Goal: Task Accomplishment & Management: Complete application form

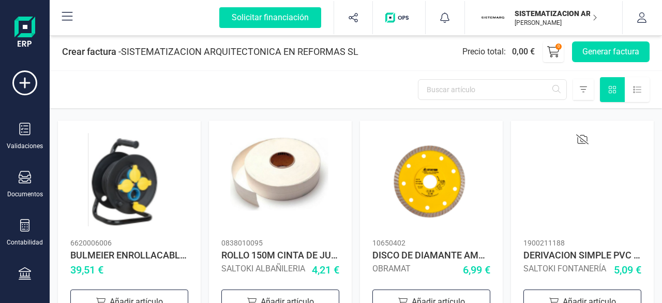
click at [615, 40] on div "Crear factura - SISTEMATIZACION ARQUITECTONICA EN REFORMAS SL Precio total : 0,…" at bounding box center [356, 51] width 613 height 37
click at [609, 51] on button "Generar factura" at bounding box center [611, 51] width 78 height 21
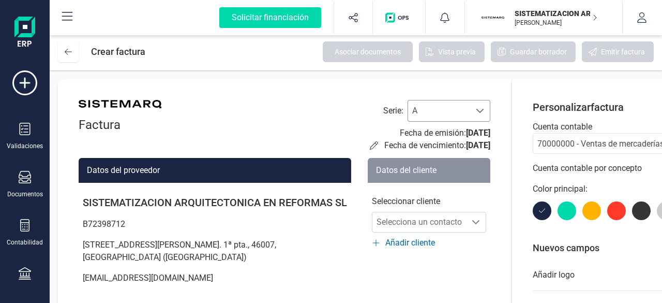
click at [487, 113] on div at bounding box center [480, 110] width 20 height 21
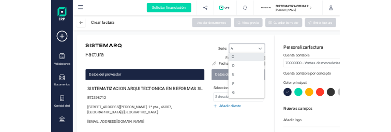
scroll to position [48, 0]
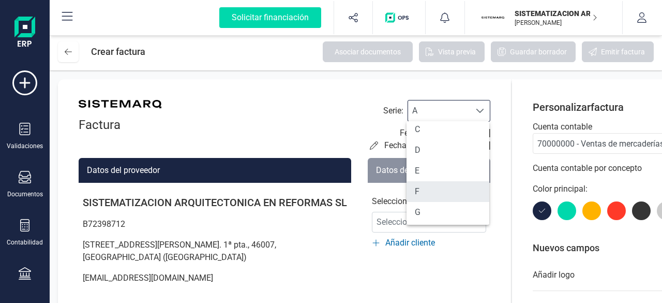
click at [425, 190] on li "F" at bounding box center [448, 191] width 83 height 21
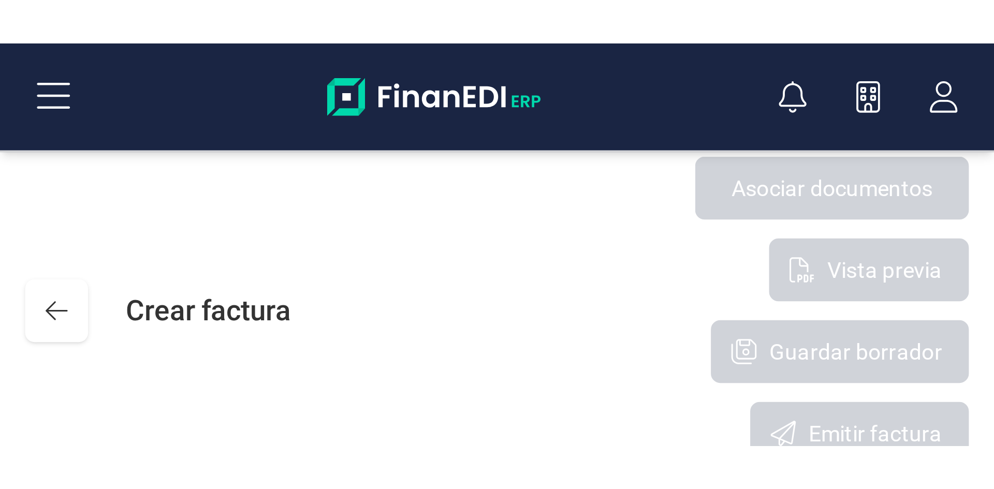
scroll to position [6, 45]
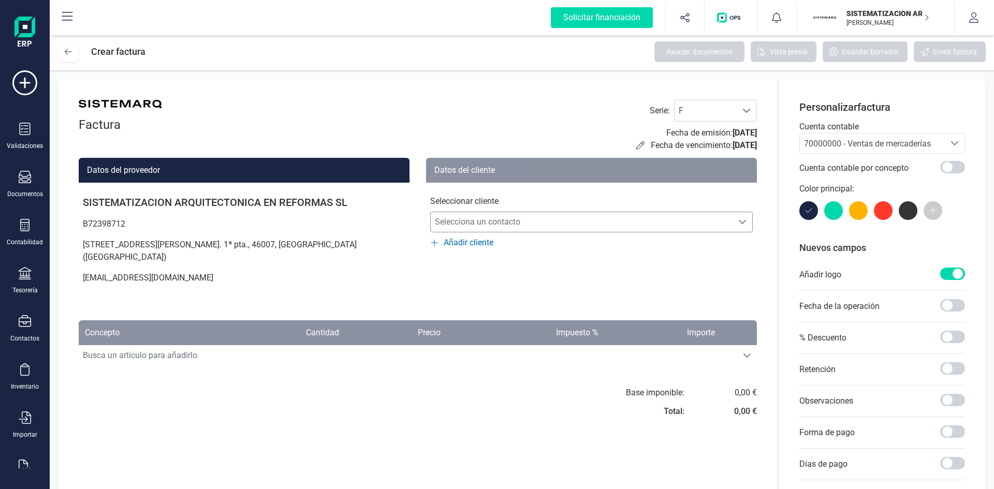
click at [571, 220] on span "Selecciona un contacto" at bounding box center [582, 222] width 302 height 21
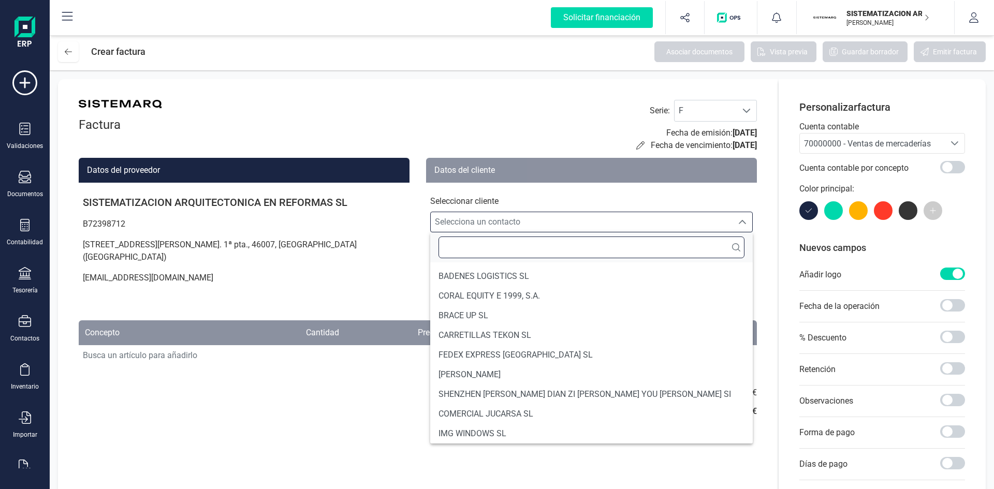
click at [517, 253] on input "text" at bounding box center [591, 247] width 306 height 22
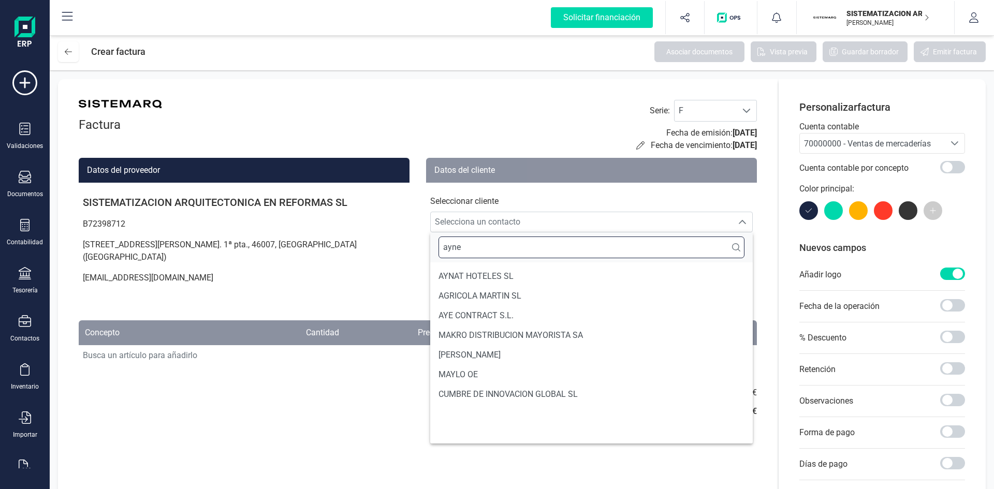
scroll to position [0, 0]
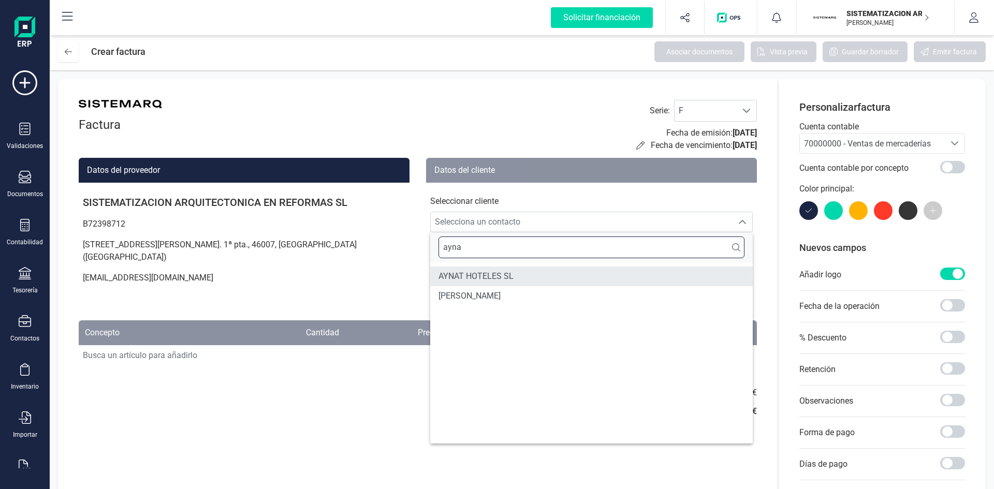
type input "ayna"
click at [519, 279] on li "AYNAT HOTELES SL" at bounding box center [591, 276] width 322 height 20
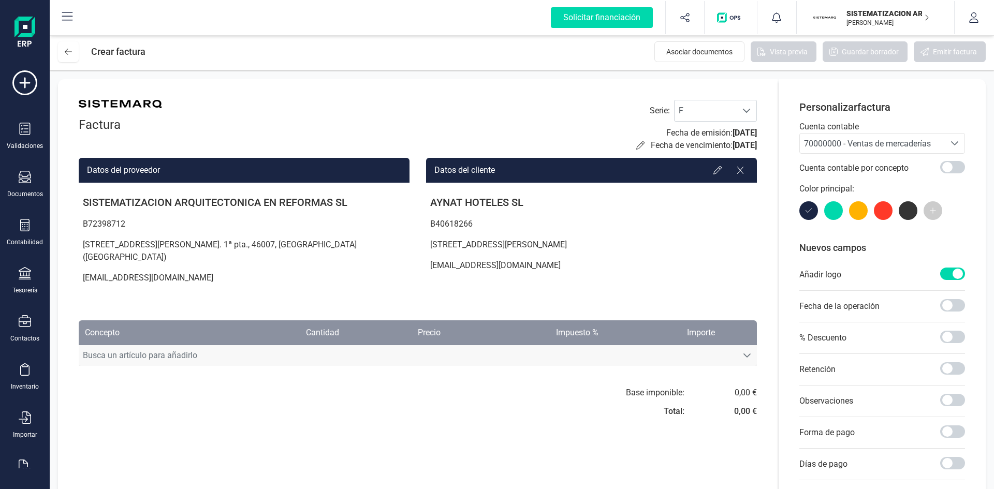
click at [351, 302] on span "Busca un artículo para añadirlo" at bounding box center [408, 355] width 658 height 21
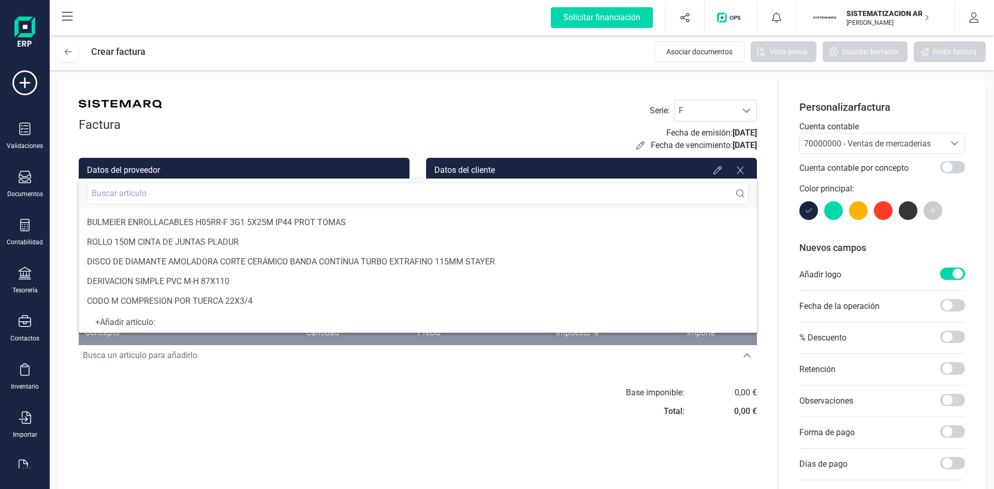
click at [625, 302] on div "Factura Serie : F F Fecha de emisión: [DATE] Fecha de vencimiento: [DATE] Datos…" at bounding box center [417, 326] width 719 height 494
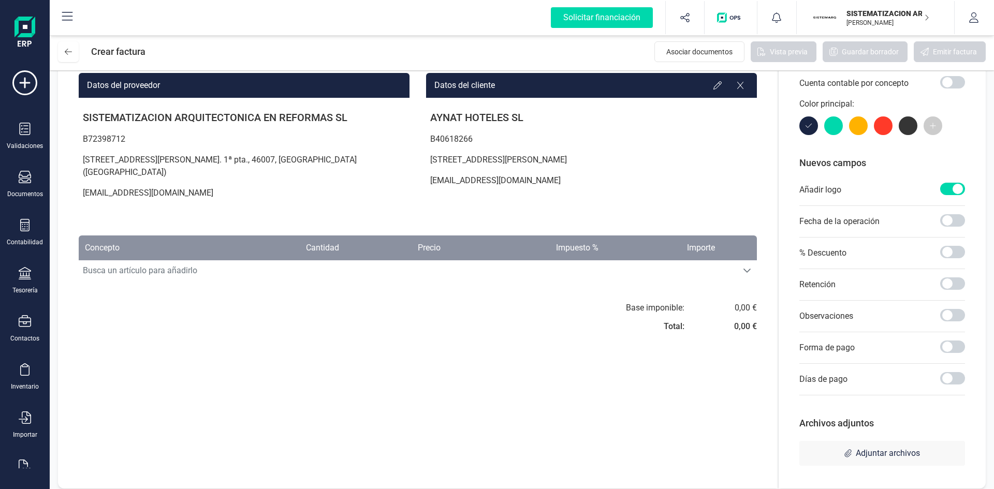
scroll to position [93, 0]
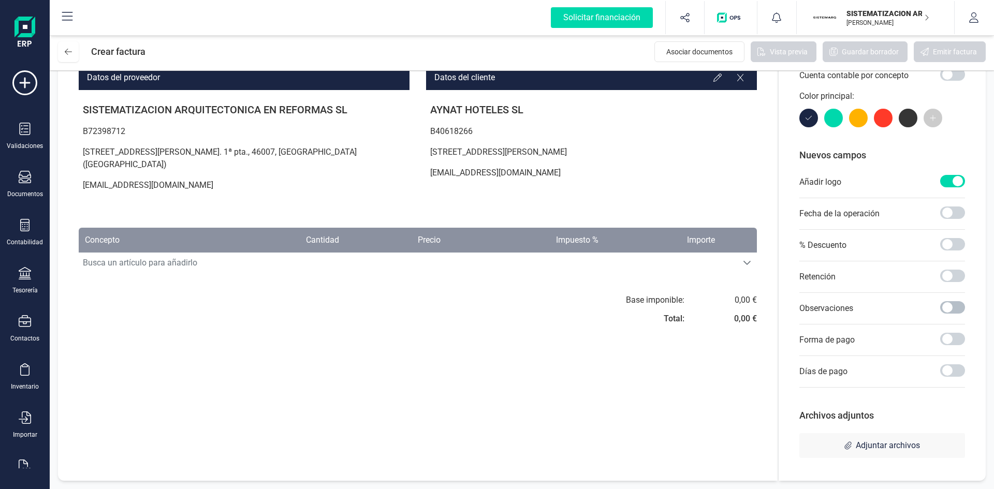
click at [662, 302] on span at bounding box center [952, 307] width 25 height 12
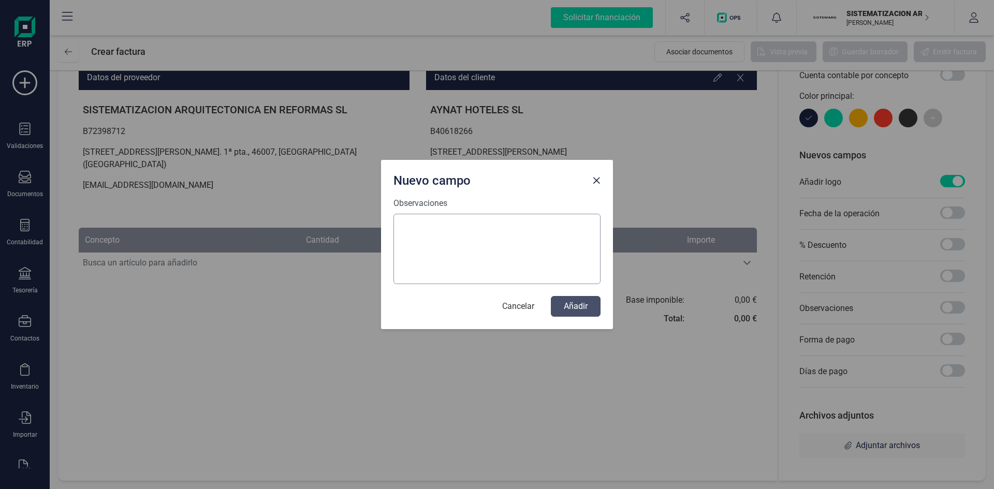
click at [428, 232] on textarea "Observaciones" at bounding box center [496, 249] width 207 height 70
type textarea "Operación con inversión del sujeto pasivo, según el artículo 84.1.2º.f) de la L…"
click at [568, 302] on button "Añadir" at bounding box center [576, 306] width 50 height 21
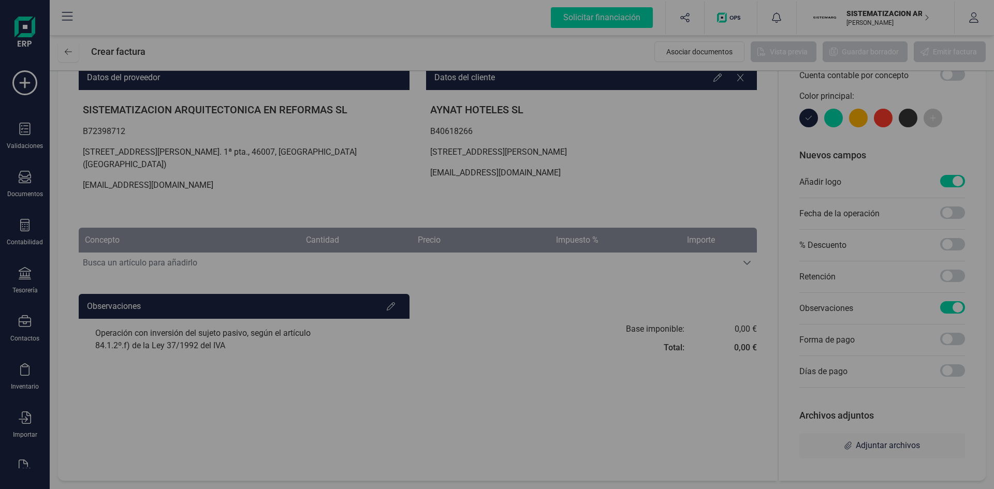
scroll to position [0, 0]
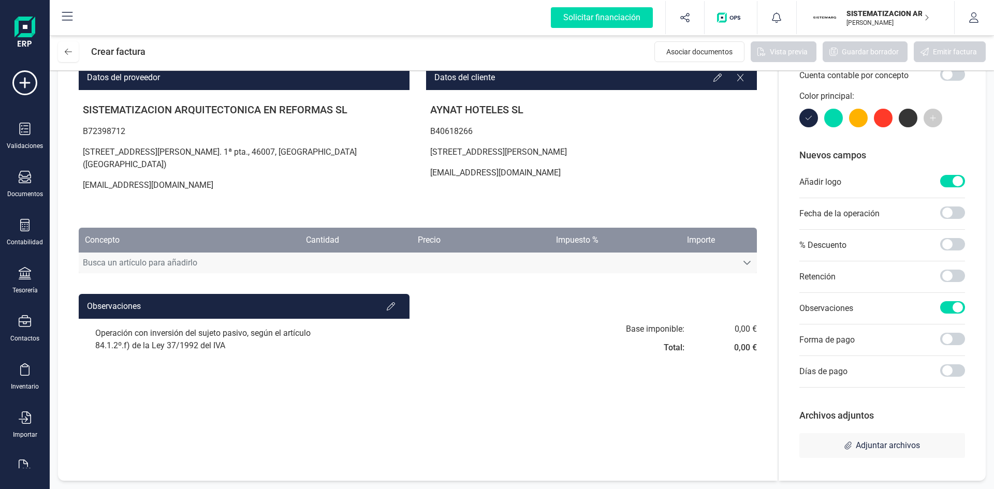
click at [208, 255] on span "Busca un artículo para añadirlo" at bounding box center [408, 263] width 658 height 21
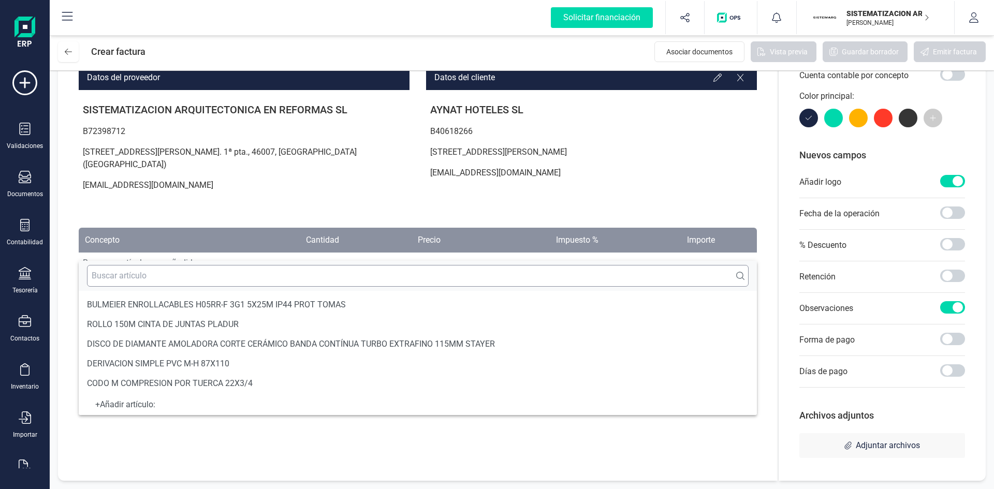
click at [188, 273] on input "text" at bounding box center [417, 276] width 661 height 22
click at [131, 280] on input "text" at bounding box center [417, 276] width 661 height 22
type input "F"
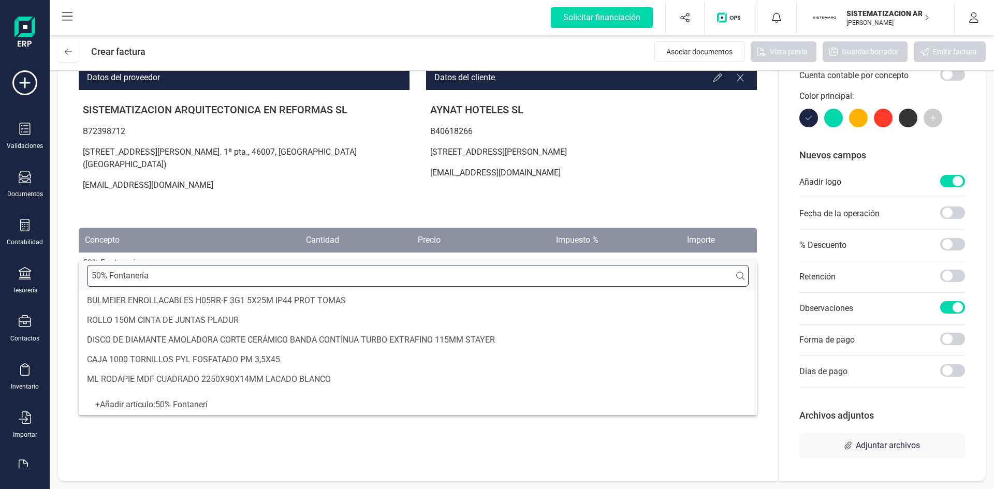
type input "50% Fontanería"
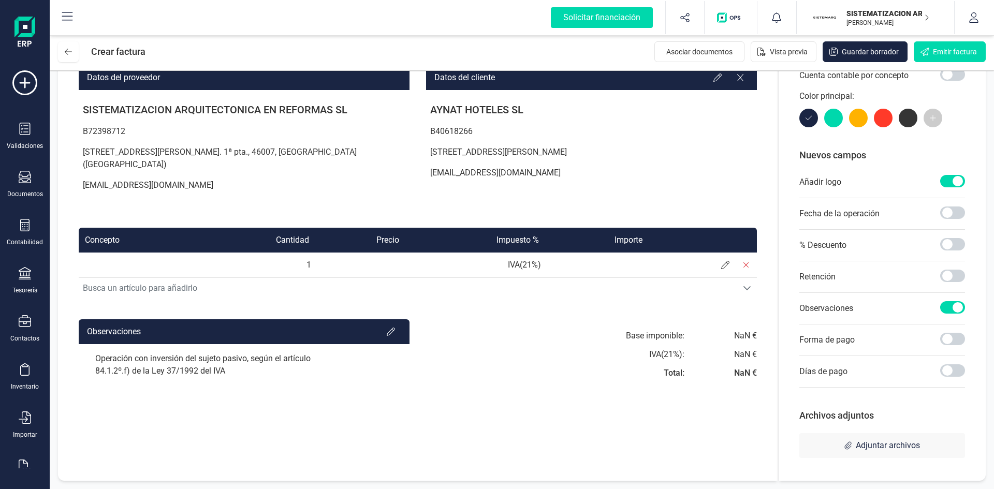
click at [131, 280] on span "Busca un artículo para añadirlo" at bounding box center [408, 288] width 658 height 21
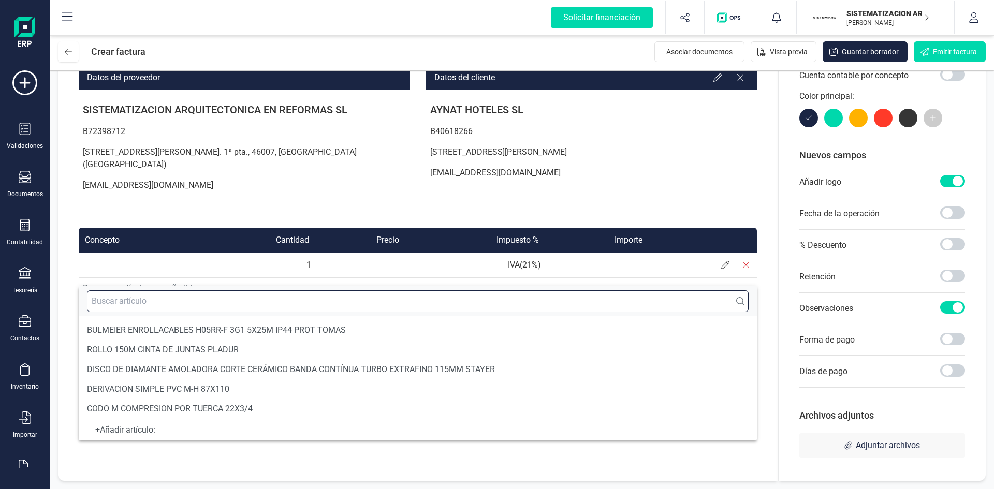
click at [329, 302] on input "text" at bounding box center [417, 301] width 661 height 22
click at [387, 253] on td at bounding box center [360, 265] width 90 height 25
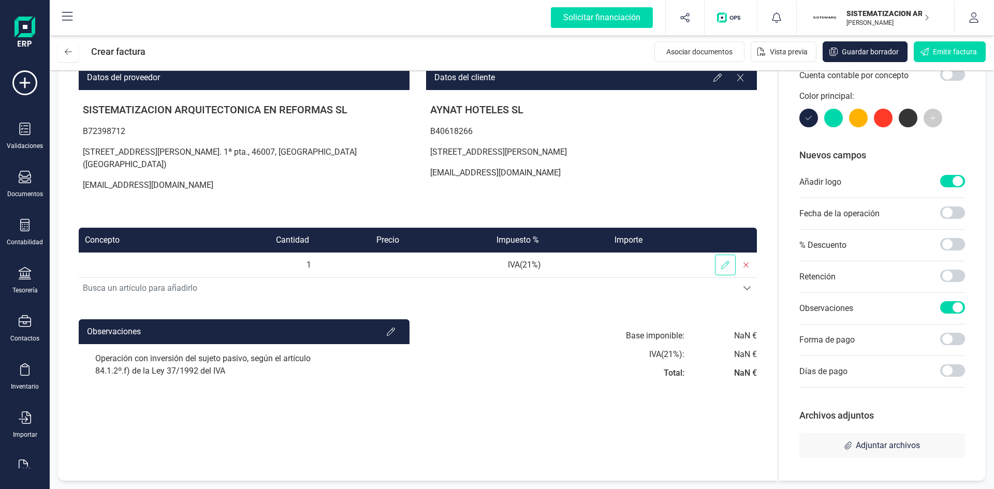
click at [662, 259] on span at bounding box center [725, 265] width 21 height 21
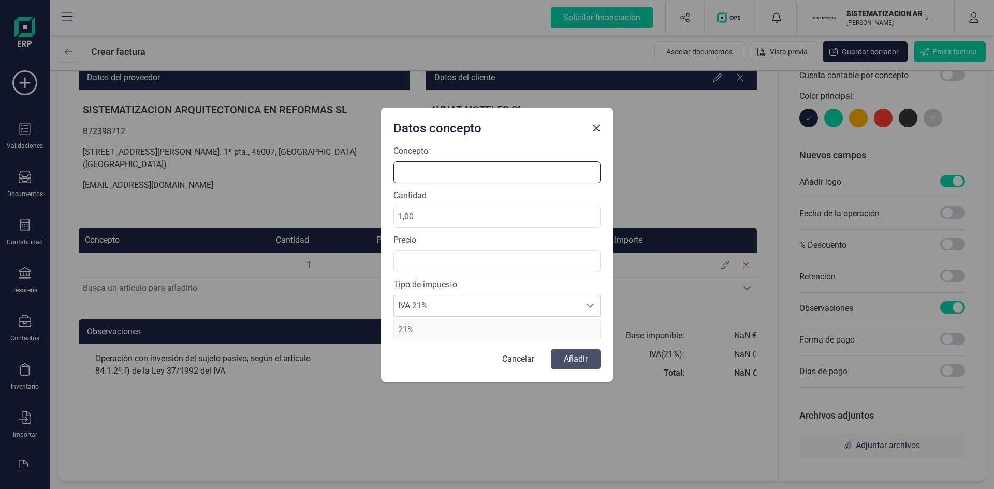
click at [405, 170] on input at bounding box center [496, 172] width 207 height 22
type input "5"
type input "Pago 50% Fontanería - Escuela de Hostelería"
click at [437, 264] on input "text" at bounding box center [496, 261] width 207 height 22
click at [445, 267] on input "text" at bounding box center [496, 261] width 207 height 22
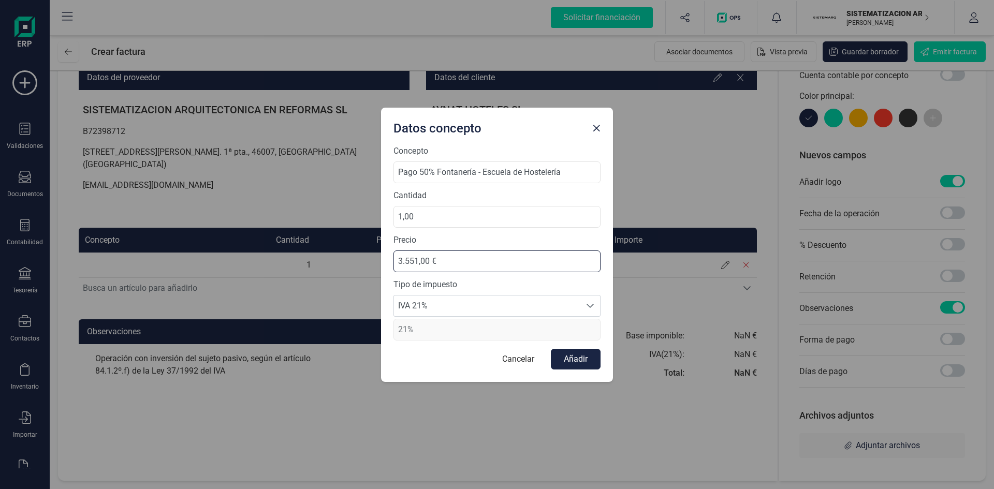
click at [413, 257] on input "3.551,00 €" at bounding box center [496, 261] width 207 height 22
click at [430, 260] on input "3.531,00 €" at bounding box center [496, 261] width 207 height 22
type input "3.531,93 €"
click at [580, 302] on button "Añadir" at bounding box center [576, 359] width 50 height 21
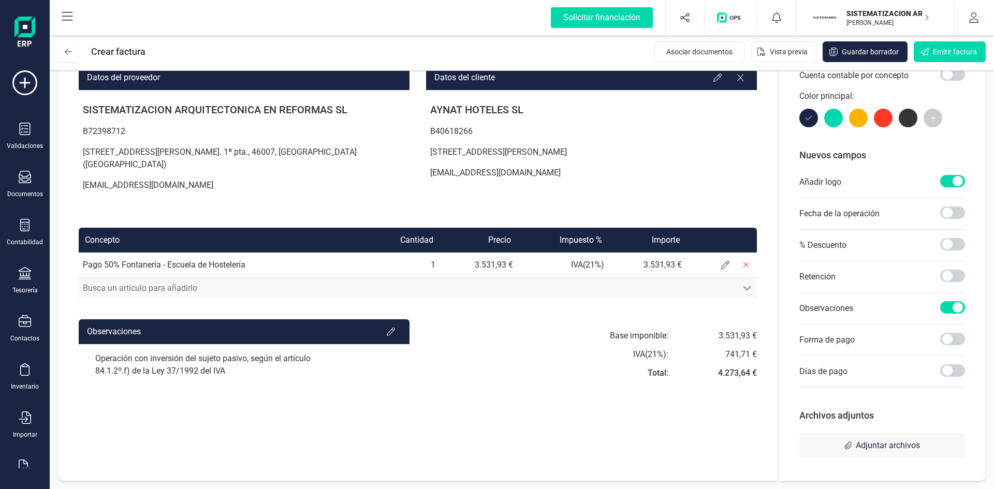
click at [598, 278] on span "Busca un artículo para añadirlo" at bounding box center [408, 288] width 658 height 21
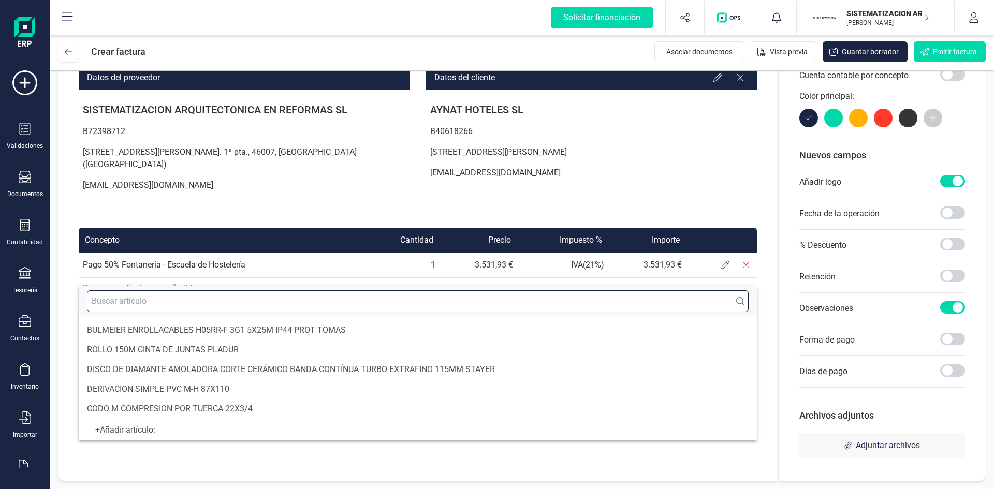
click at [309, 291] on input "text" at bounding box center [417, 301] width 661 height 22
click at [112, 300] on input "text" at bounding box center [417, 301] width 661 height 22
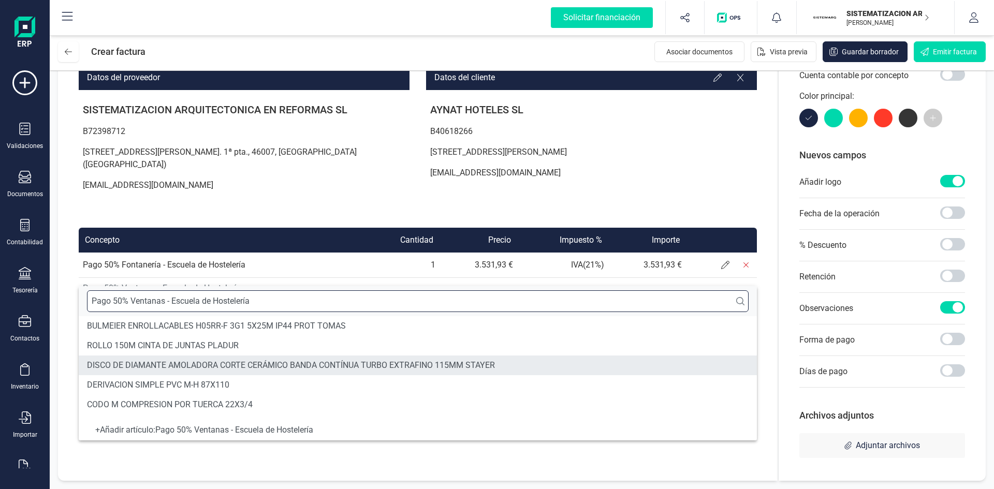
type input "Pago 50% Ventanas - Escuela de Hostelería"
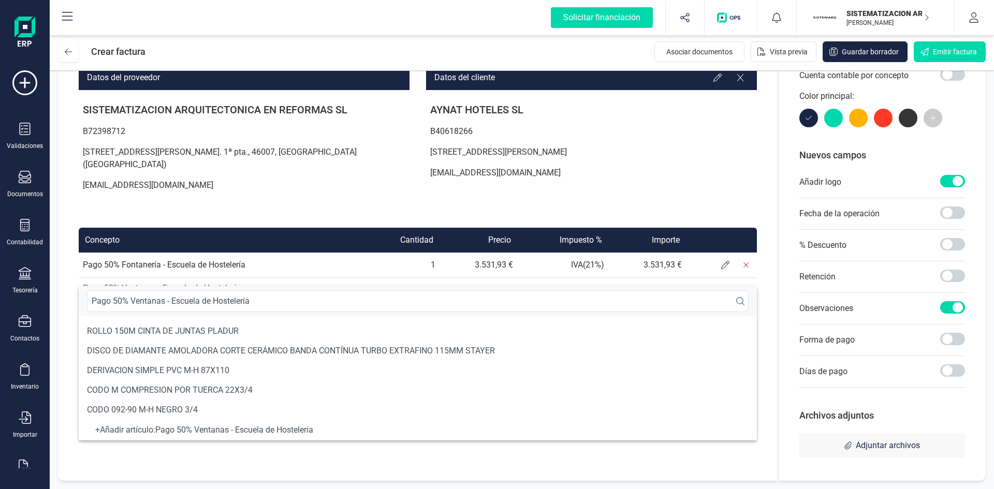
click at [220, 302] on div "+ Añadir artículo : Pago 50% Ventanas - Escuela de Hostelería" at bounding box center [417, 430] width 661 height 4
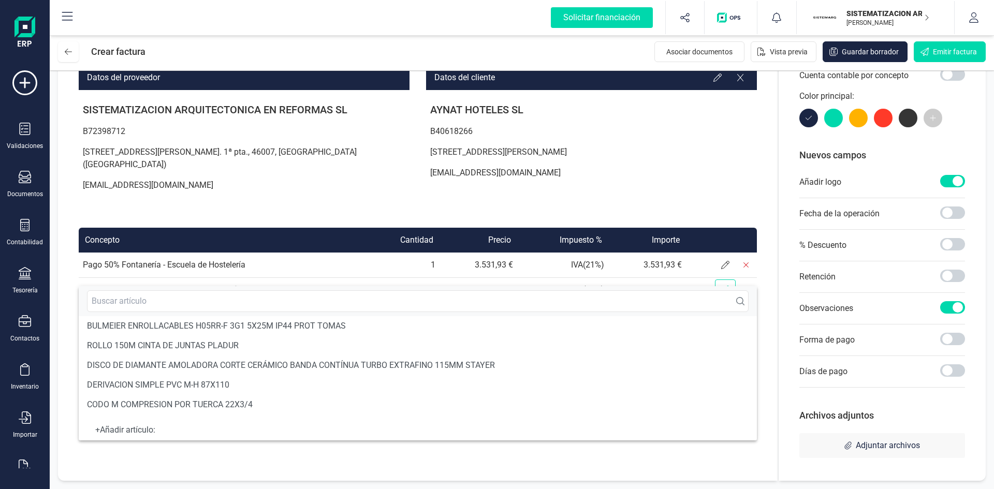
click at [662, 279] on span at bounding box center [725, 289] width 21 height 21
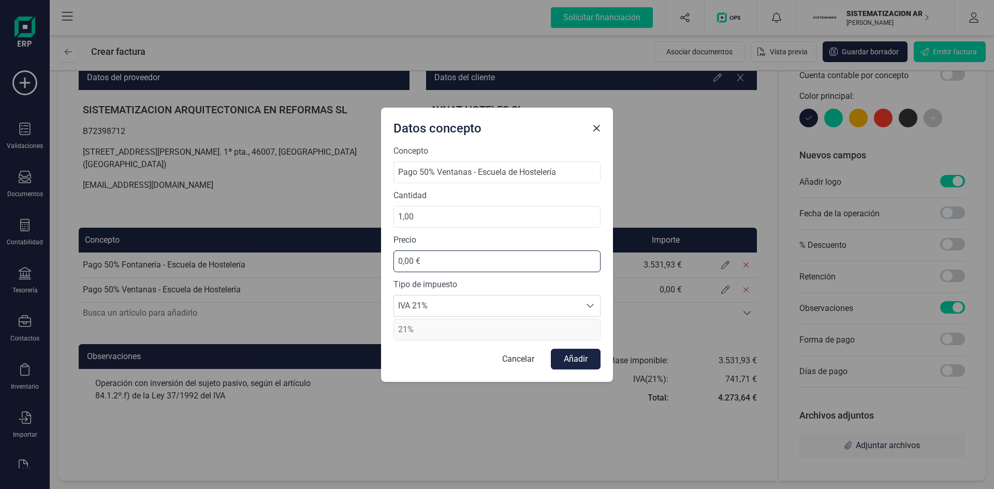
click at [449, 258] on input "0,00 €" at bounding box center [496, 261] width 207 height 22
type input "5.790,06 €"
click at [562, 302] on button "Añadir" at bounding box center [576, 359] width 50 height 21
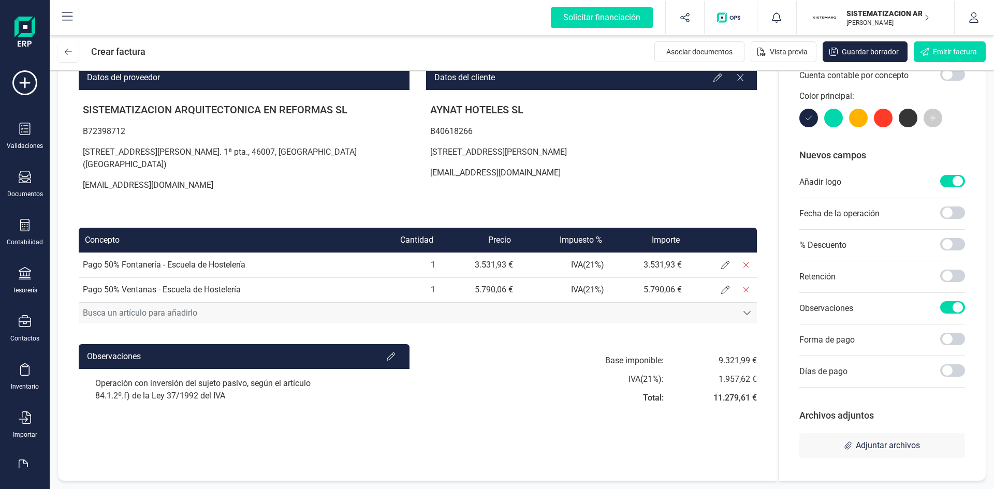
click at [662, 302] on div "Busca un artículo para añadirlo" at bounding box center [747, 313] width 20 height 8
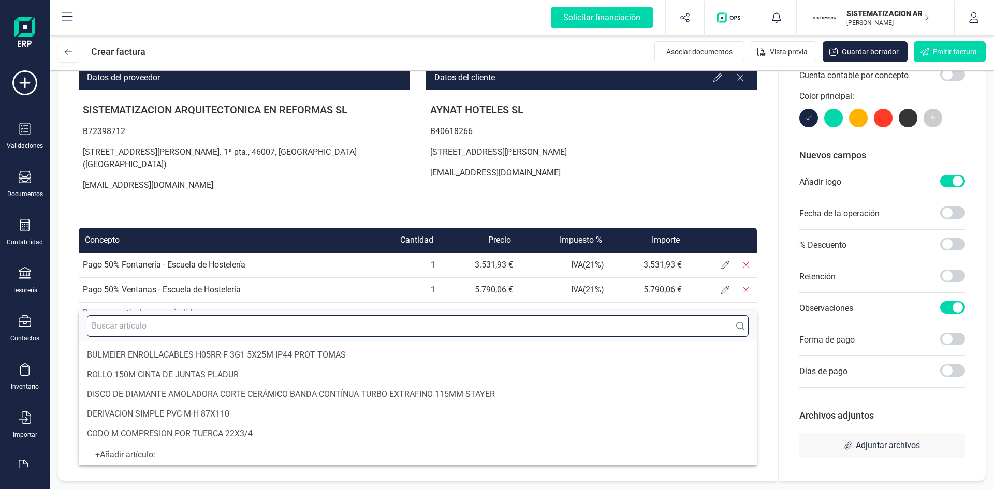
click at [442, 302] on input "text" at bounding box center [417, 326] width 661 height 22
click at [302, 302] on input "text" at bounding box center [417, 326] width 661 height 22
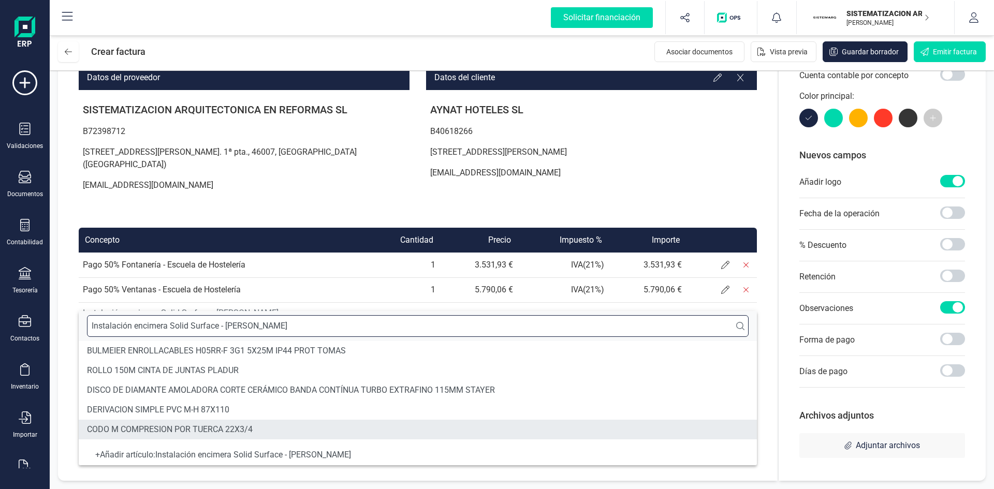
type input "Instalación encimera Solid Surface - [PERSON_NAME]"
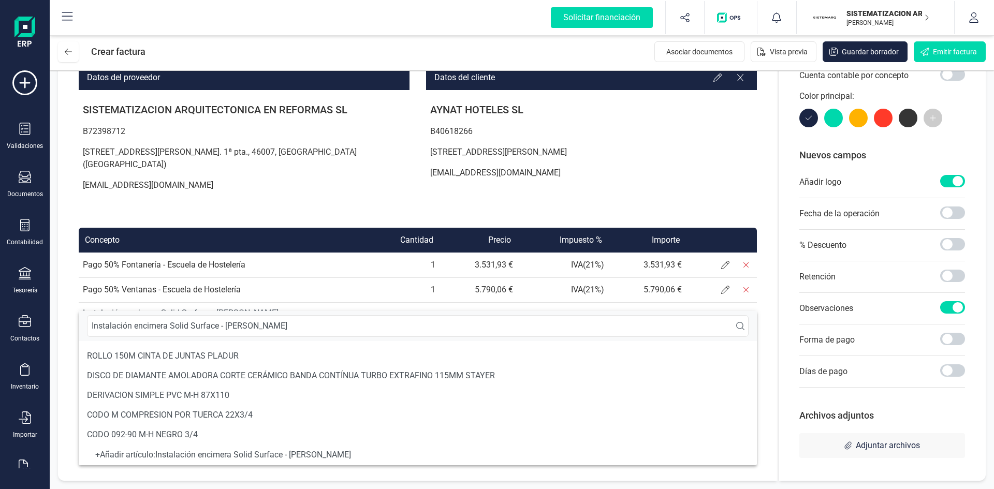
click at [271, 302] on div "+ Añadir artículo : Instalación encimera Solid Surface - [PERSON_NAME]" at bounding box center [417, 455] width 661 height 4
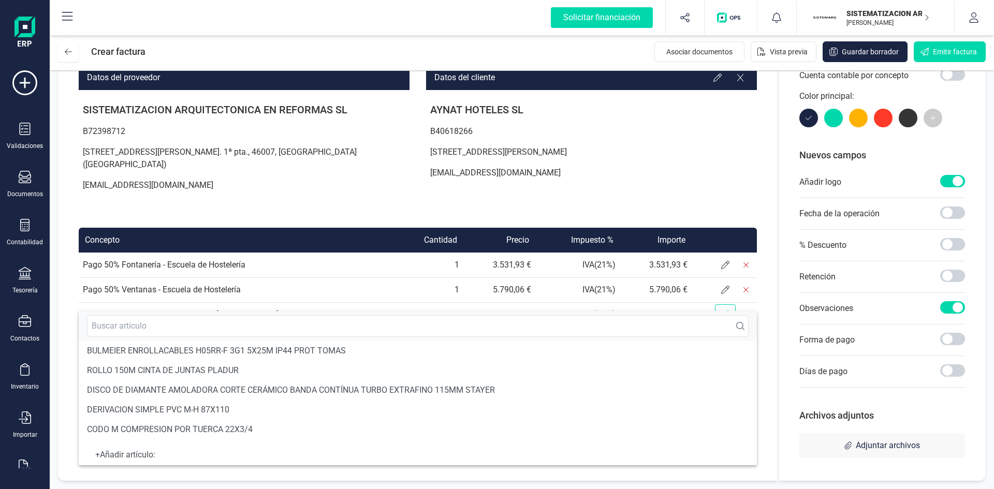
click at [662, 302] on icon at bounding box center [725, 314] width 8 height 8
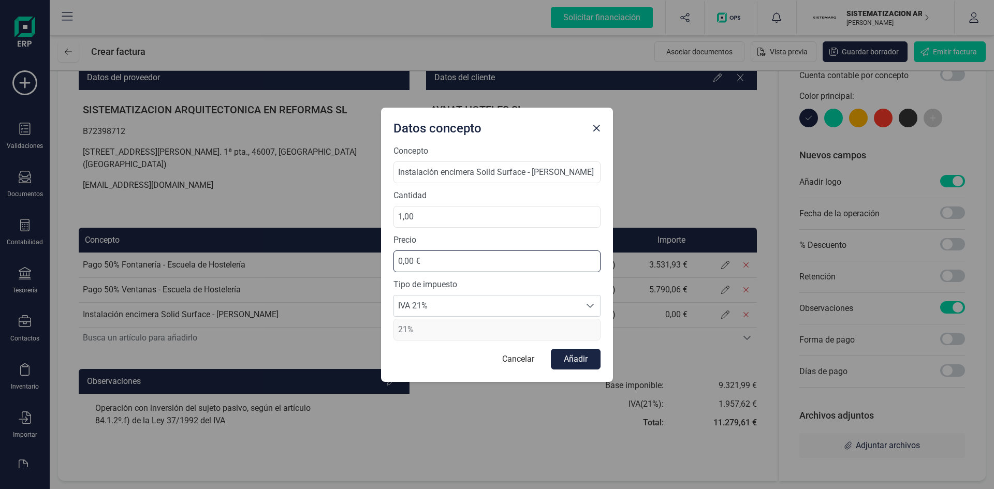
click at [433, 258] on input "0,00 €" at bounding box center [496, 261] width 207 height 22
type input "2.420,34 €"
click at [567, 302] on button "Añadir" at bounding box center [576, 359] width 50 height 21
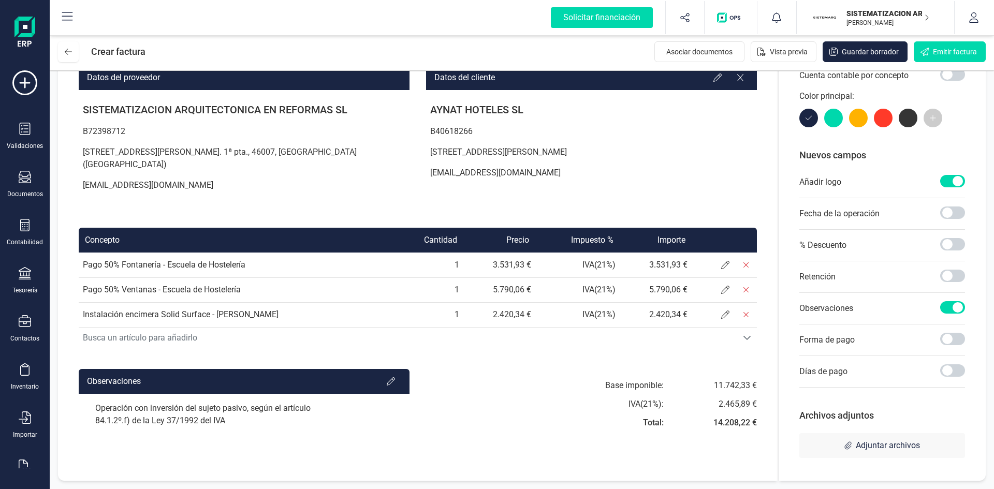
click at [579, 277] on td "IVA ( 21 %)" at bounding box center [577, 289] width 84 height 25
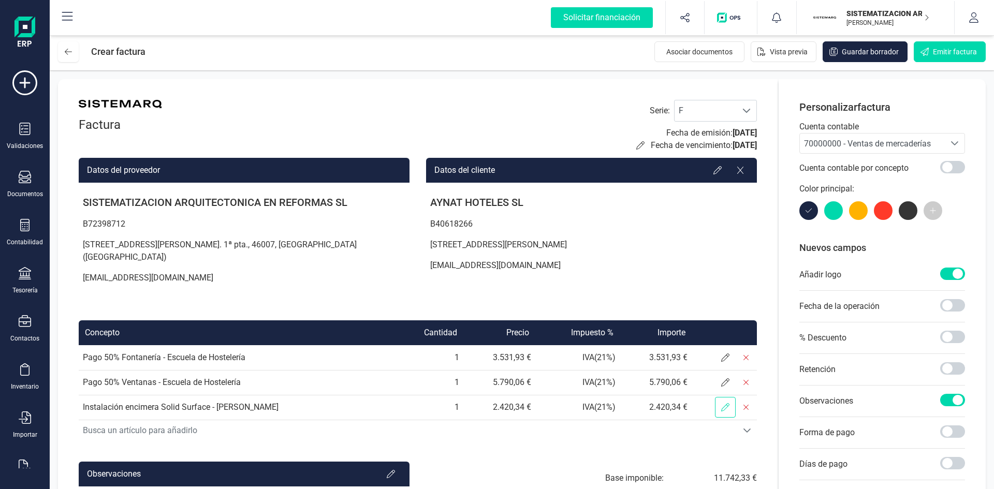
click at [662, 302] on span at bounding box center [725, 407] width 21 height 21
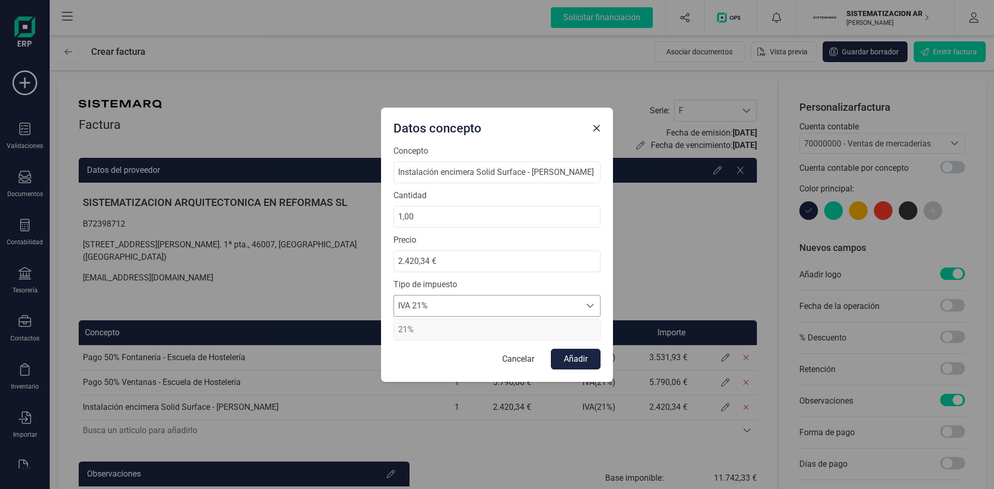
click at [575, 302] on span "IVA 21%" at bounding box center [487, 305] width 186 height 21
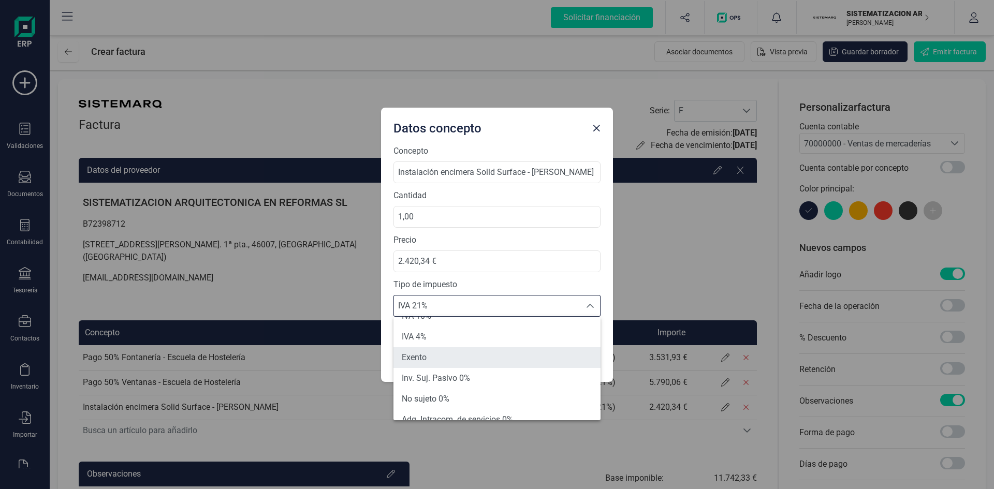
scroll to position [36, 0]
click at [516, 302] on li "Inv. Suj. Pasivo 0%" at bounding box center [496, 377] width 207 height 21
type input "0%"
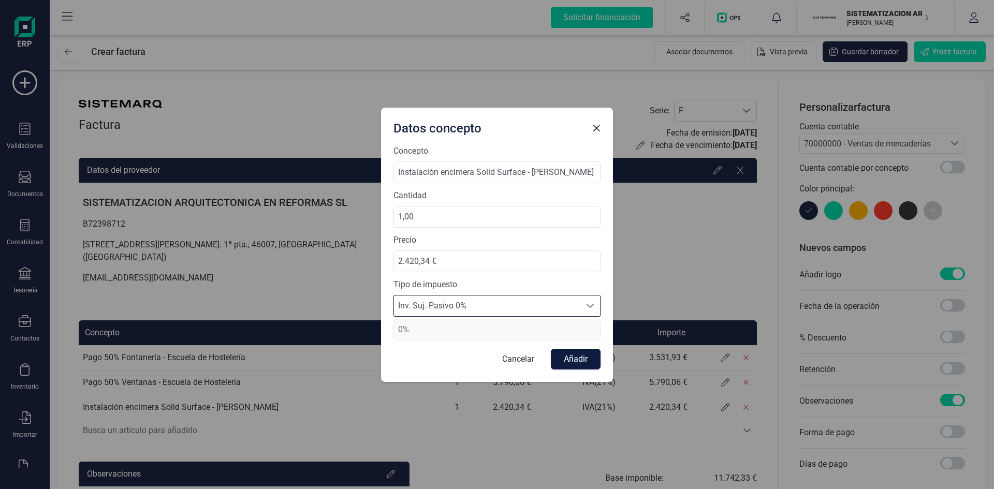
click at [571, 302] on button "Añadir" at bounding box center [576, 359] width 50 height 21
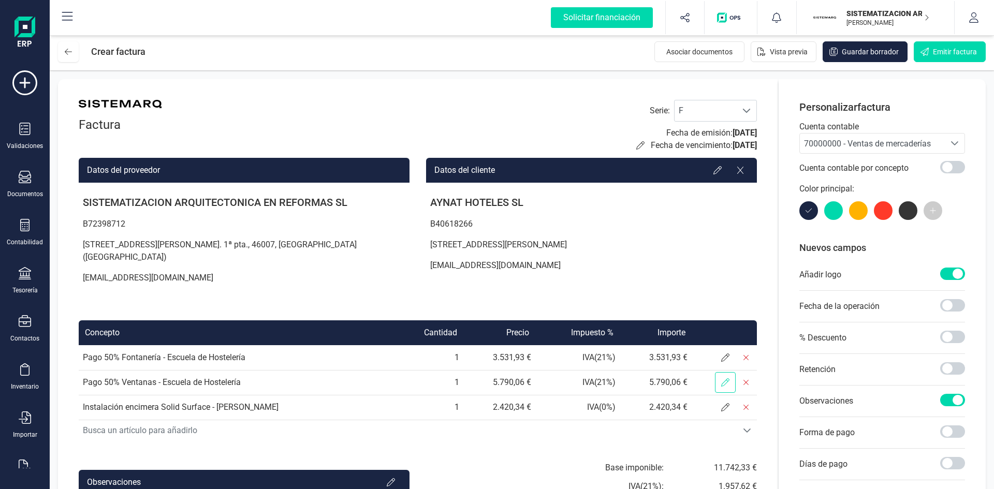
click at [662, 302] on span at bounding box center [725, 382] width 21 height 21
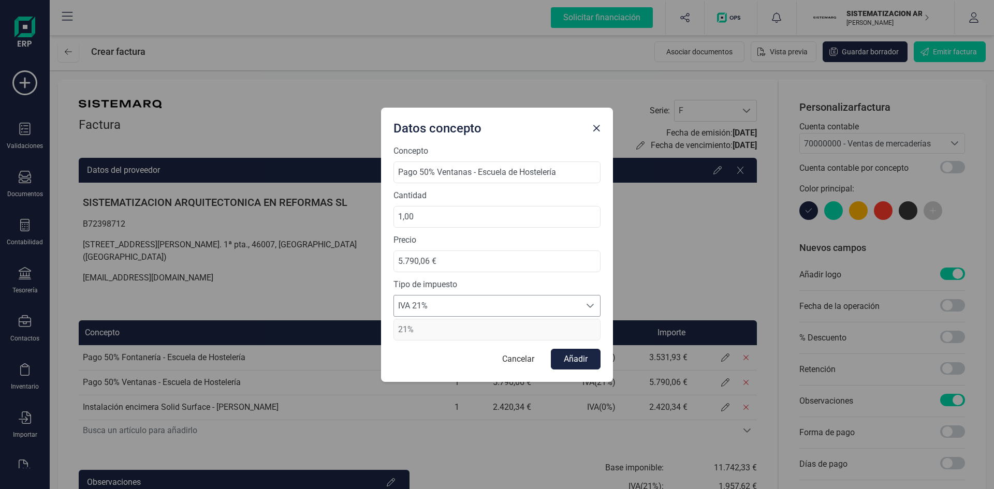
click at [490, 302] on span "IVA 21%" at bounding box center [487, 305] width 186 height 21
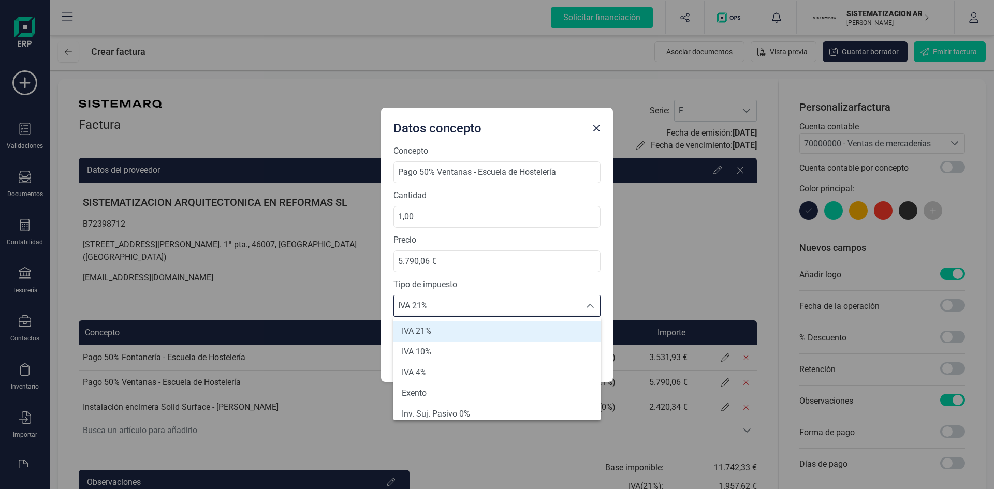
click at [545, 285] on label "Tipo de impuesto" at bounding box center [496, 284] width 207 height 12
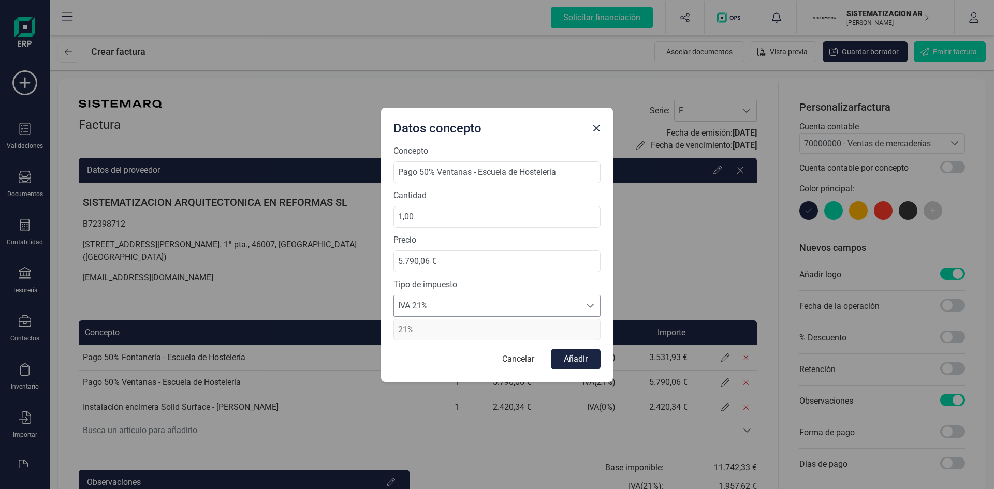
click at [523, 302] on span "IVA 21%" at bounding box center [487, 305] width 186 height 21
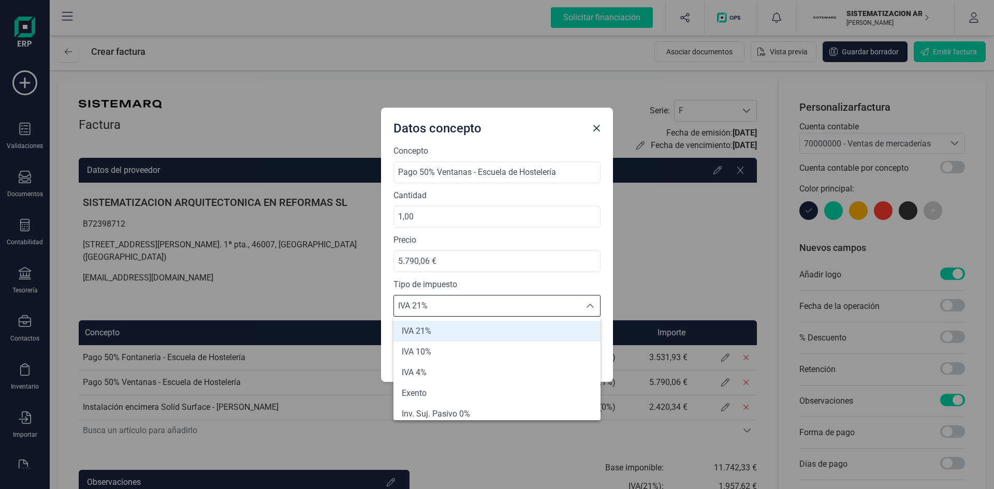
scroll to position [4, 0]
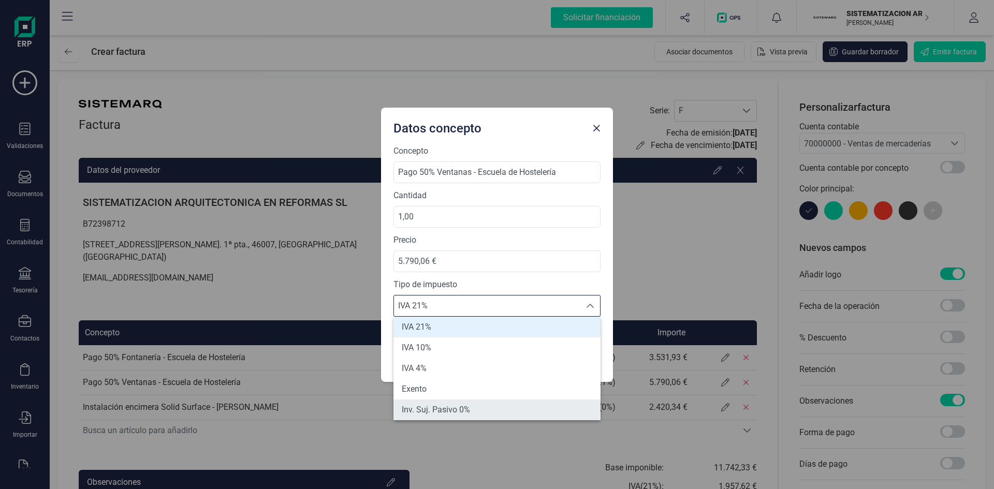
click at [478, 302] on li "Inv. Suj. Pasivo 0%" at bounding box center [496, 409] width 207 height 21
type input "0%"
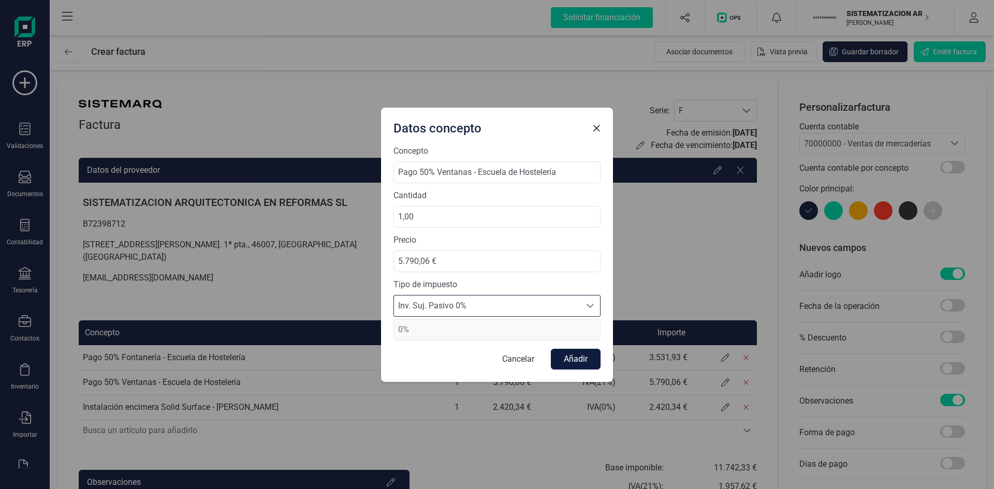
click at [582, 302] on button "Añadir" at bounding box center [576, 359] width 50 height 21
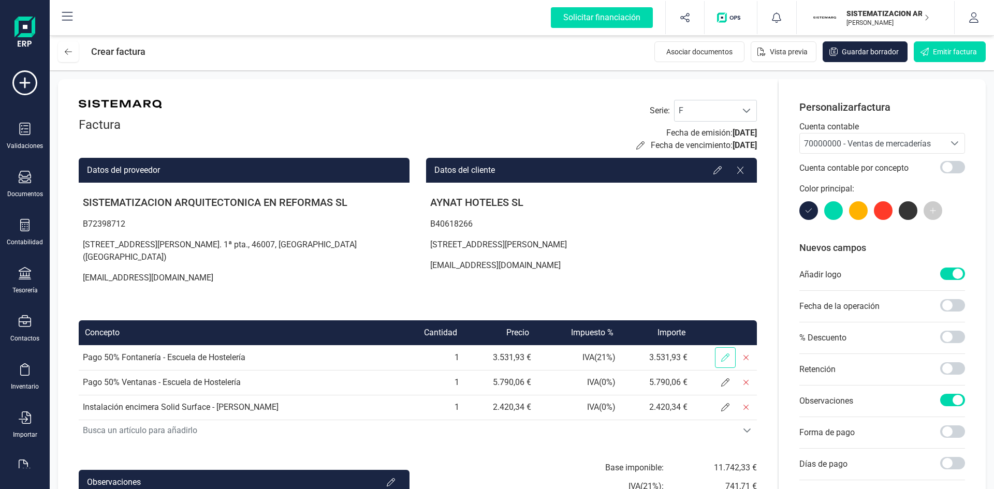
click at [662, 302] on span at bounding box center [725, 357] width 21 height 21
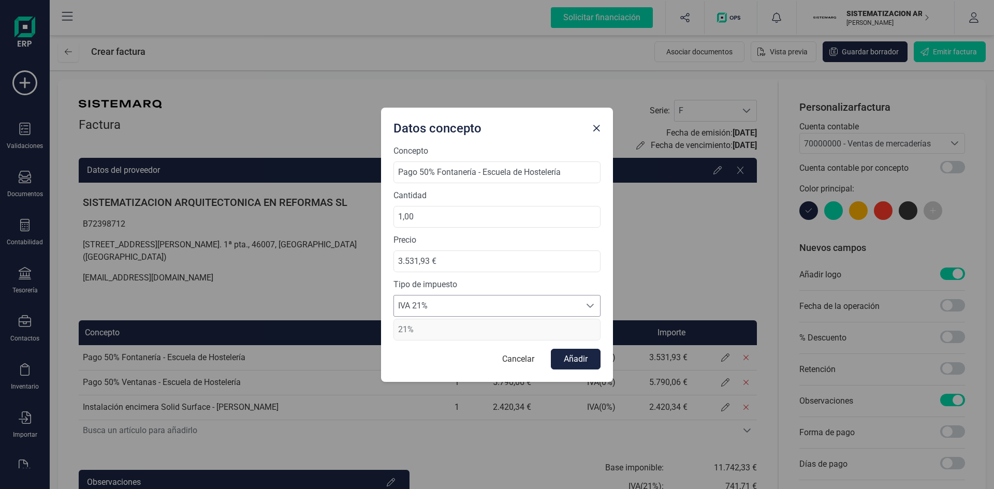
click at [544, 302] on span "IVA 21%" at bounding box center [487, 305] width 186 height 21
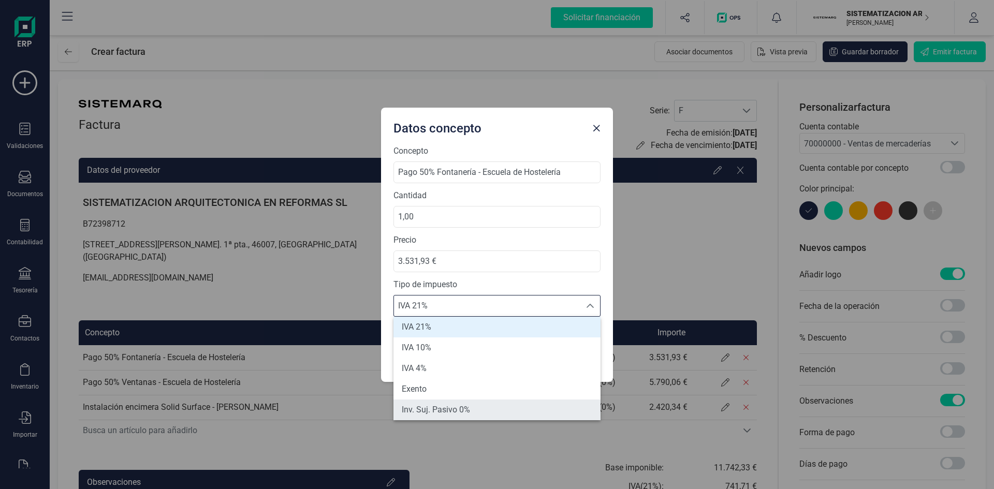
click at [455, 302] on span "Inv. Suj. Pasivo 0%" at bounding box center [436, 410] width 68 height 12
type input "0%"
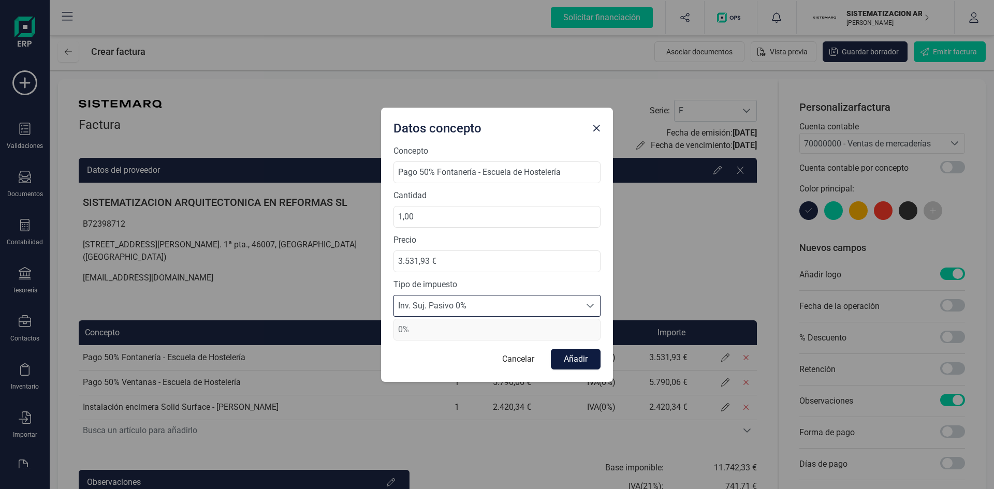
click at [578, 302] on button "Añadir" at bounding box center [576, 359] width 50 height 21
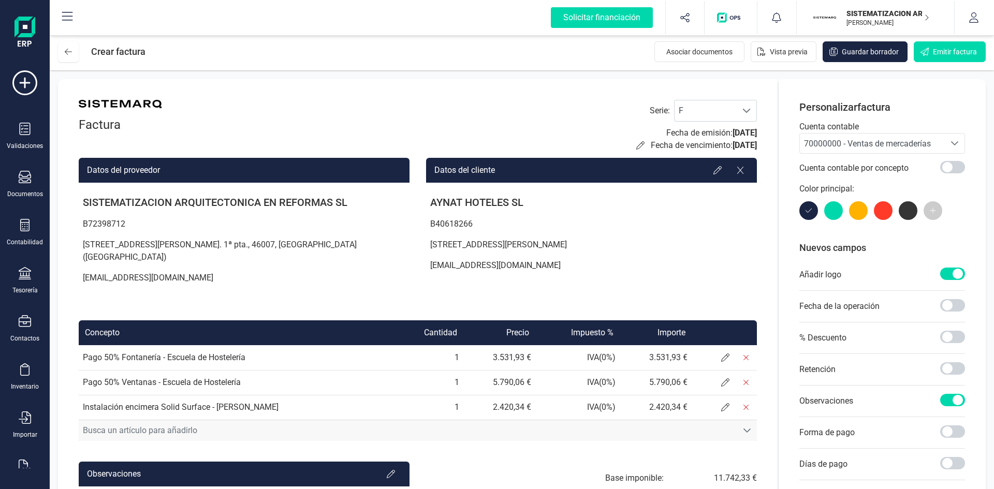
scroll to position [93, 0]
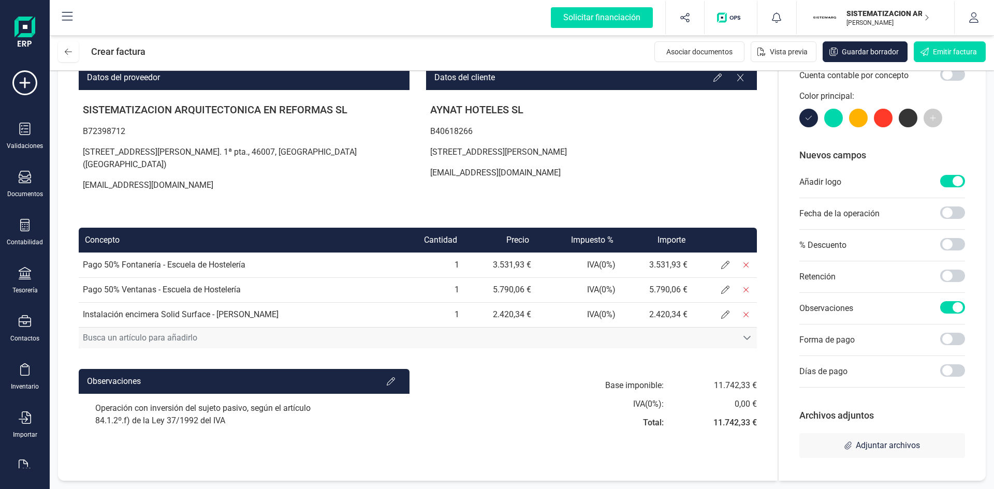
click at [223, 302] on span "Busca un artículo para añadirlo" at bounding box center [408, 338] width 658 height 21
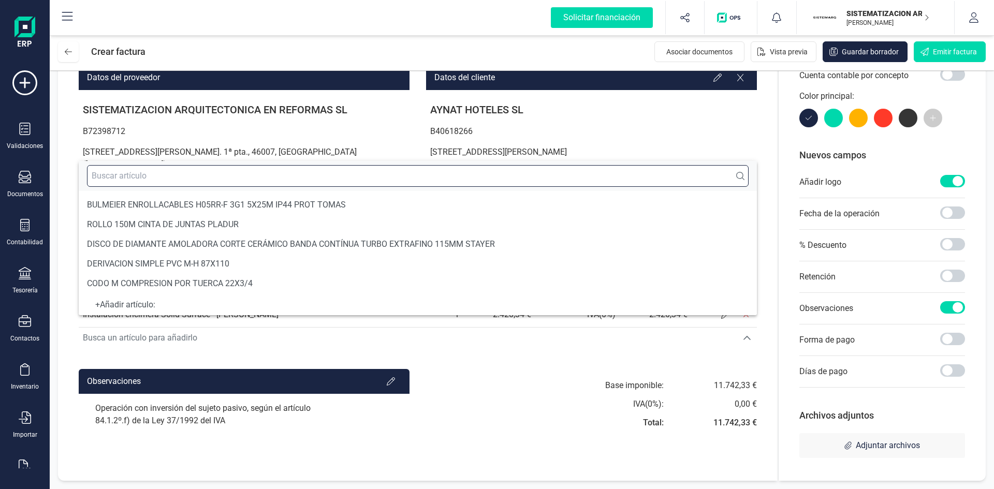
click at [201, 176] on input "text" at bounding box center [417, 176] width 661 height 22
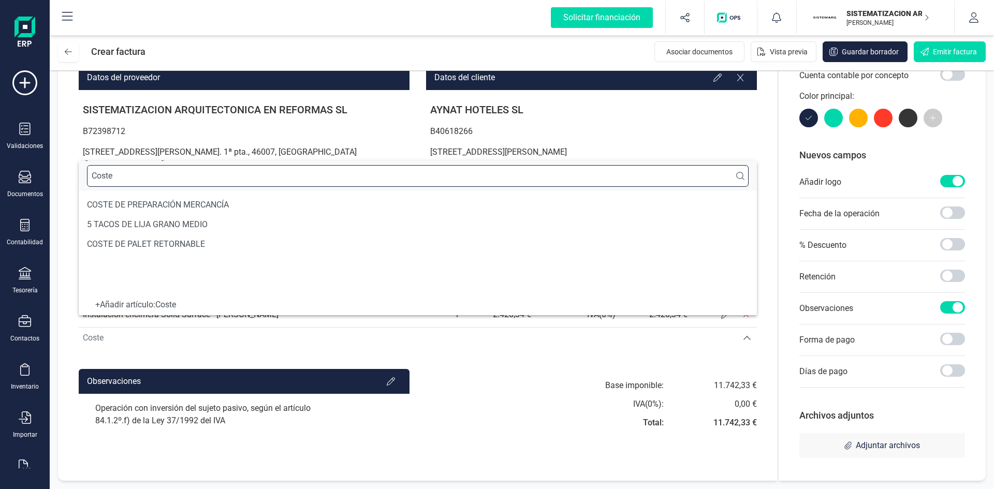
scroll to position [0, 0]
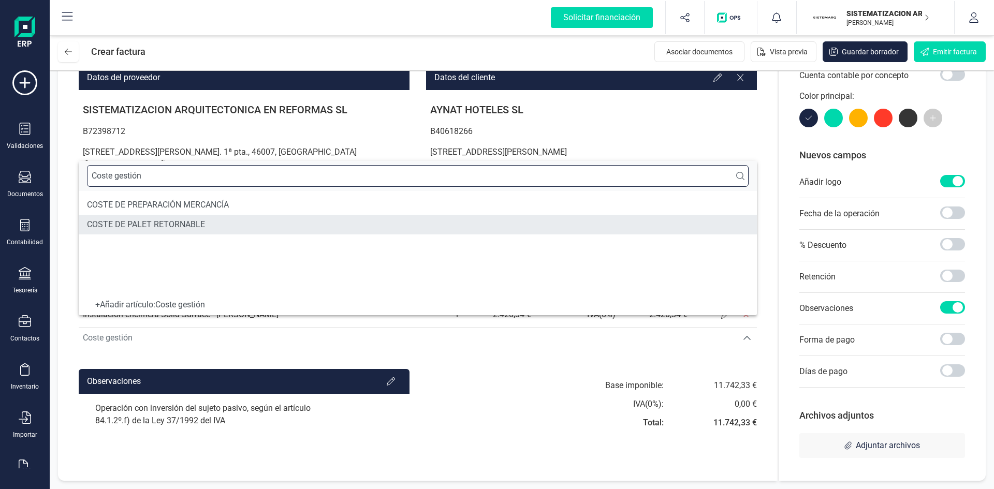
type input "Coste gestión"
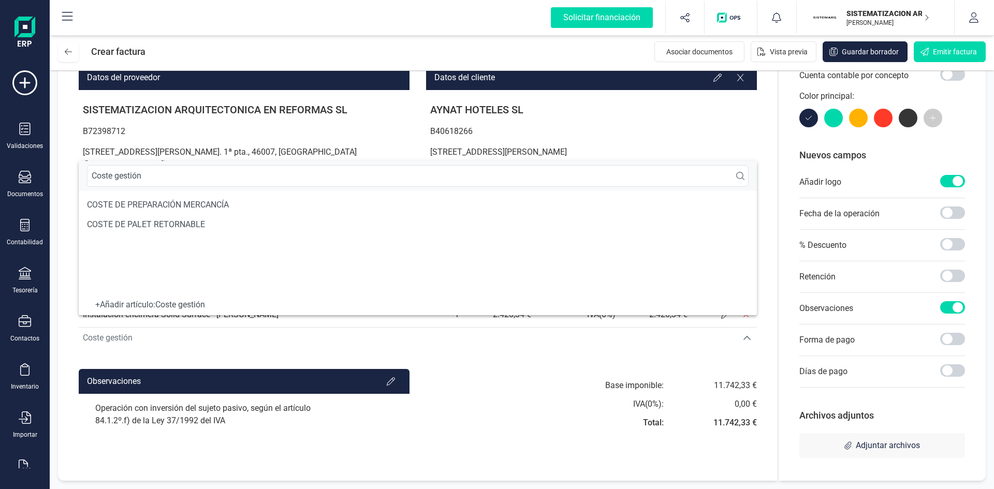
click at [207, 302] on div "+ Añadir artículo : Coste gestión" at bounding box center [417, 305] width 661 height 4
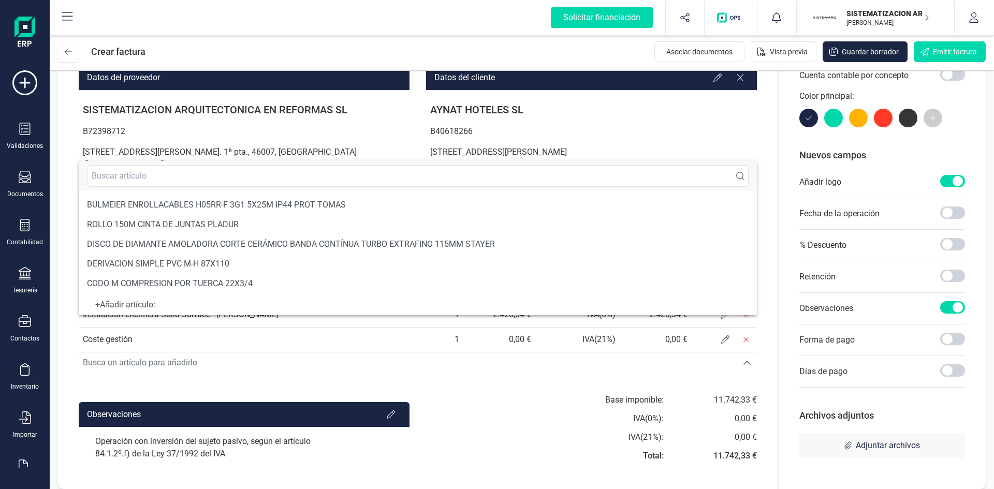
click at [662, 302] on td at bounding box center [723, 339] width 65 height 25
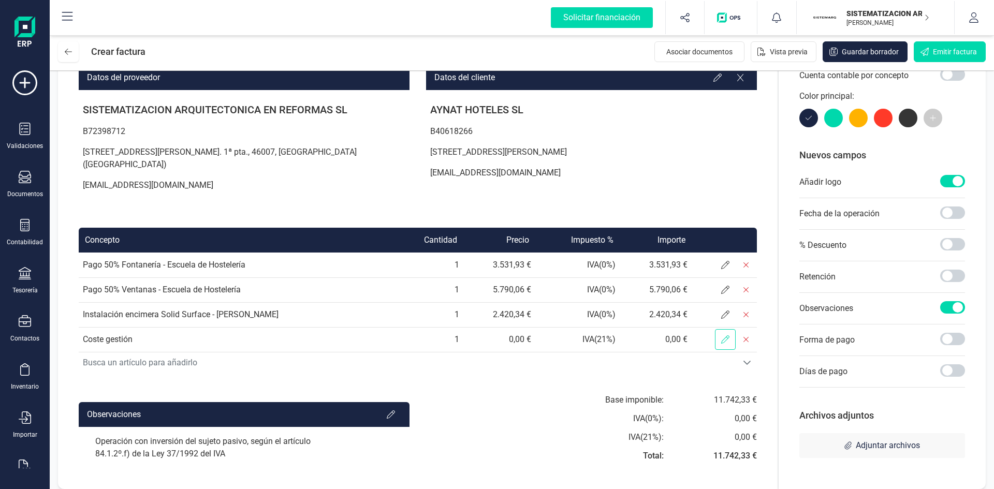
click at [662, 302] on span at bounding box center [725, 339] width 21 height 21
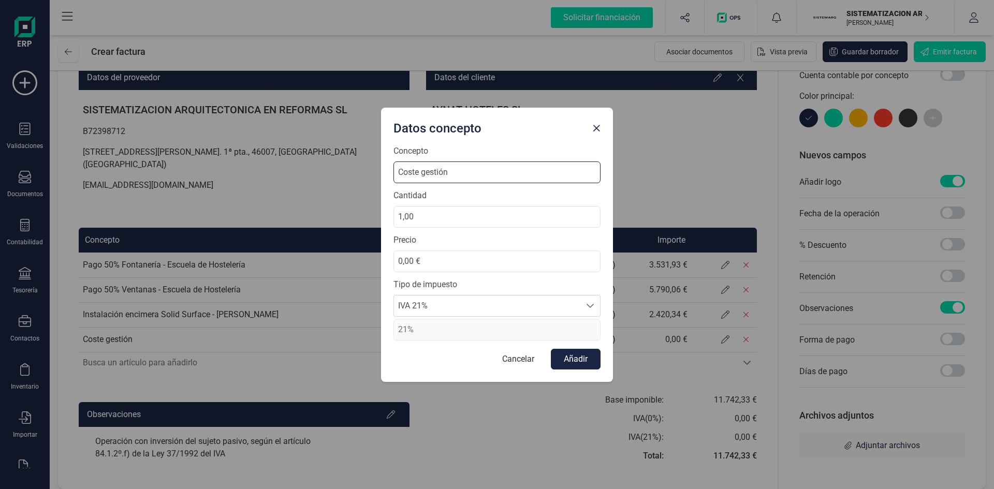
click at [470, 170] on input "Coste gestión" at bounding box center [496, 172] width 207 height 22
type input "Coste gestión 10%"
click at [583, 302] on button "Añadir" at bounding box center [576, 359] width 50 height 21
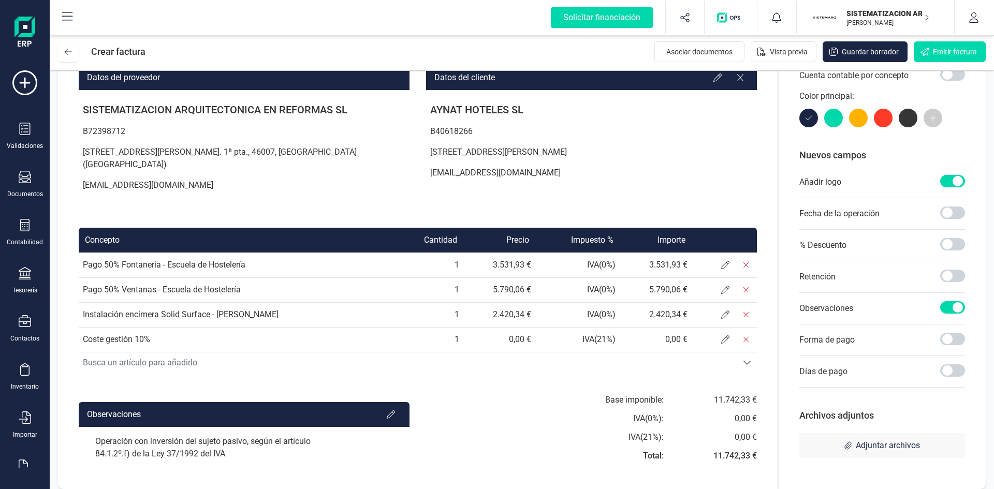
click at [526, 302] on div "Base imponible: IVA ( 0 %): IVA ( 21 %): Total: 11.742,33 € 0,00 € 0,00 € 11.74…" at bounding box center [591, 431] width 331 height 75
click at [499, 302] on td "0,00 €" at bounding box center [499, 339] width 72 height 25
click at [662, 302] on span at bounding box center [725, 339] width 21 height 21
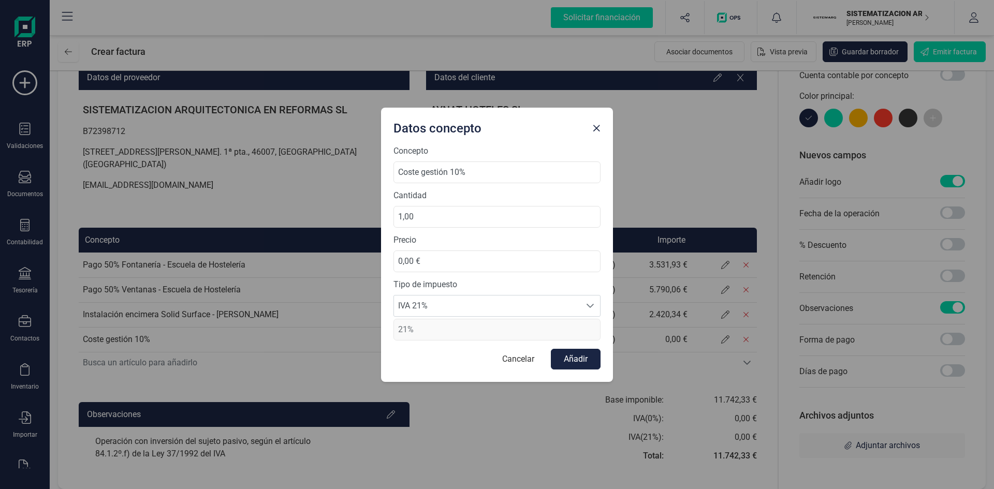
click at [511, 302] on div "Datos concepto Concepto Coste gestión 10% Cantidad 1,00 Precio 0,00 € Tipo de i…" at bounding box center [497, 244] width 994 height 489
click at [577, 302] on span "IVA 21%" at bounding box center [487, 305] width 186 height 21
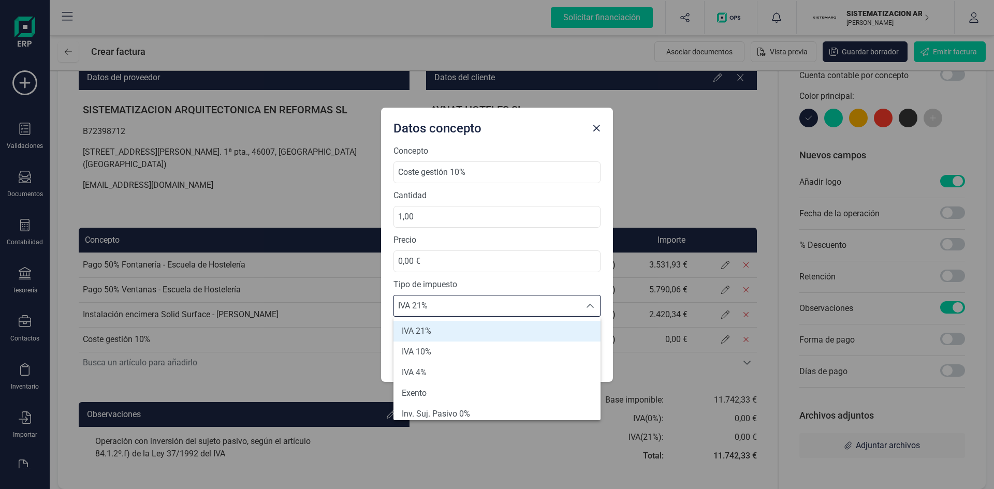
click at [487, 302] on li "IVA 21%" at bounding box center [496, 331] width 207 height 21
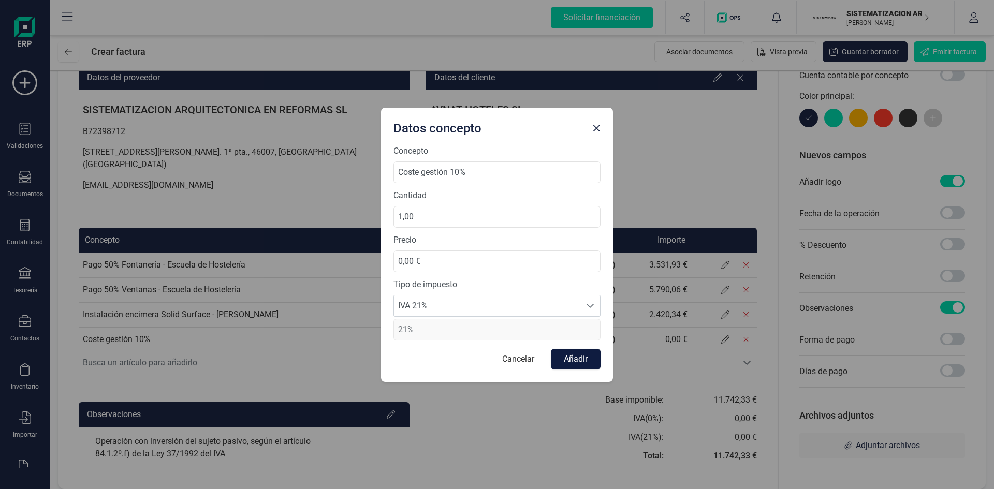
click at [574, 302] on button "Añadir" at bounding box center [576, 359] width 50 height 21
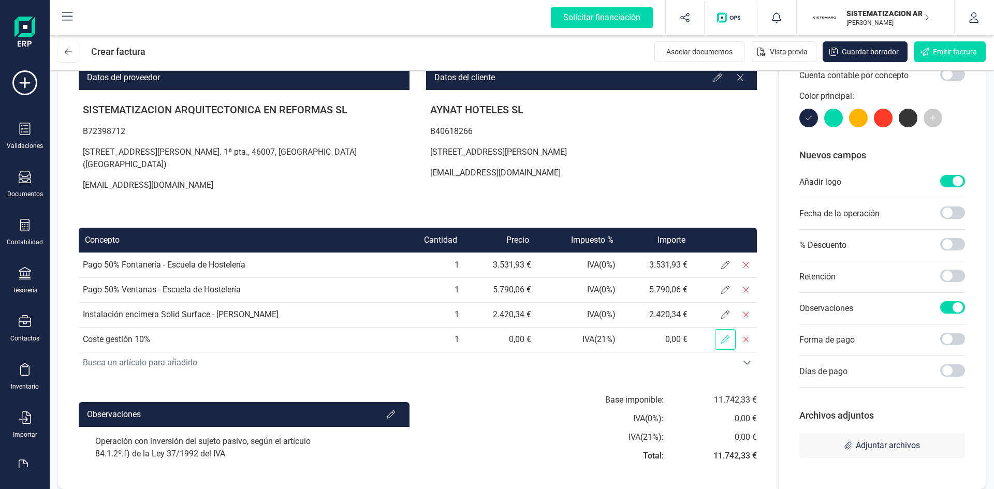
click at [662, 302] on span at bounding box center [725, 339] width 21 height 21
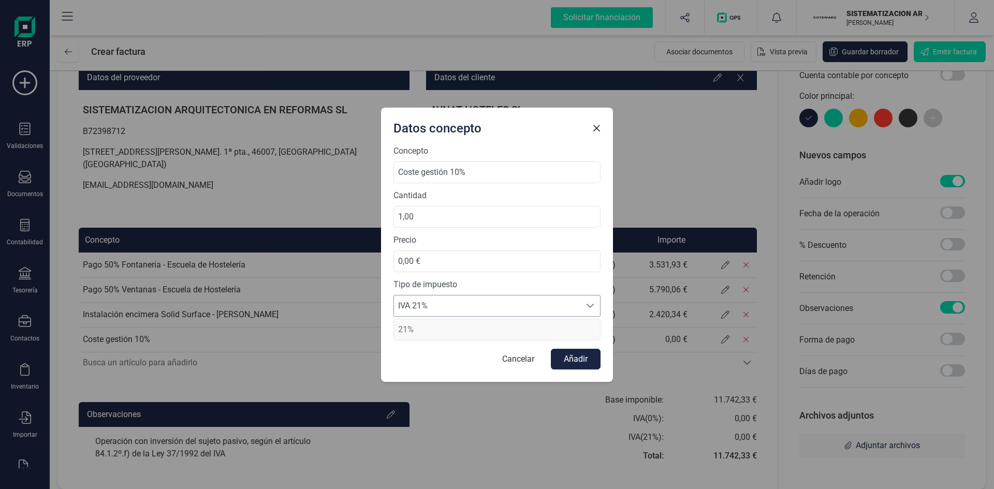
click at [532, 301] on span "IVA 21%" at bounding box center [487, 305] width 186 height 21
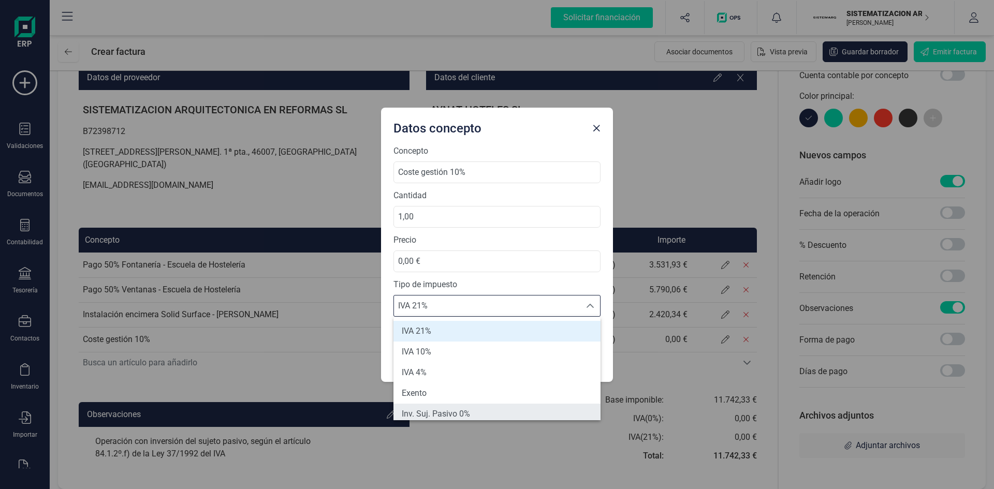
scroll to position [4, 0]
click at [482, 302] on li "Inv. Suj. Pasivo 0%" at bounding box center [496, 409] width 207 height 21
type input "0%"
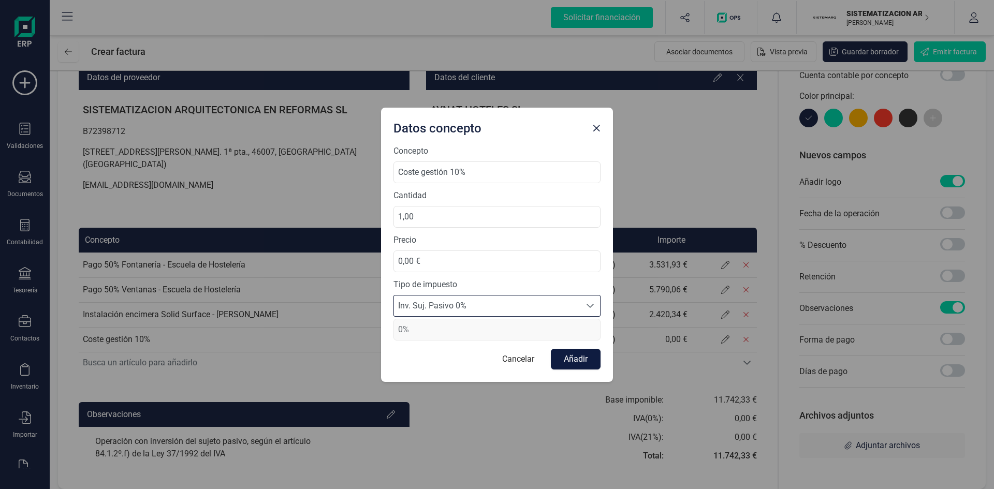
click at [586, 302] on button "Añadir" at bounding box center [576, 359] width 50 height 21
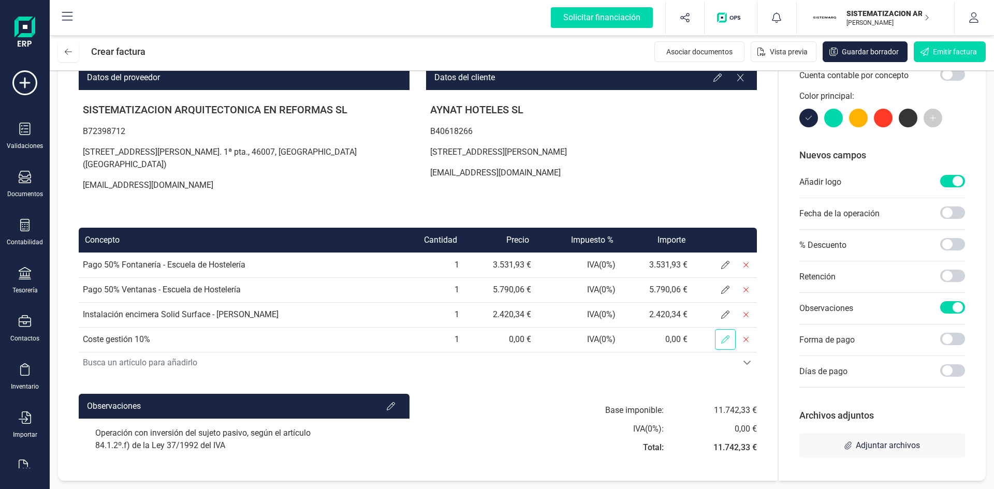
click at [662, 302] on span at bounding box center [725, 339] width 21 height 21
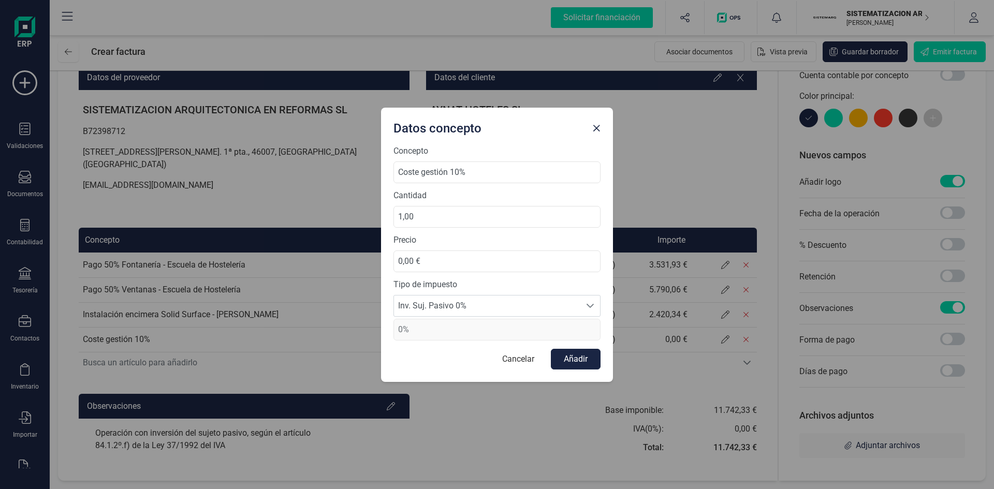
click at [434, 248] on div "Precio 0,00 €" at bounding box center [496, 253] width 207 height 38
click at [427, 257] on input "0,00 €" at bounding box center [496, 261] width 207 height 22
type input "1.174,23 €"
click at [586, 302] on form "Concepto Coste gestión 10% Cantidad 1,00 Precio 1.174,23 € Tipo de impuesto Inv…" at bounding box center [496, 257] width 207 height 225
click at [582, 302] on button "Añadir" at bounding box center [576, 359] width 50 height 21
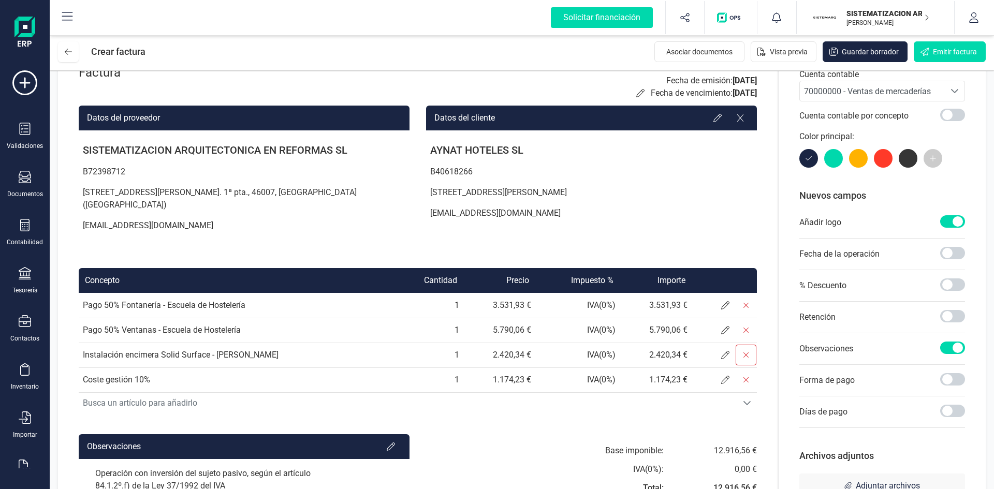
scroll to position [51, 0]
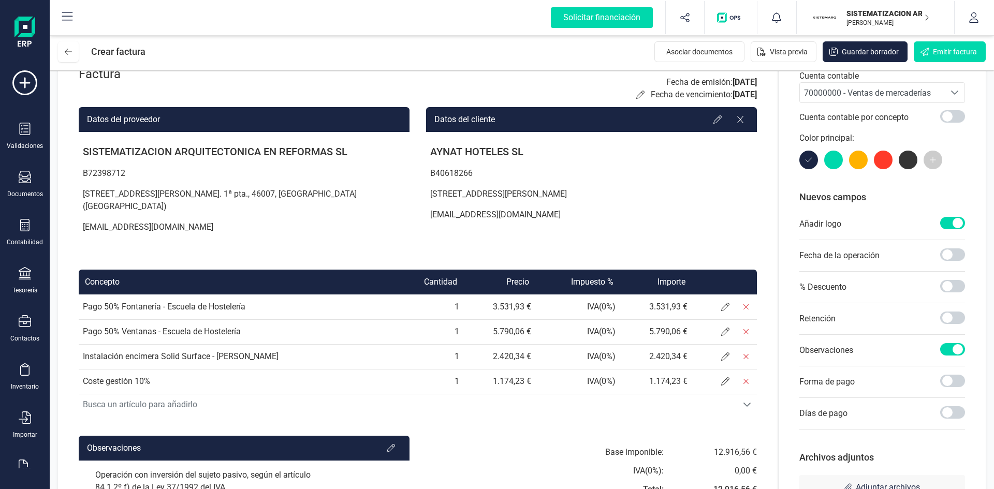
click at [662, 97] on span "70000000 - Ventas de mercaderías" at bounding box center [867, 93] width 127 height 10
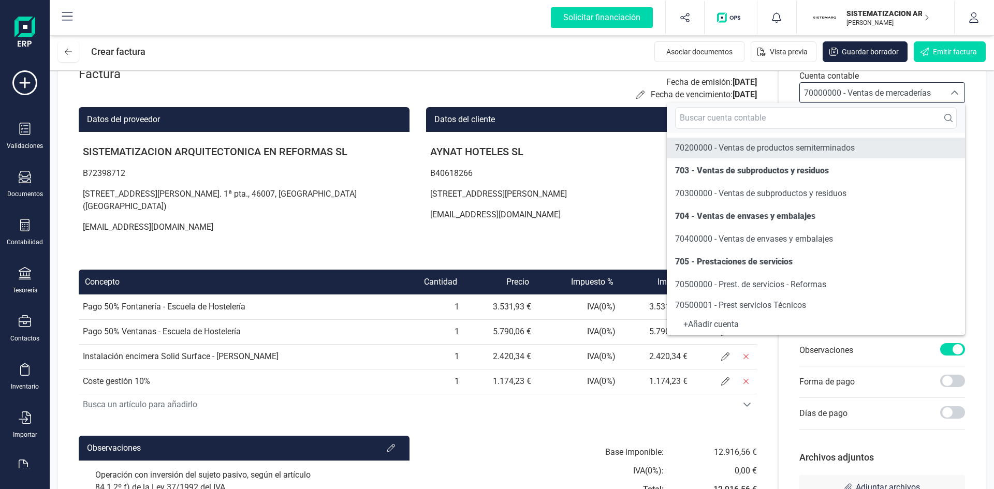
scroll to position [146, 0]
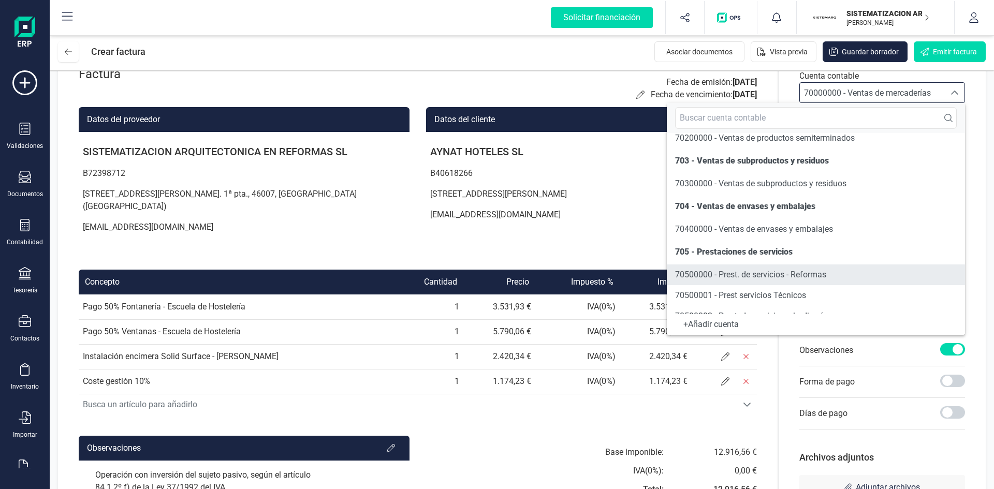
click at [662, 274] on span "70500000 - Prest. de servicios - Reformas" at bounding box center [750, 275] width 151 height 10
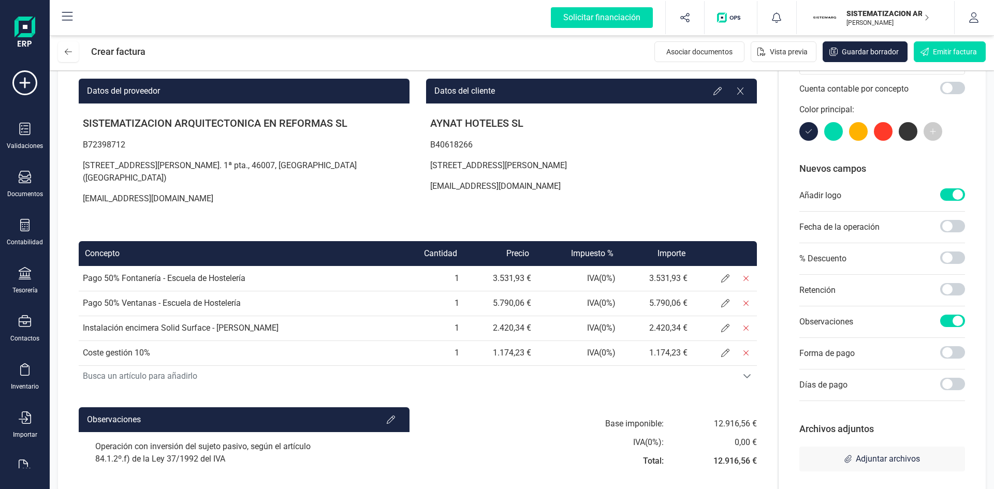
scroll to position [93, 0]
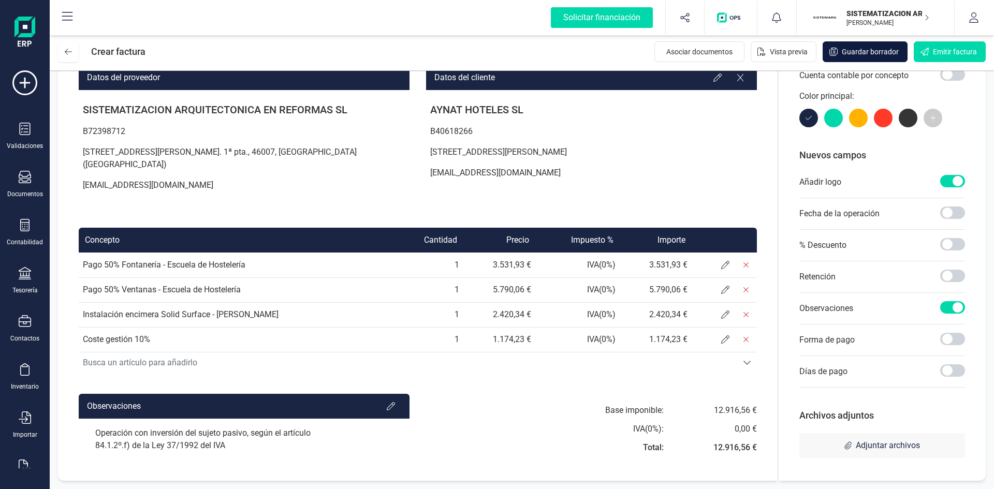
click at [662, 51] on span "Guardar borrador" at bounding box center [869, 52] width 57 height 10
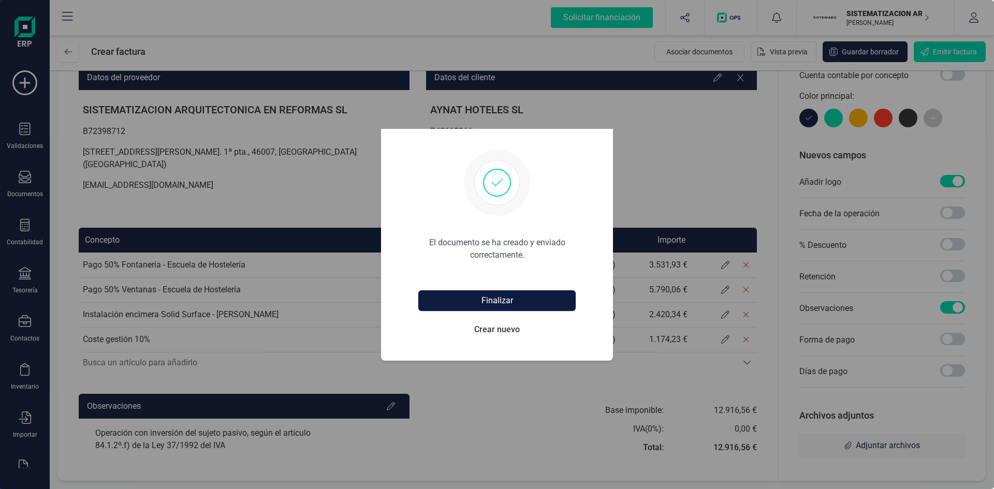
click at [515, 302] on button "Finalizar" at bounding box center [496, 300] width 157 height 21
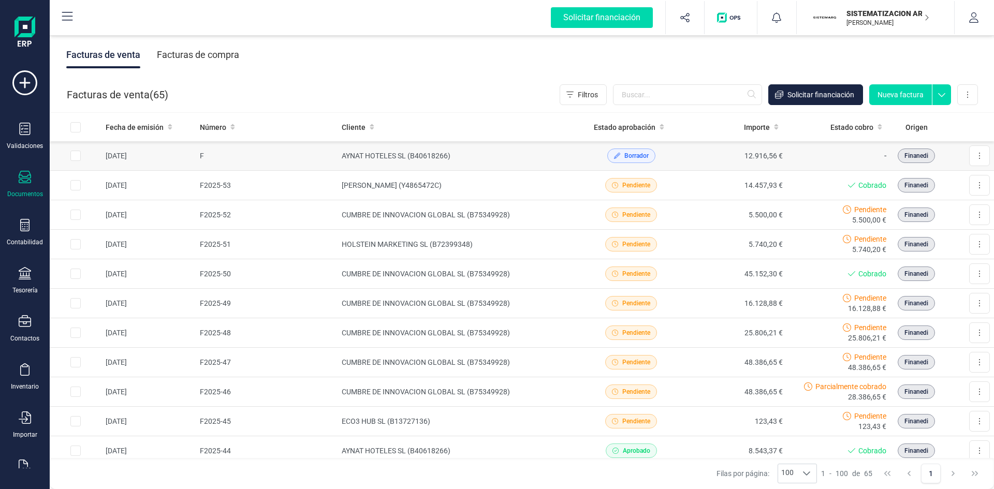
click at [662, 159] on div "Borrador" at bounding box center [631, 156] width 96 height 14
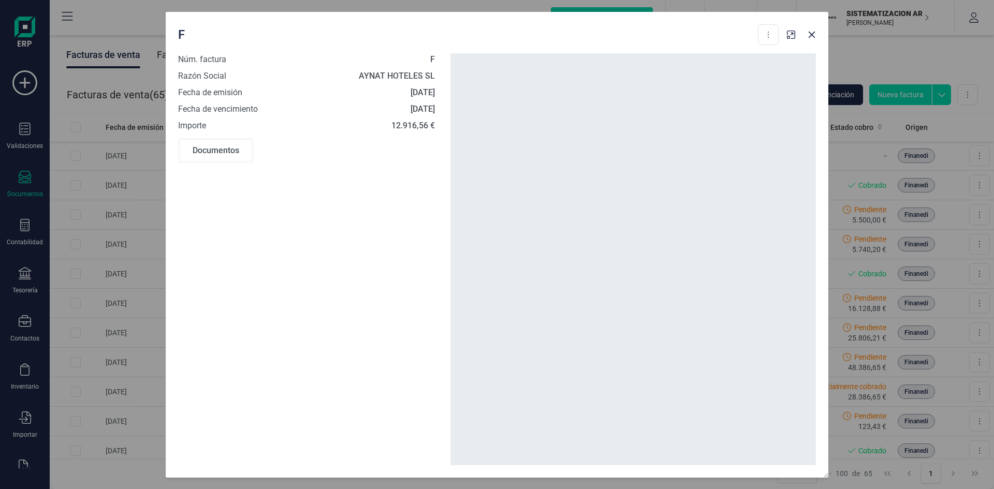
click at [640, 154] on div at bounding box center [632, 259] width 365 height 412
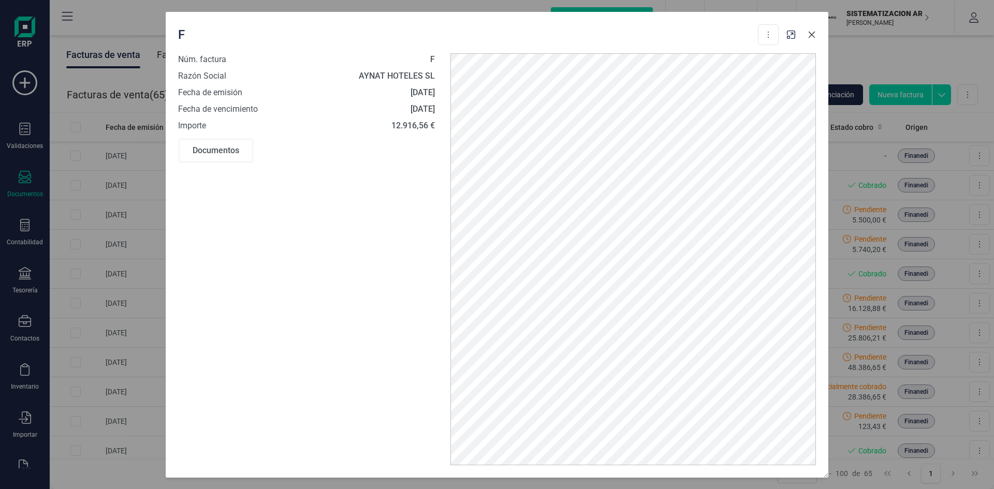
click at [662, 35] on icon "button" at bounding box center [811, 35] width 8 height 8
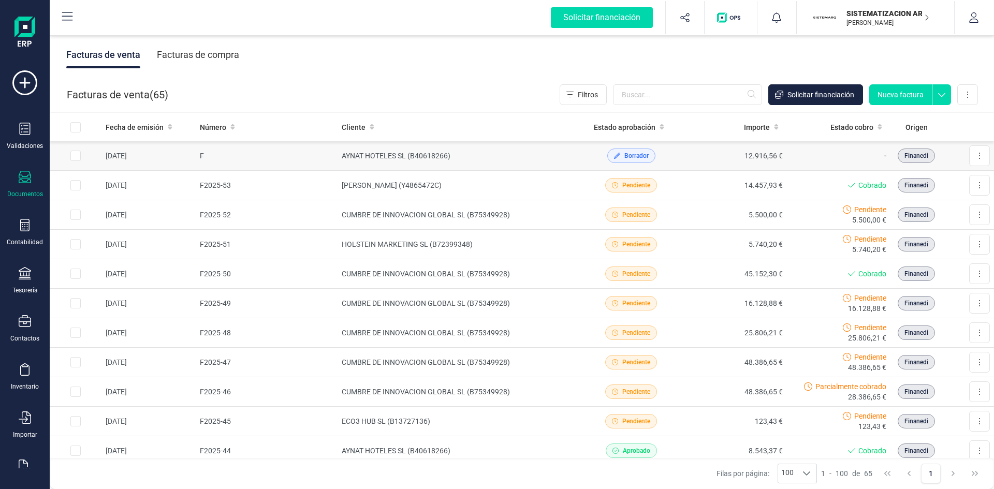
click at [662, 156] on td "-" at bounding box center [838, 155] width 103 height 29
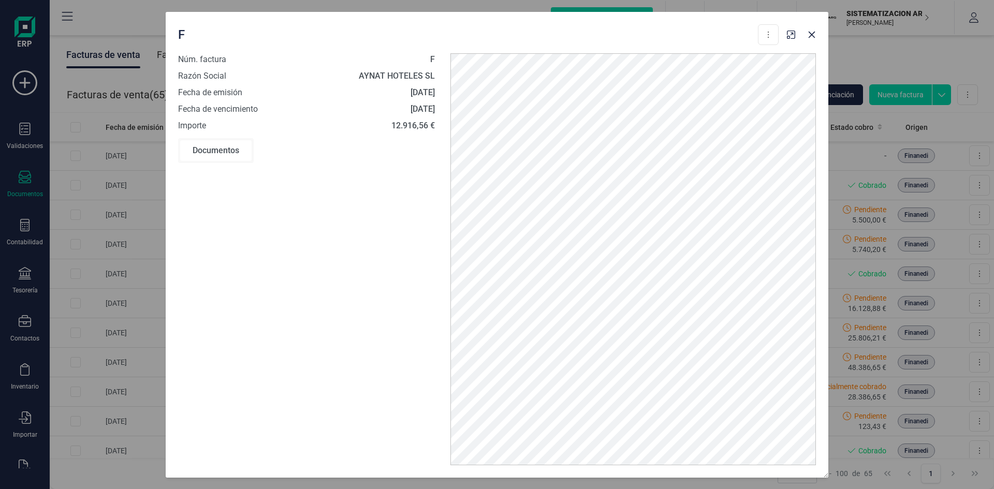
click at [225, 157] on div "Documentos" at bounding box center [215, 150] width 71 height 21
click at [662, 47] on div "F Descargar documento Editar borrador" at bounding box center [497, 32] width 662 height 41
click at [662, 37] on icon "button" at bounding box center [811, 35] width 8 height 8
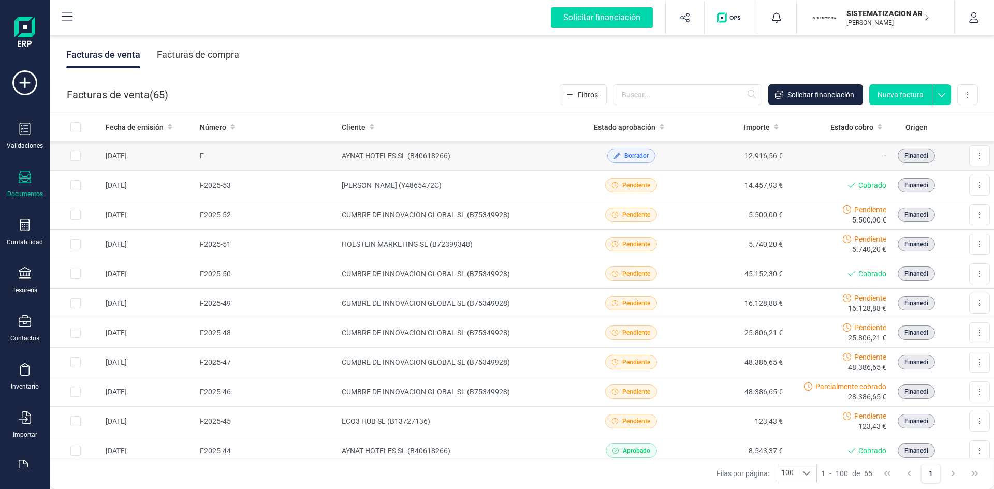
click at [570, 157] on td "AYNAT HOTELES SL (B40618266)" at bounding box center [458, 155] width 242 height 29
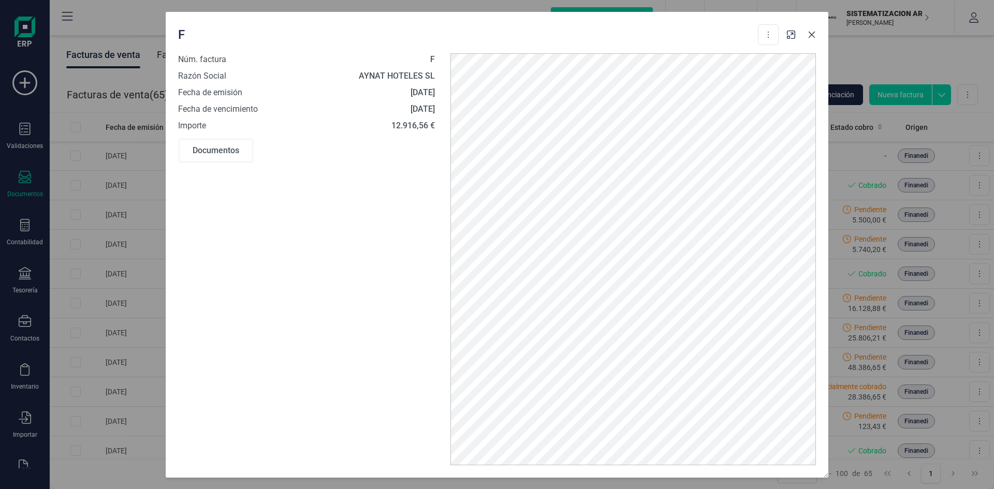
click at [662, 35] on icon "button" at bounding box center [811, 35] width 8 height 8
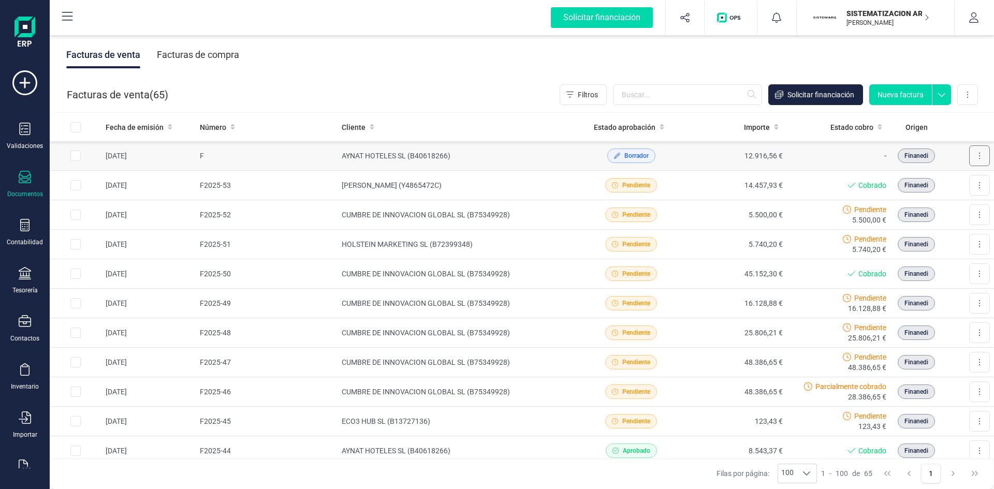
click at [662, 160] on button at bounding box center [979, 155] width 21 height 21
click at [662, 199] on span "Editar borrador" at bounding box center [933, 202] width 49 height 10
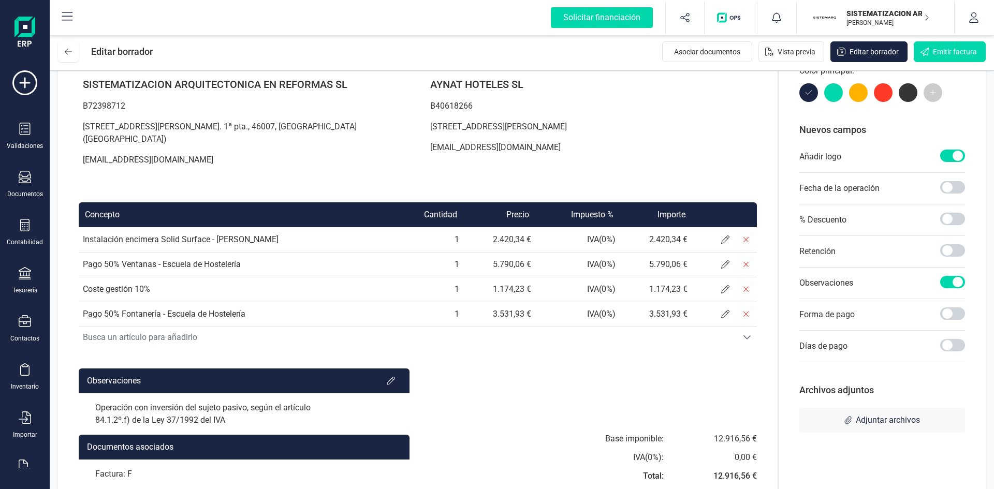
scroll to position [134, 0]
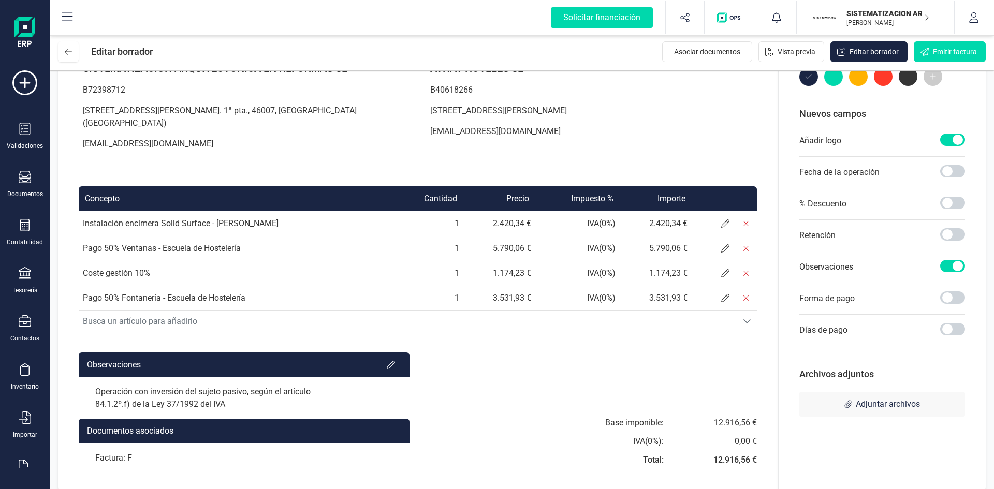
click at [662, 286] on div "Forma de pago" at bounding box center [882, 299] width 166 height 32
click at [662, 302] on span at bounding box center [952, 297] width 25 height 12
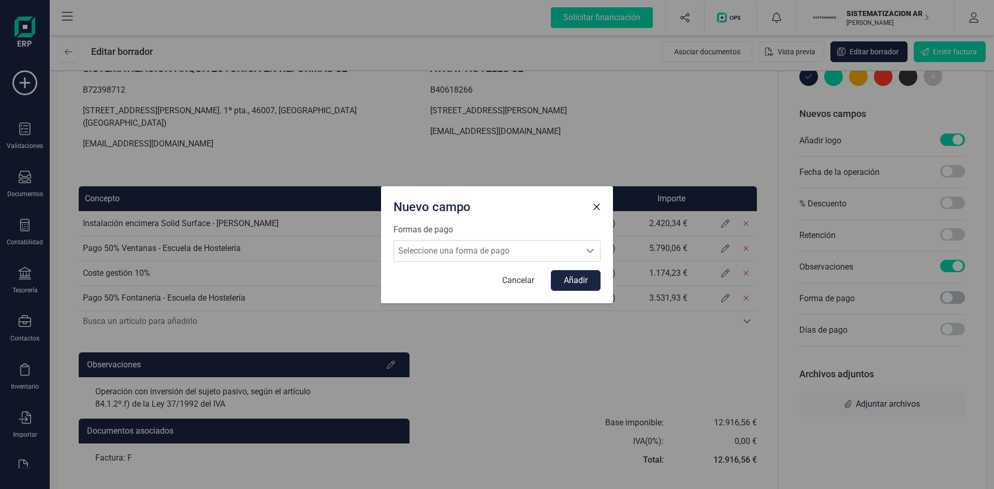
scroll to position [6, 4]
click at [586, 262] on form "Formas de pago Seleccione una forma de pago Seleccione una forma de pago Cancel…" at bounding box center [496, 257] width 207 height 67
click at [578, 250] on span "Seleccione una forma de pago" at bounding box center [487, 251] width 186 height 21
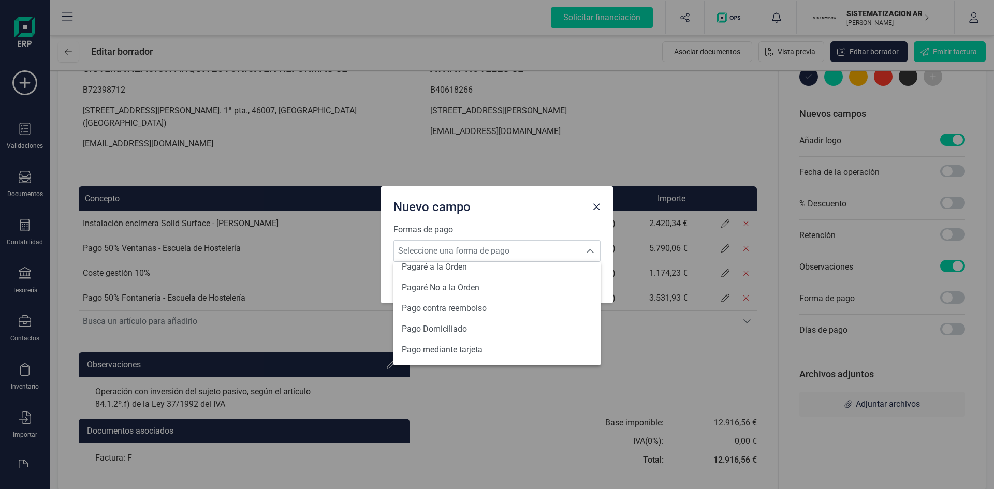
scroll to position [381, 0]
click at [454, 302] on li "Transferencia" at bounding box center [496, 350] width 207 height 21
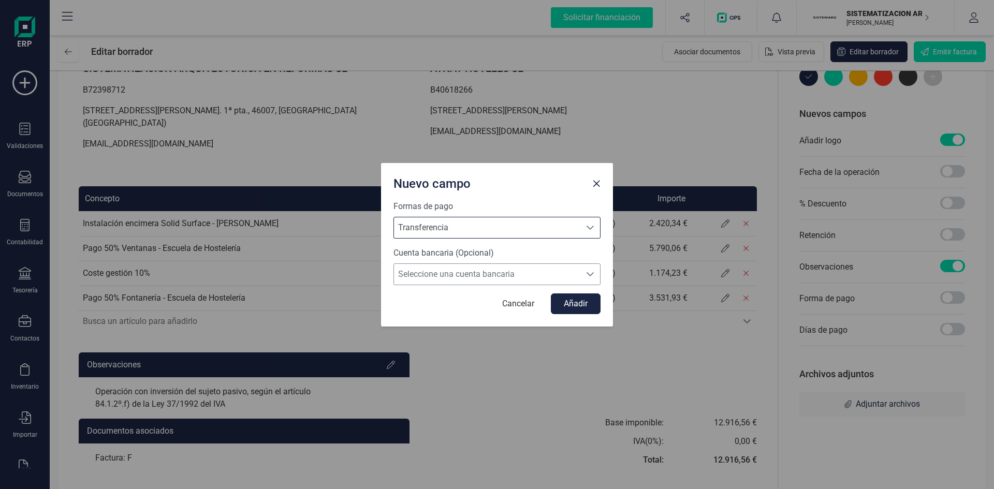
click at [488, 269] on span "Seleccione una cuenta bancaria" at bounding box center [487, 274] width 186 height 21
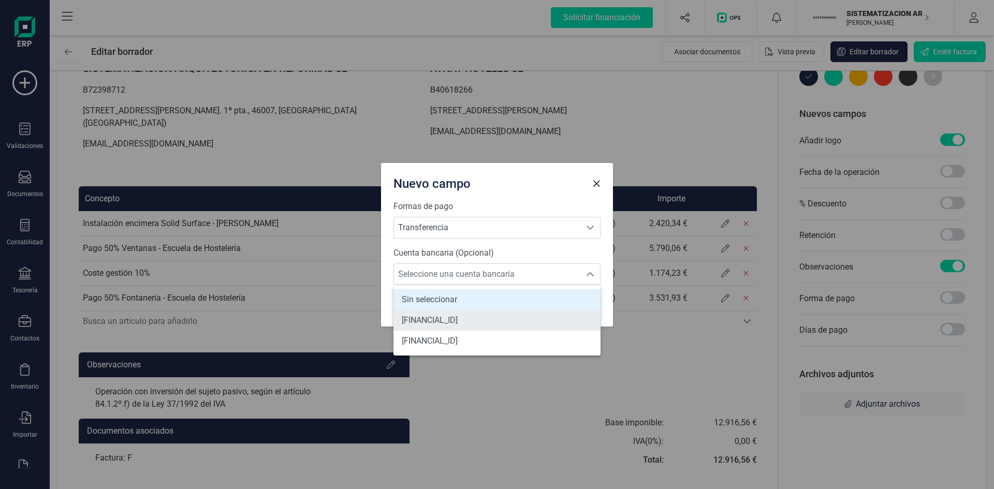
click at [457, 302] on span "[FINANCIAL_ID]" at bounding box center [430, 320] width 56 height 12
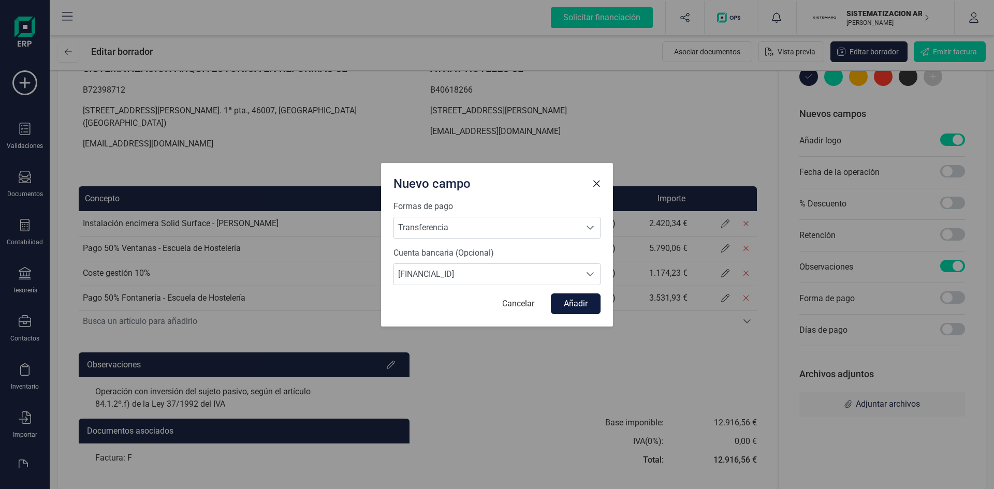
click at [591, 302] on button "Añadir" at bounding box center [576, 303] width 50 height 21
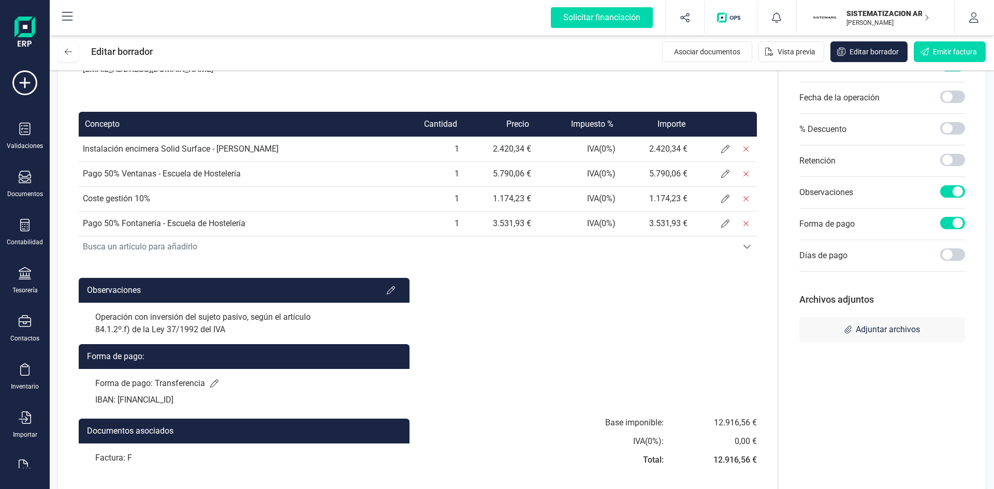
scroll to position [0, 0]
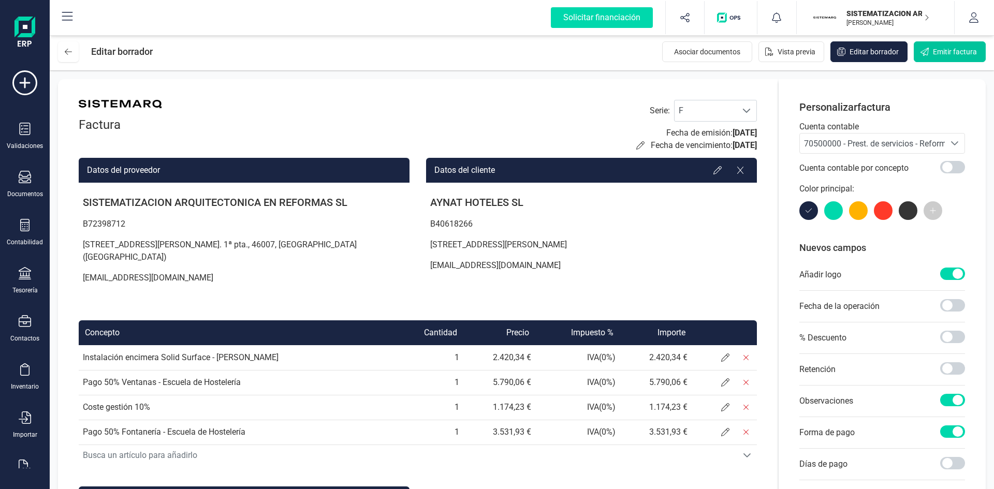
click at [662, 57] on button "Emitir factura" at bounding box center [949, 51] width 72 height 21
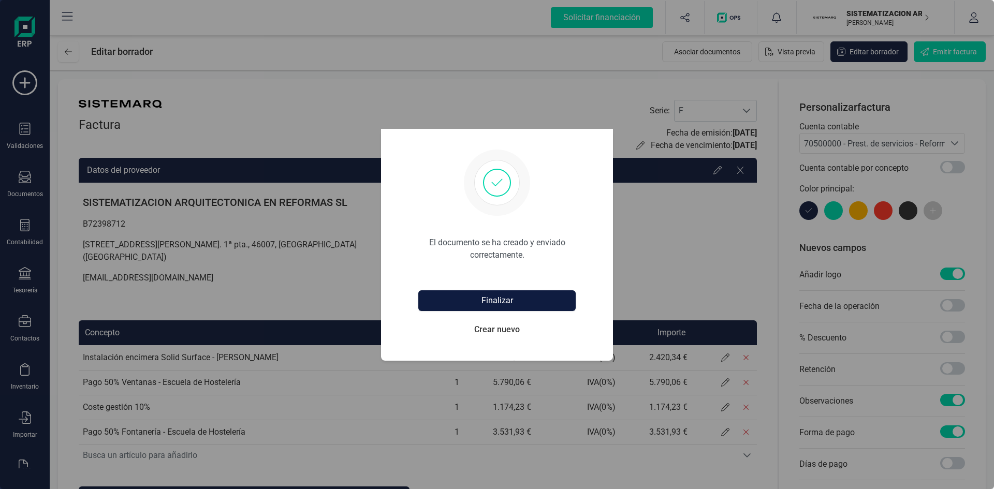
click at [541, 301] on button "Finalizar" at bounding box center [496, 300] width 157 height 21
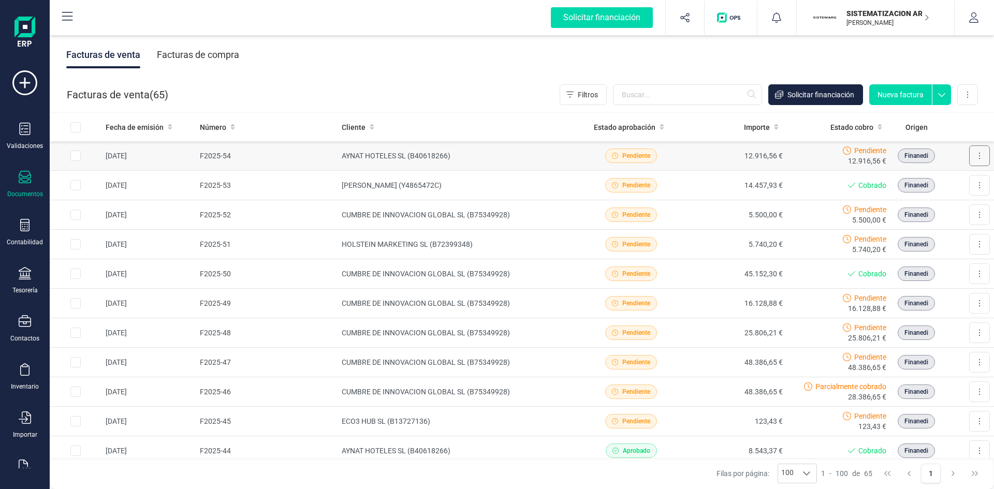
click at [662, 154] on button at bounding box center [979, 155] width 21 height 21
click at [662, 179] on span "Descargar documento" at bounding box center [933, 181] width 71 height 10
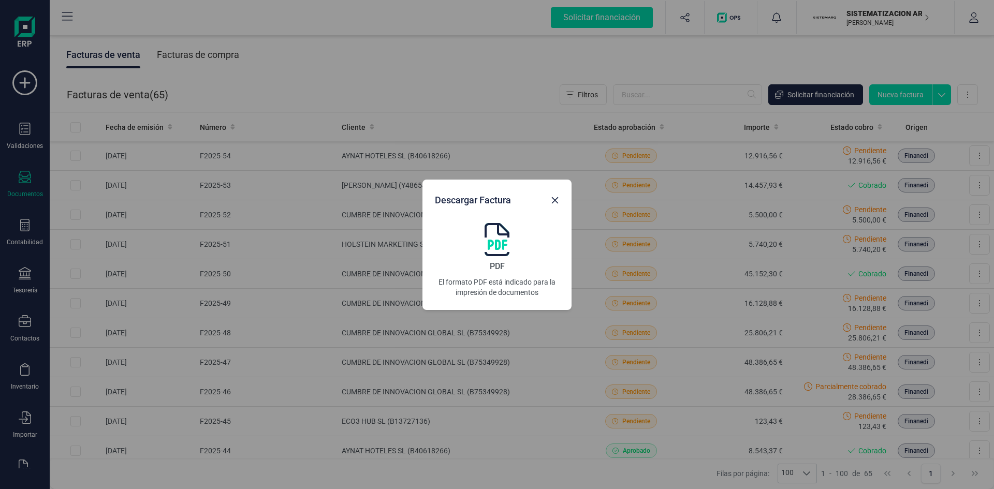
click at [501, 247] on img at bounding box center [496, 239] width 25 height 33
click at [555, 204] on icon "button" at bounding box center [555, 200] width 8 height 8
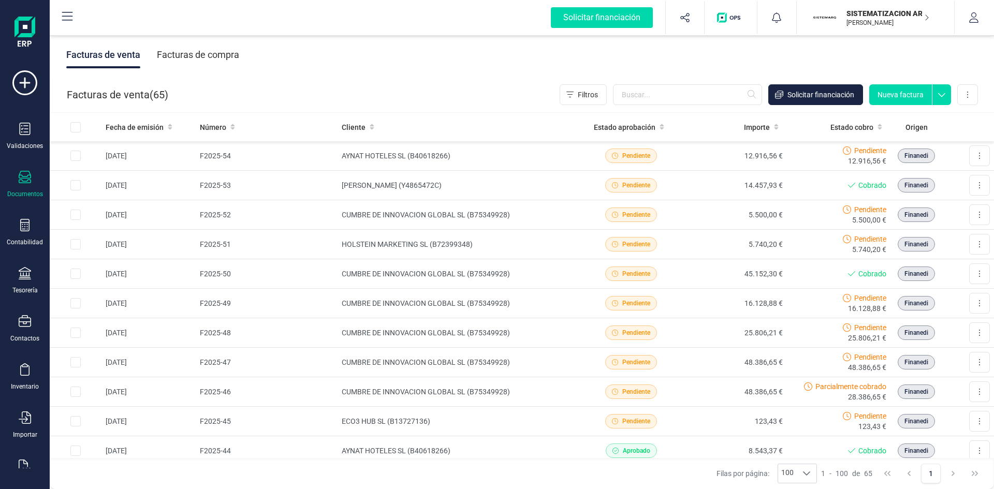
click at [220, 63] on div "Facturas de compra" at bounding box center [198, 54] width 82 height 27
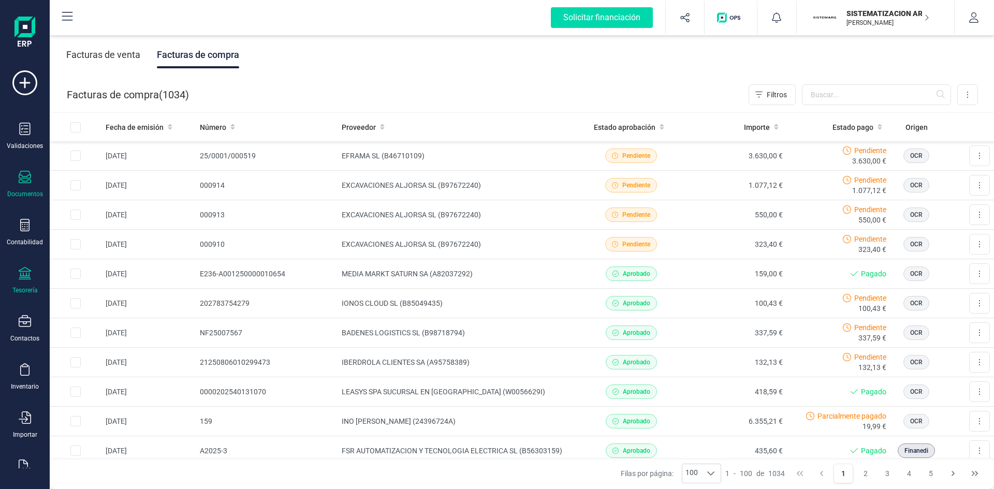
click at [19, 271] on icon at bounding box center [25, 273] width 12 height 12
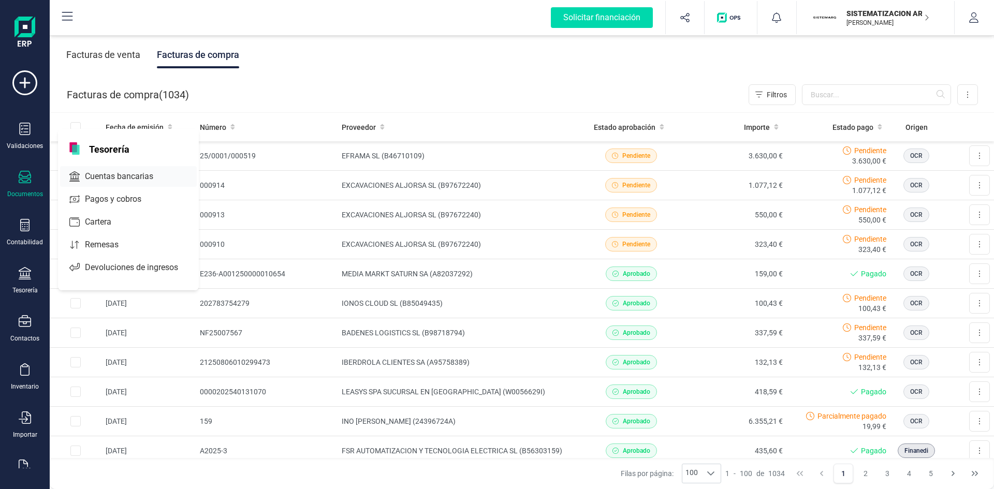
click at [94, 176] on span "Cuentas bancarias" at bounding box center [126, 176] width 91 height 12
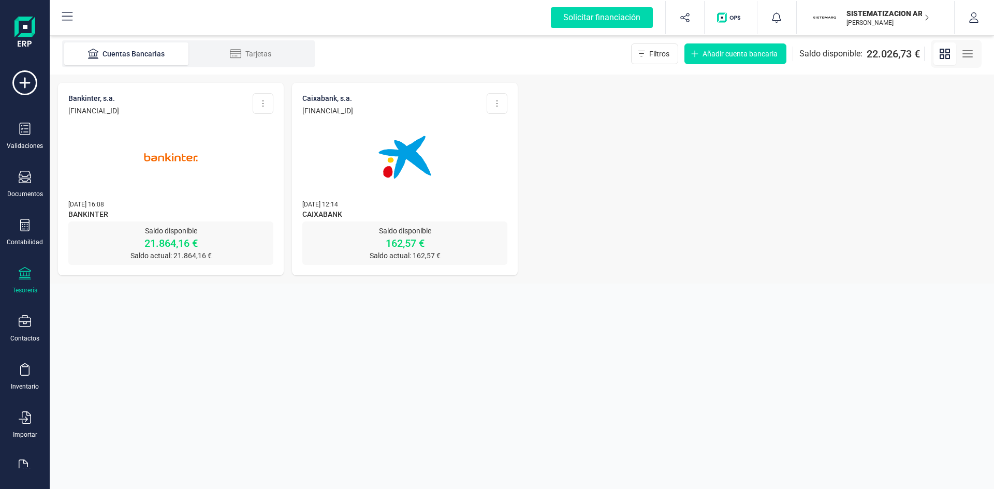
click at [361, 119] on img at bounding box center [404, 157] width 87 height 87
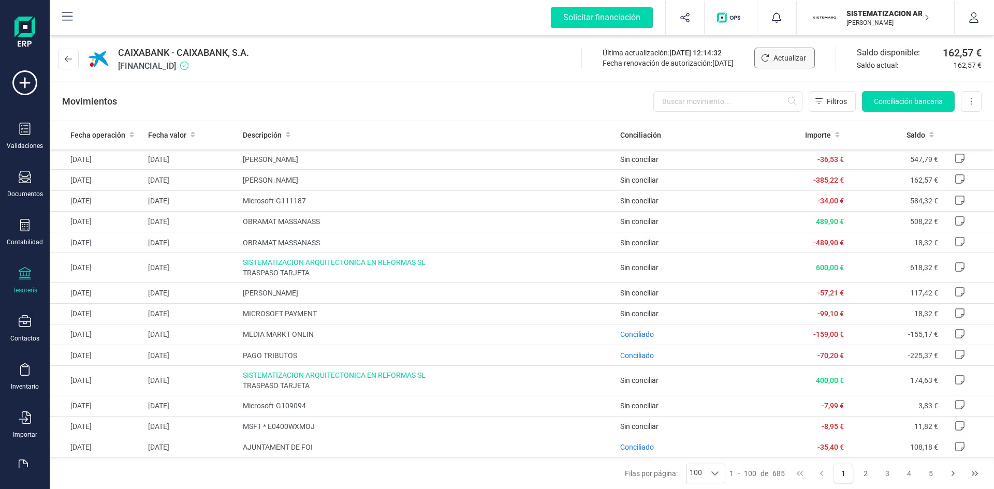
click at [662, 54] on span "Actualizar" at bounding box center [789, 58] width 33 height 10
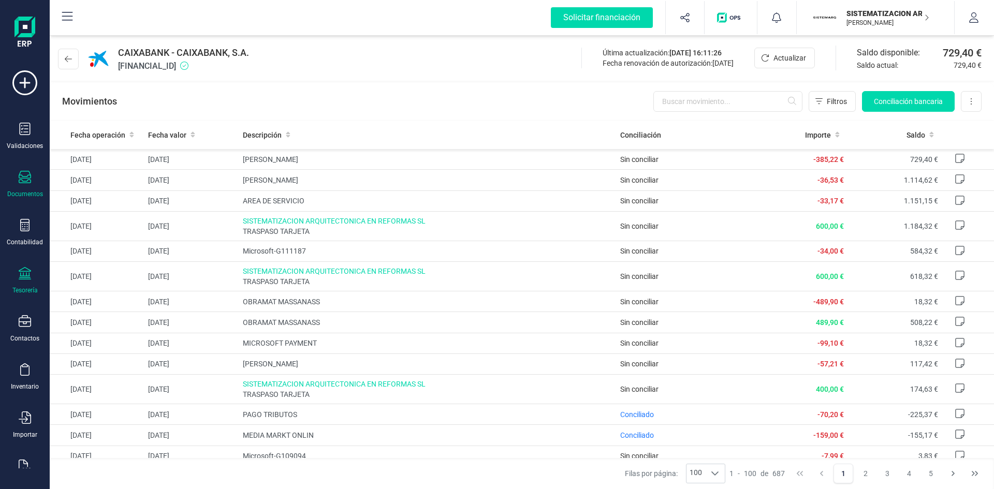
click at [11, 188] on div "Documentos" at bounding box center [24, 184] width 41 height 27
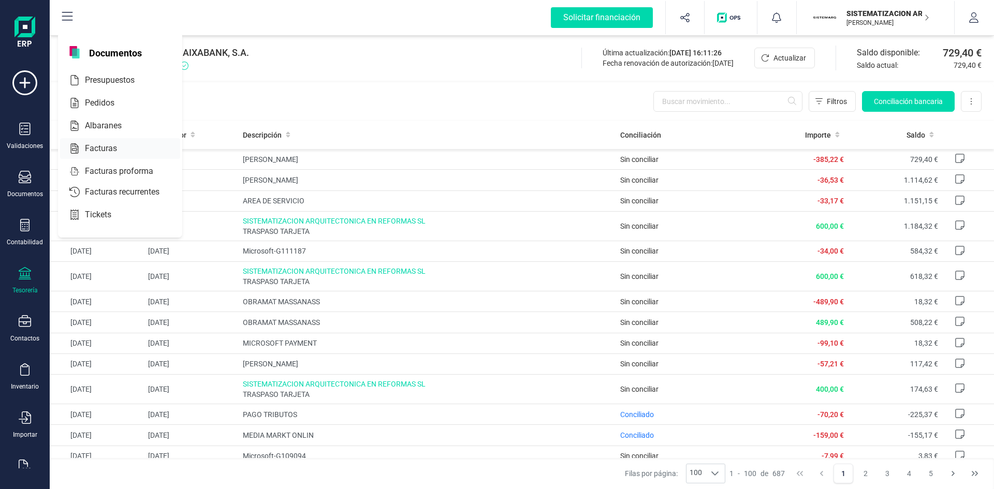
click at [119, 143] on div at bounding box center [126, 148] width 19 height 12
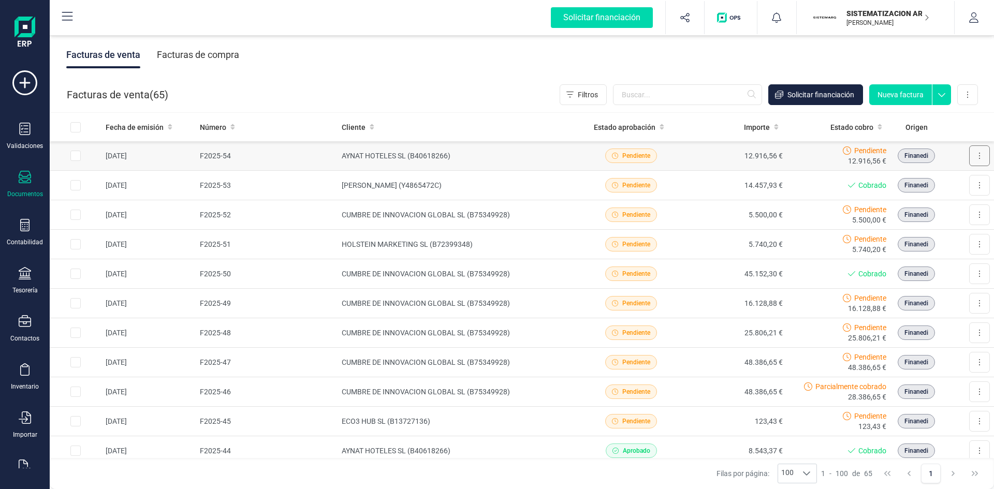
click at [662, 148] on button at bounding box center [979, 155] width 21 height 21
click at [662, 163] on button at bounding box center [979, 155] width 21 height 21
click at [662, 184] on span "Descargar documento" at bounding box center [933, 181] width 71 height 10
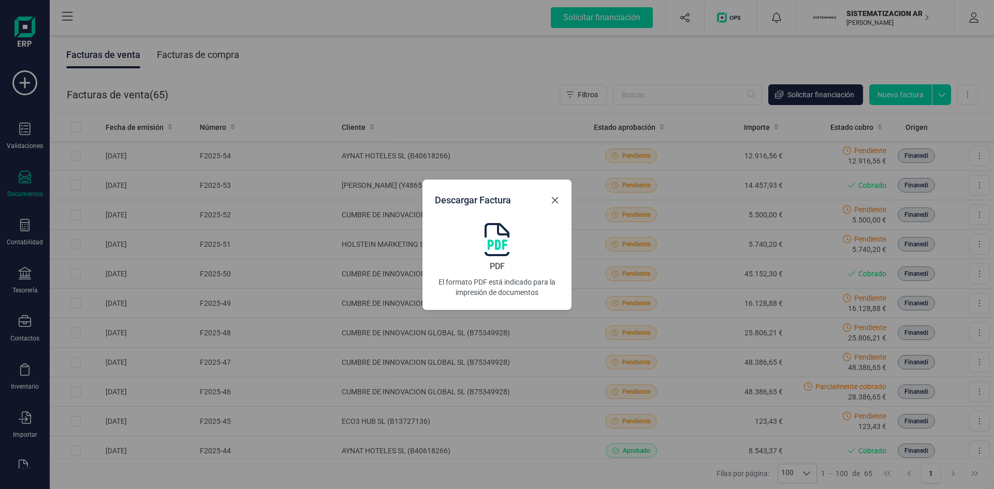
click at [559, 205] on button "button" at bounding box center [554, 200] width 17 height 17
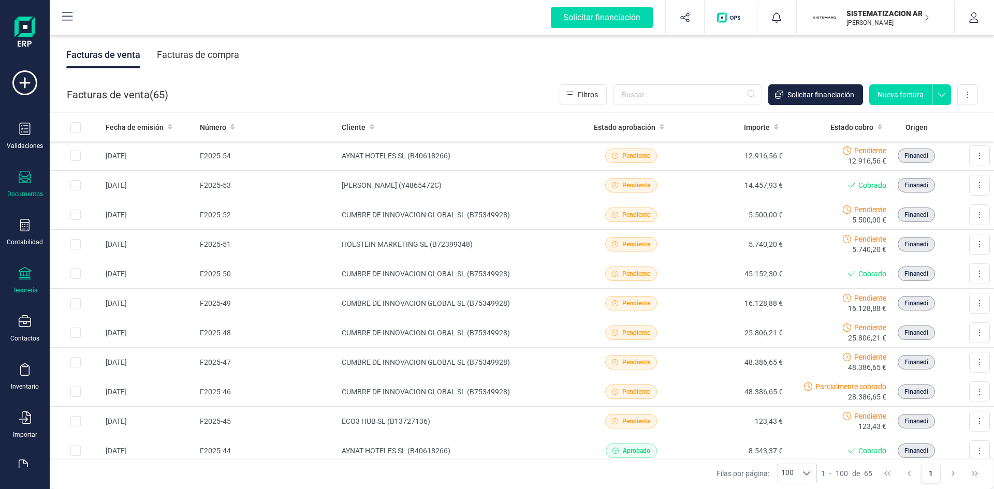
click at [25, 275] on icon at bounding box center [25, 273] width 12 height 12
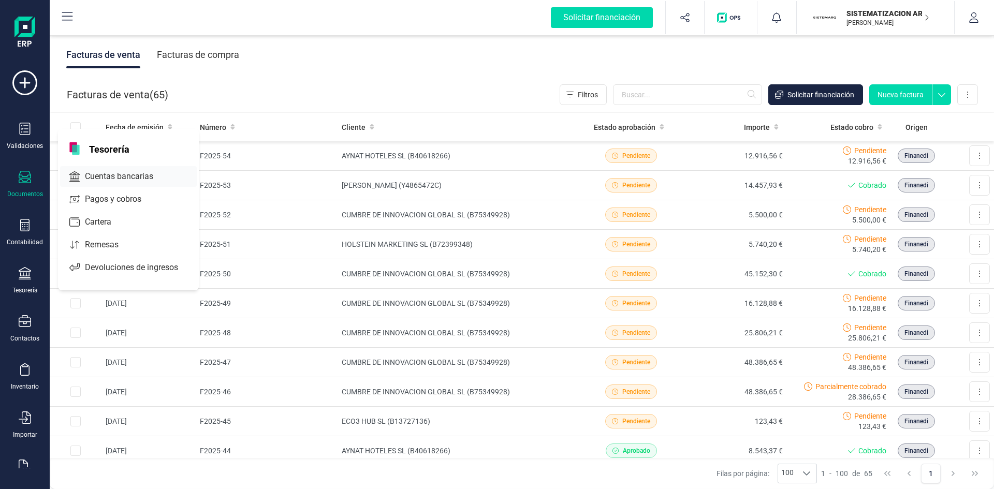
click at [133, 172] on span "Cuentas bancarias" at bounding box center [126, 176] width 91 height 12
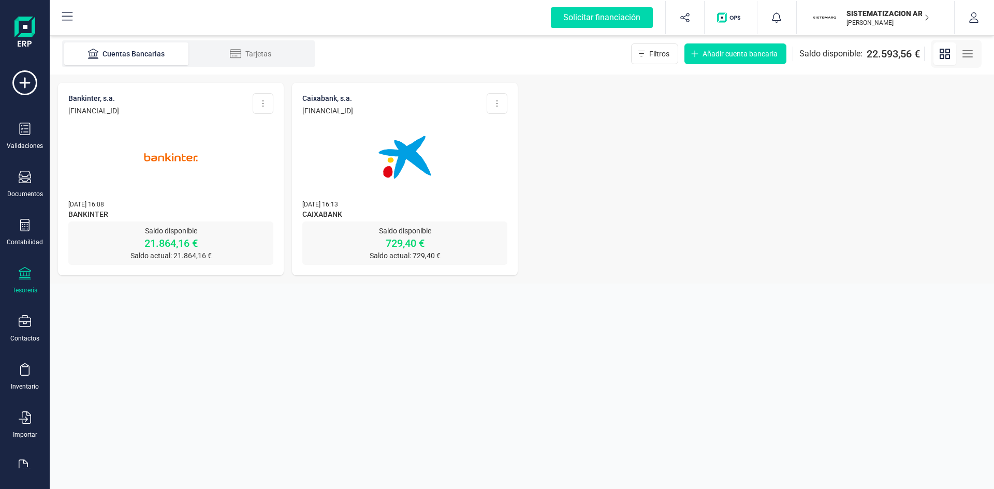
click at [170, 181] on img at bounding box center [170, 157] width 87 height 87
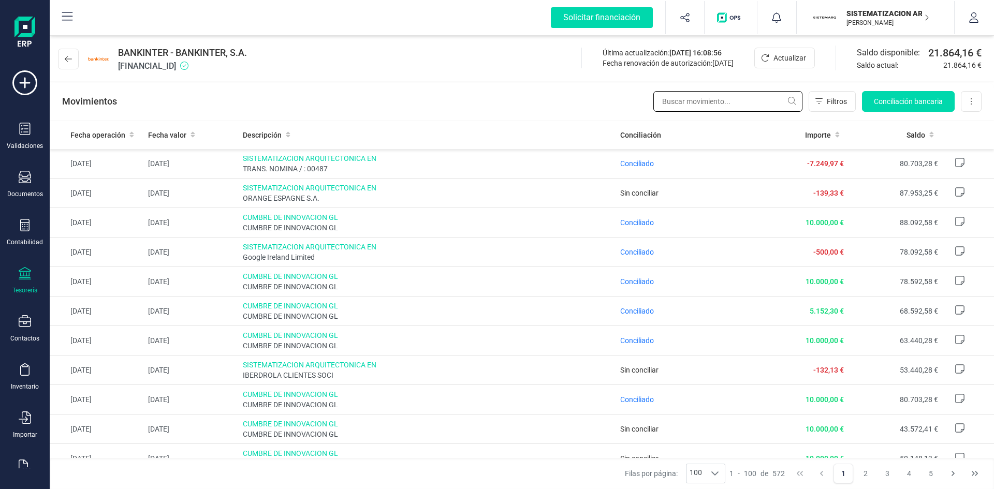
click at [662, 101] on input "text" at bounding box center [727, 101] width 149 height 21
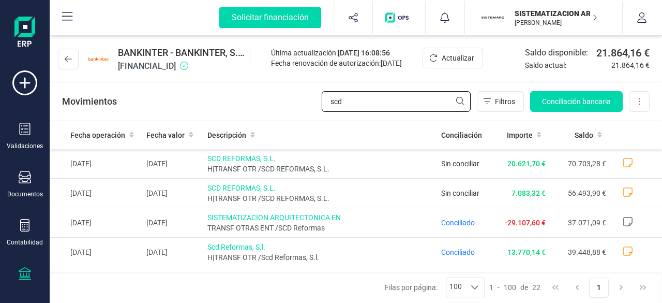
type input "scd"
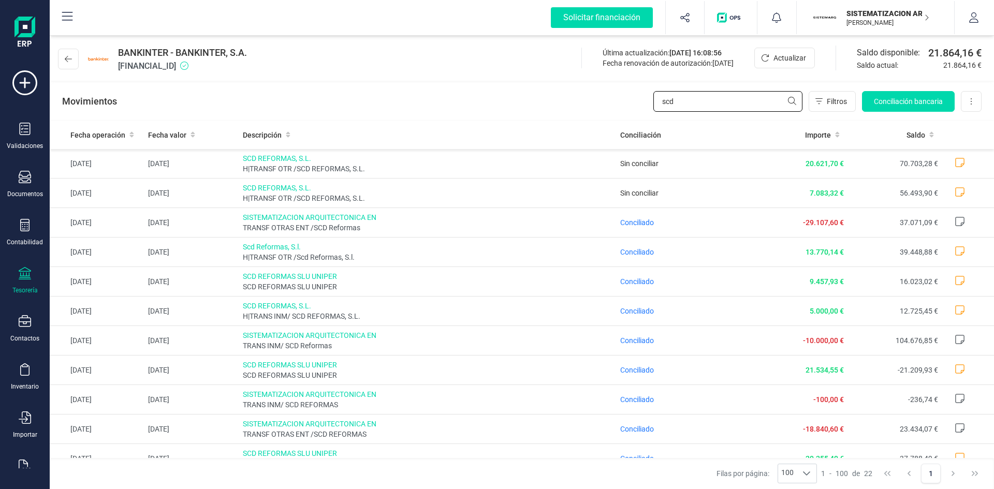
scroll to position [27, 0]
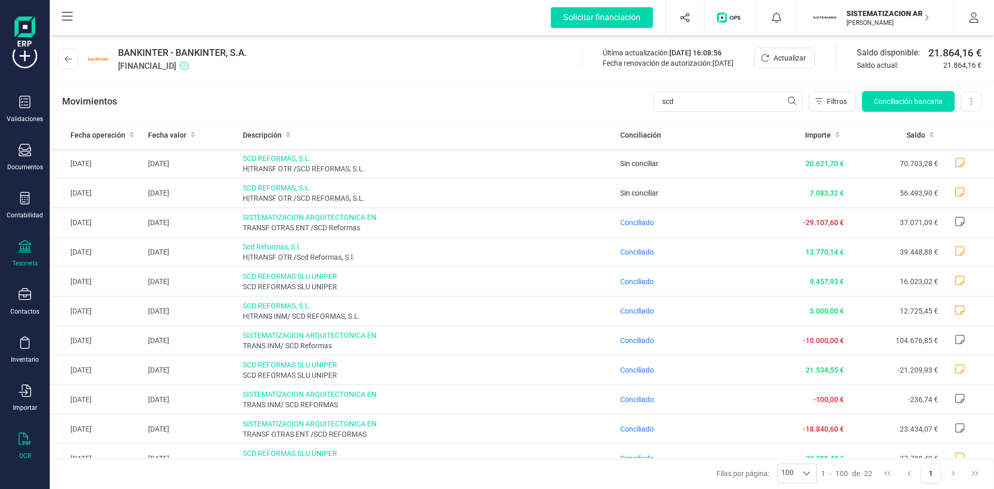
click at [28, 302] on icon at bounding box center [25, 439] width 12 height 12
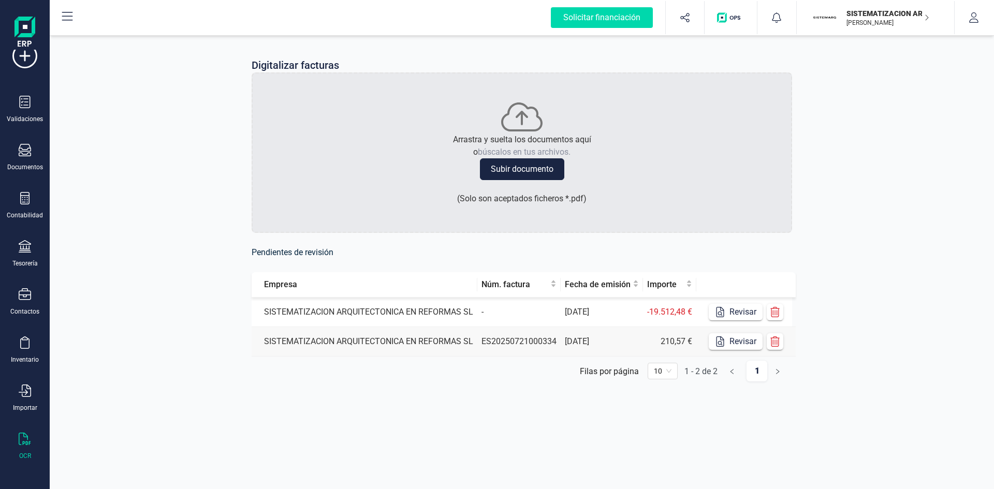
click at [502, 302] on td "-" at bounding box center [518, 312] width 83 height 29
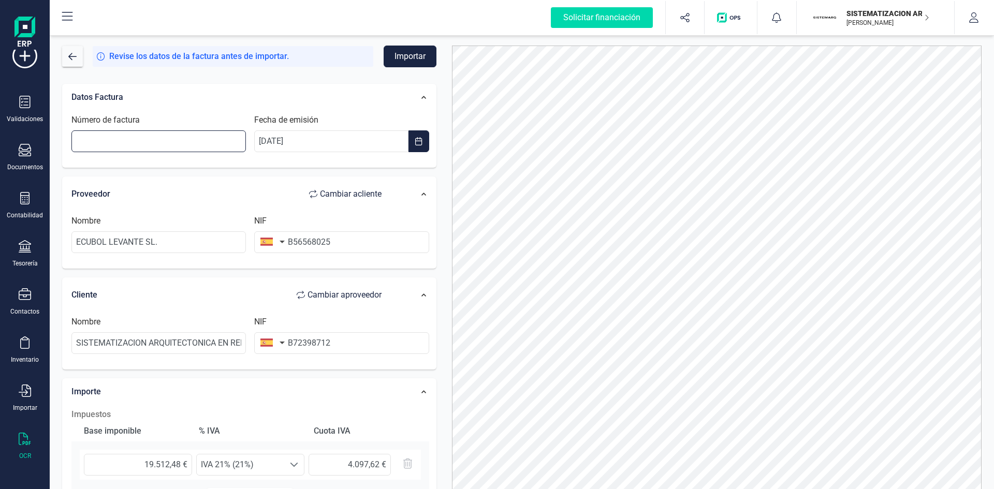
click at [149, 142] on input "Número de factura" at bounding box center [158, 141] width 174 height 22
type input "Factura 22/2025"
click at [235, 91] on div "Datos Factura" at bounding box center [231, 97] width 331 height 23
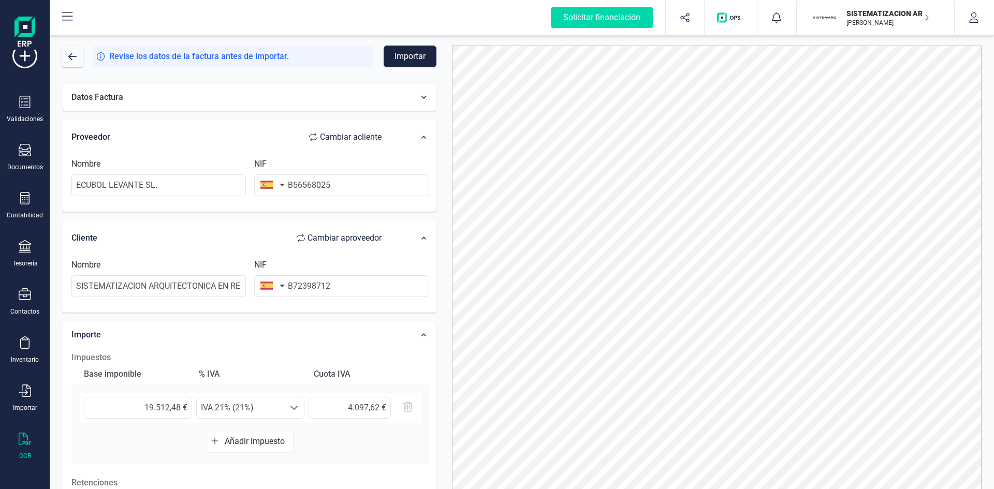
click at [211, 135] on div "Proveedor Cambiar a cliente" at bounding box center [231, 137] width 320 height 21
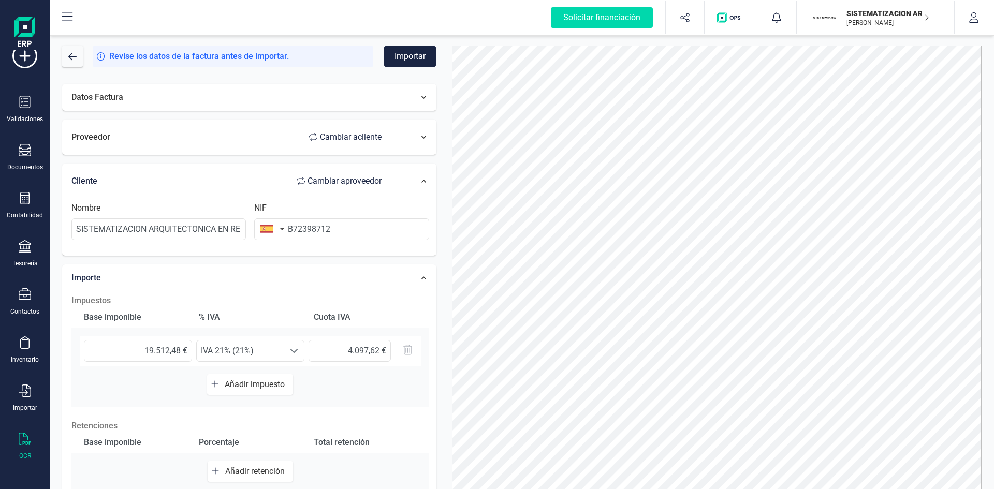
click at [234, 91] on div "Datos Factura" at bounding box center [231, 97] width 331 height 23
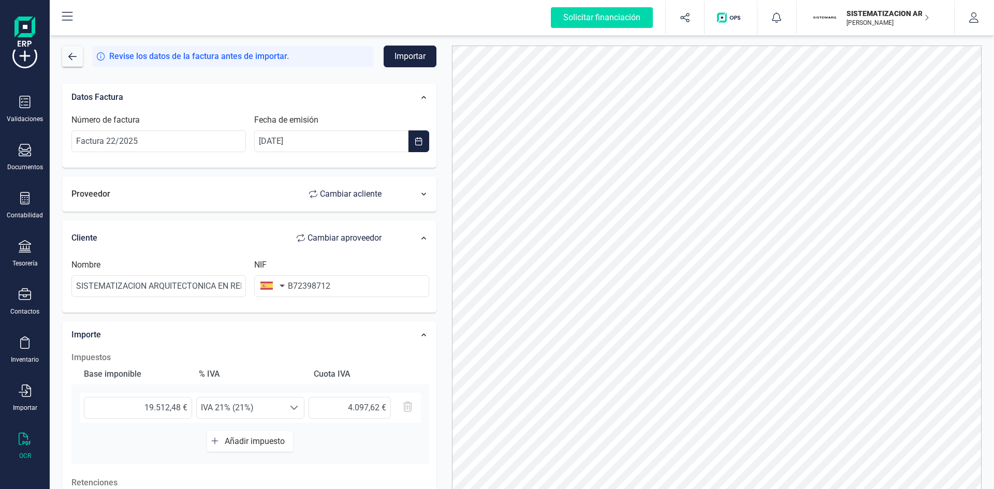
click at [206, 193] on div "Proveedor Cambiar a cliente" at bounding box center [231, 194] width 320 height 21
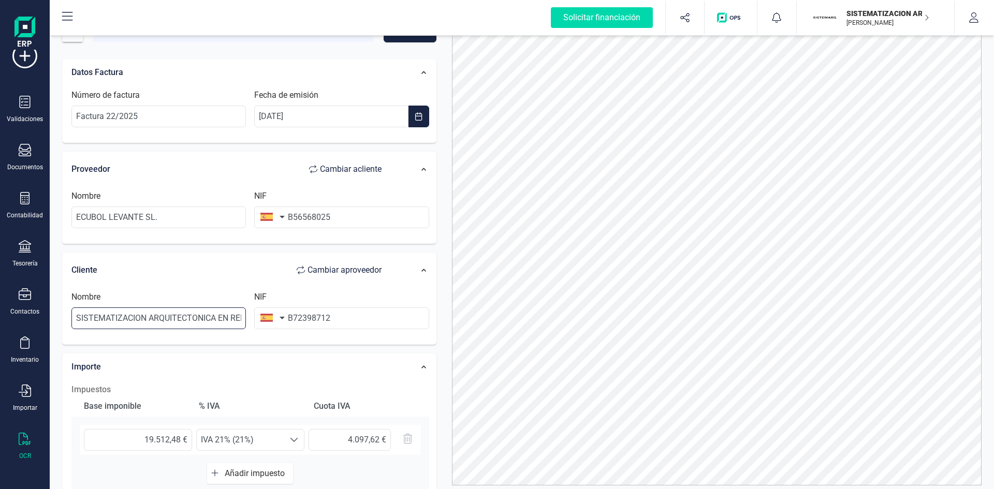
scroll to position [0, 45]
drag, startPoint x: 79, startPoint y: 317, endPoint x: 290, endPoint y: 292, distance: 213.2
click at [290, 292] on div "Nombre SISTEMATIZACION ARQUITECTONICA EN REFORMAS SL NIF B72398712" at bounding box center [250, 314] width 366 height 47
type input "S"
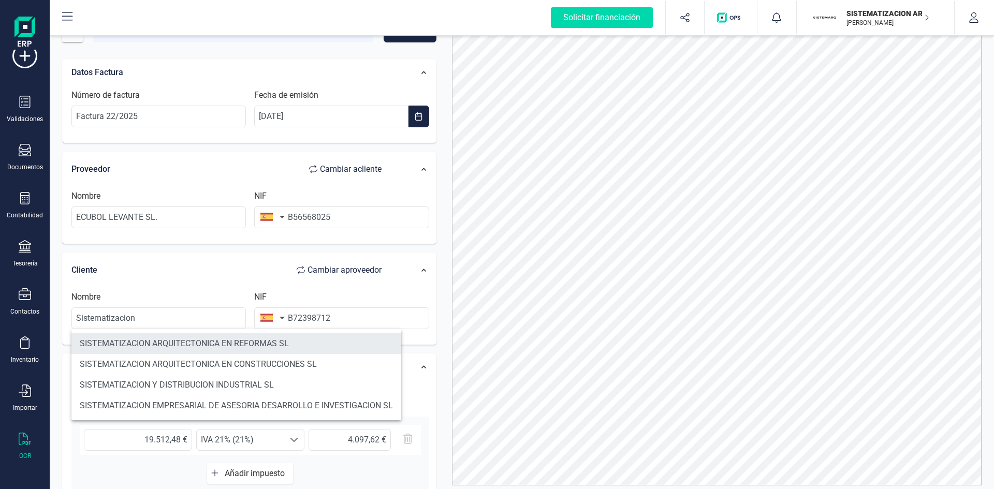
click at [283, 302] on li "SISTEMATIZACION ARQUITECTONICA EN REFORMAS SL" at bounding box center [236, 343] width 330 height 21
type input "SISTEMATIZACION ARQUITECTONICA EN REFORMAS SL"
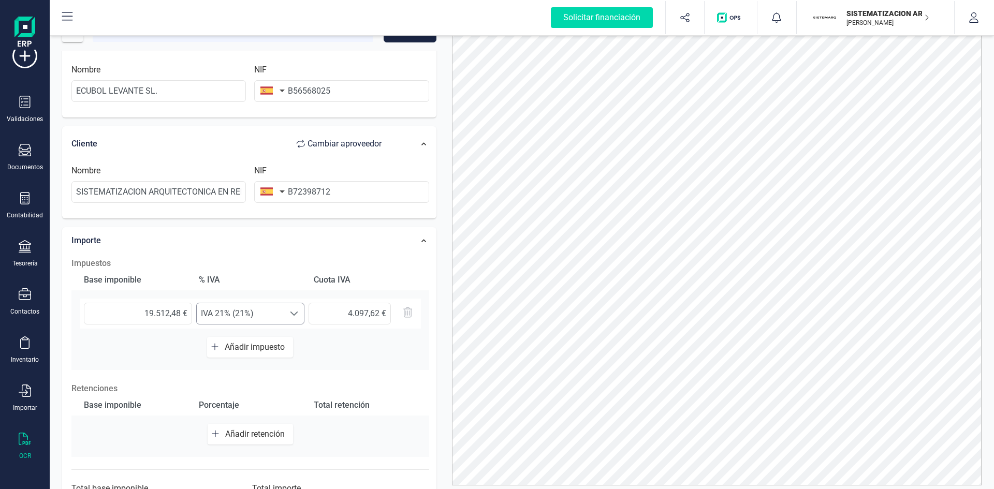
click at [292, 302] on span at bounding box center [294, 313] width 8 height 8
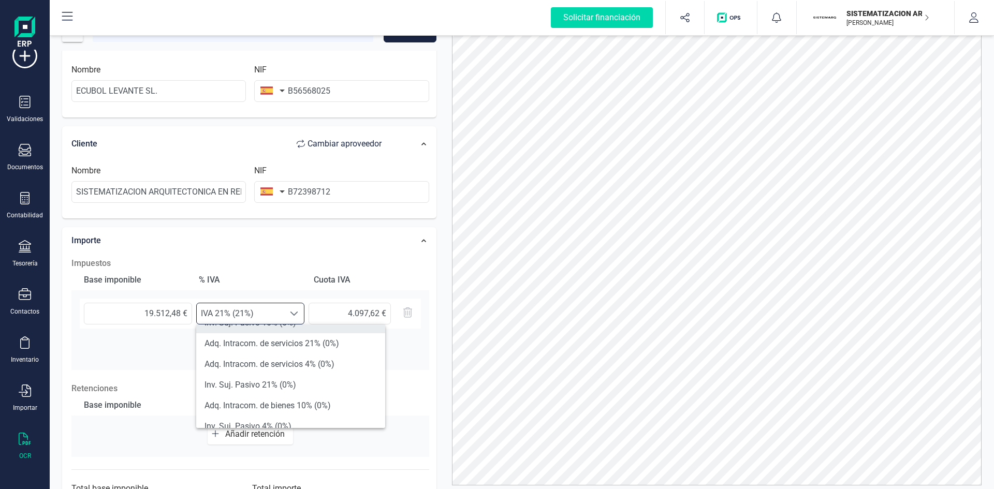
scroll to position [245, 0]
click at [324, 302] on li "Inv. Suj. Pasivo 21% (0%)" at bounding box center [290, 384] width 189 height 21
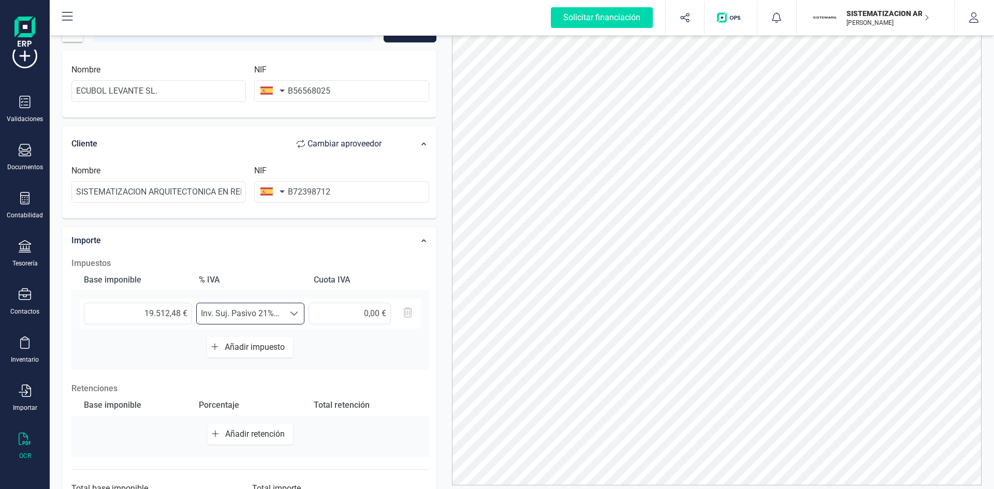
click at [293, 302] on span at bounding box center [294, 313] width 8 height 8
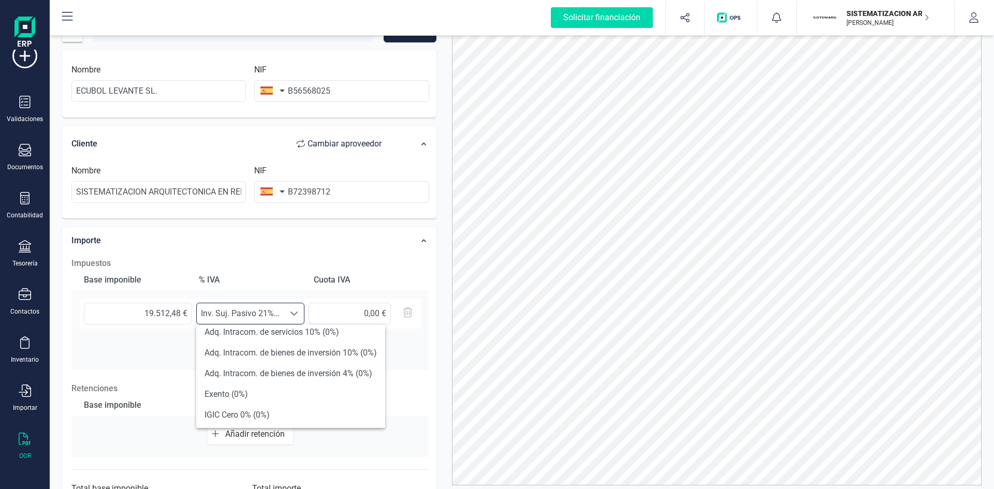
scroll to position [381, 0]
click at [157, 302] on div "Base imponible % IVA Cuota IVA 19.512,48 € Seleccione un % Inv. Suj. Pasivo 21%…" at bounding box center [250, 320] width 358 height 100
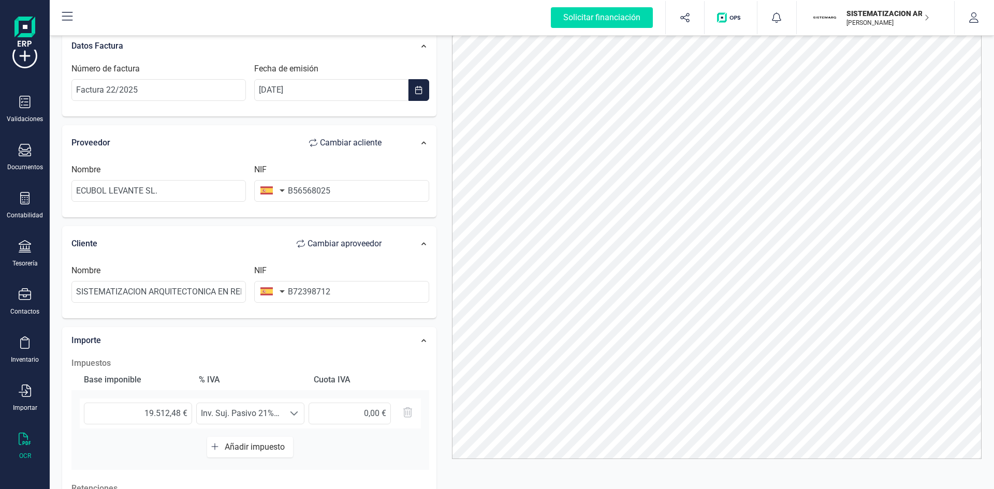
scroll to position [0, 0]
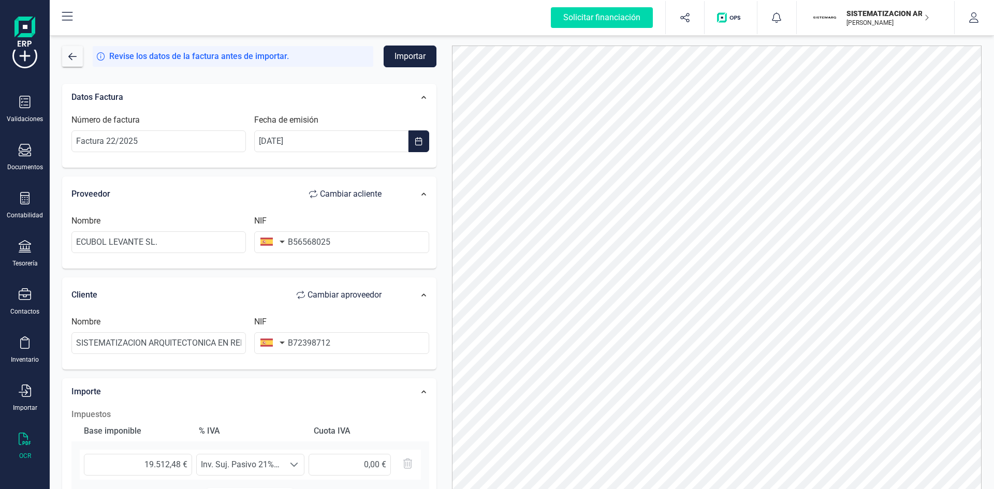
click at [419, 57] on button "Importar" at bounding box center [409, 57] width 53 height 22
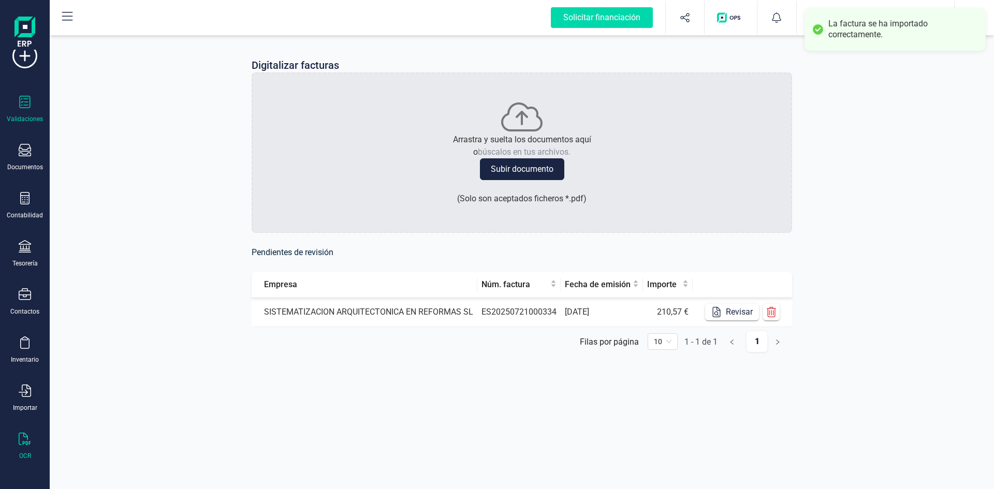
click at [29, 109] on div at bounding box center [25, 103] width 12 height 15
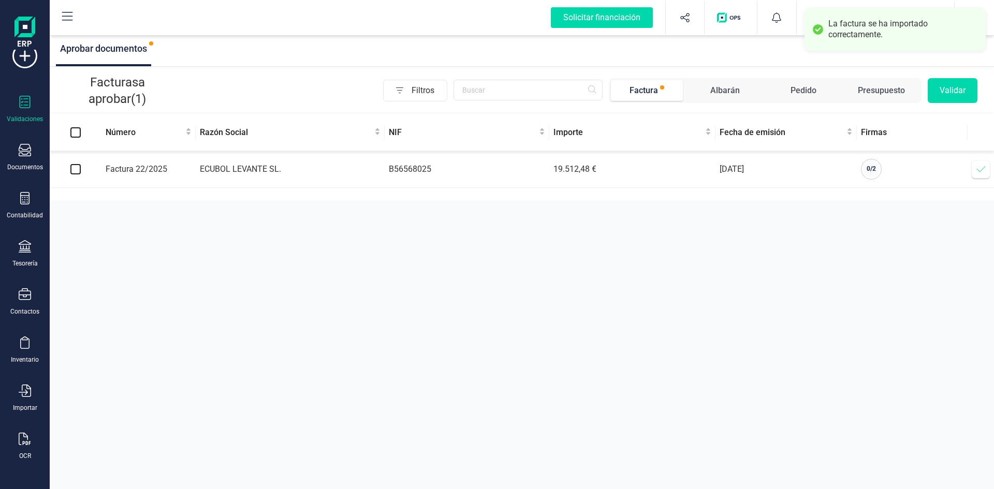
click at [76, 167] on input "checkbox" at bounding box center [75, 169] width 10 height 10
checkbox input "true"
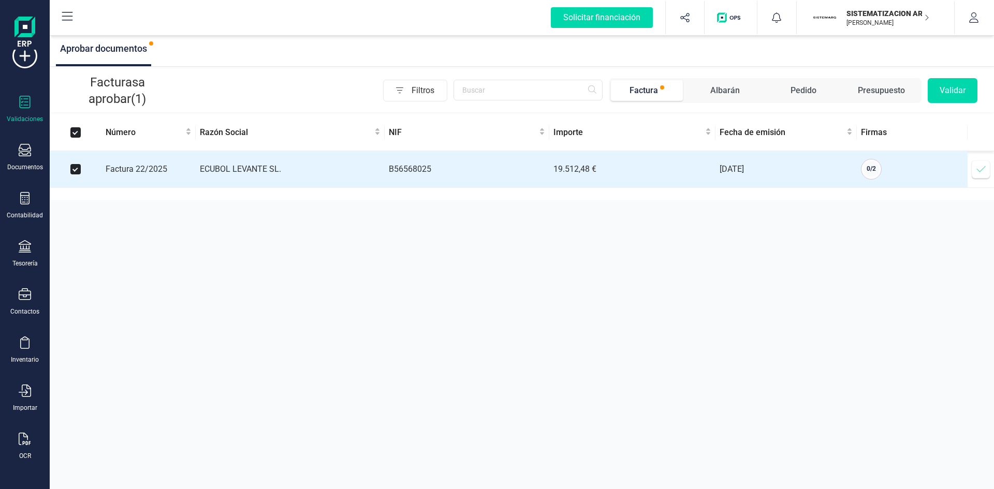
click at [662, 100] on button "Validar" at bounding box center [952, 90] width 50 height 25
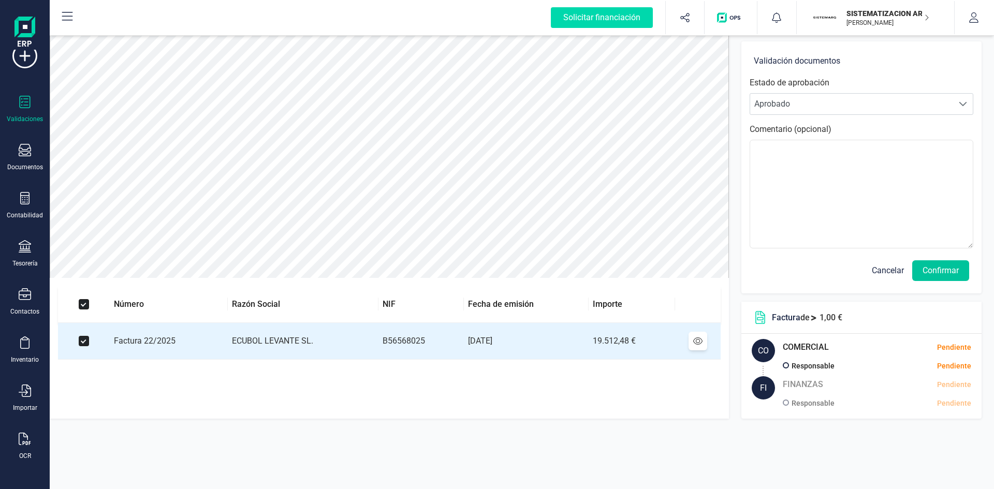
click at [662, 273] on button "Confirmar" at bounding box center [940, 270] width 57 height 21
drag, startPoint x: 945, startPoint y: 270, endPoint x: 964, endPoint y: 273, distance: 18.8
click at [662, 273] on button "Confirmar" at bounding box center [940, 270] width 57 height 21
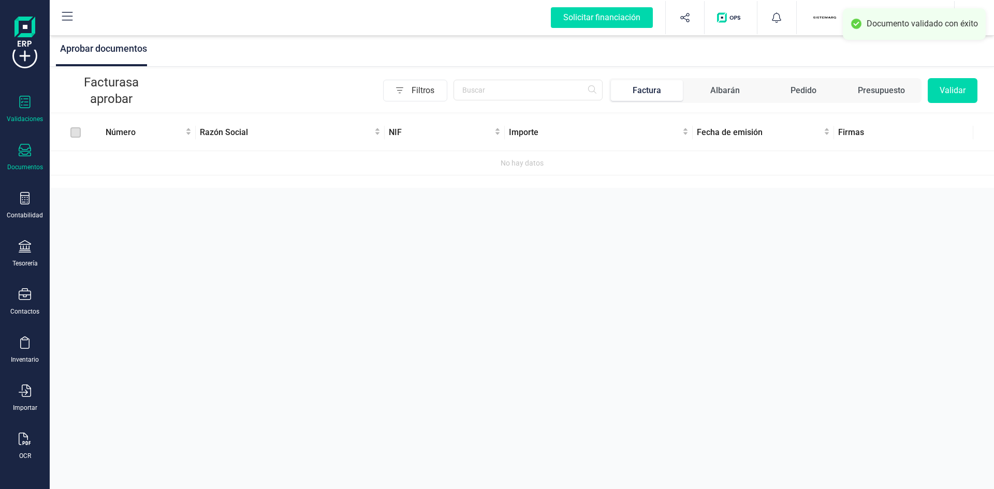
click at [37, 153] on div "Documentos" at bounding box center [24, 157] width 41 height 27
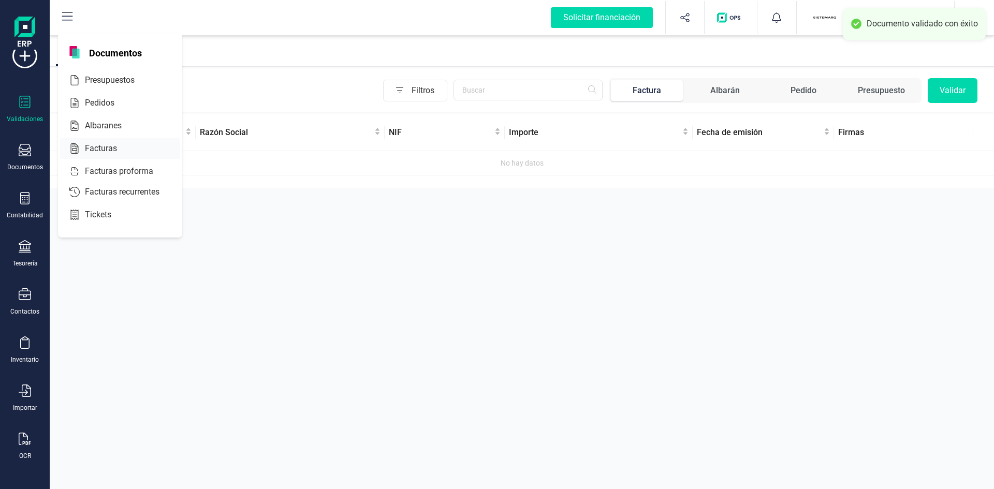
click at [150, 153] on div "Facturas" at bounding box center [120, 148] width 120 height 21
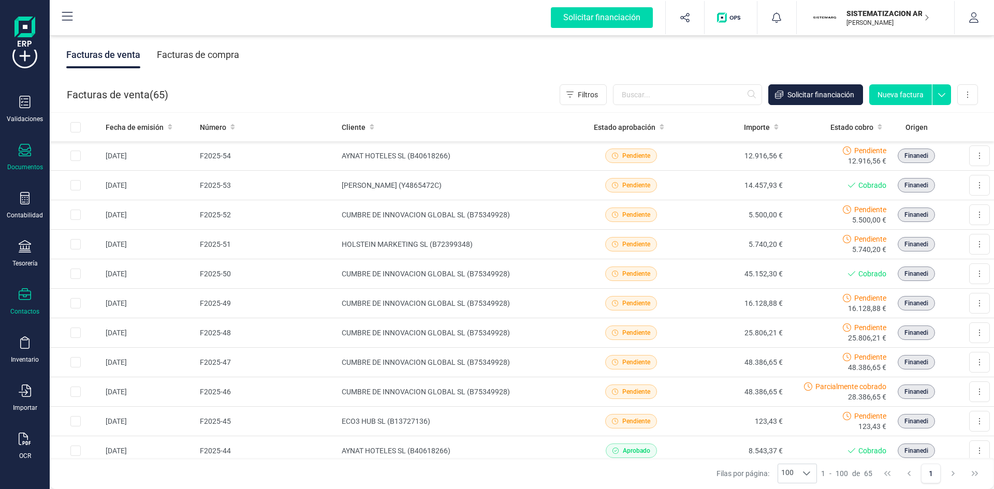
click at [24, 302] on div "Contactos" at bounding box center [24, 301] width 41 height 27
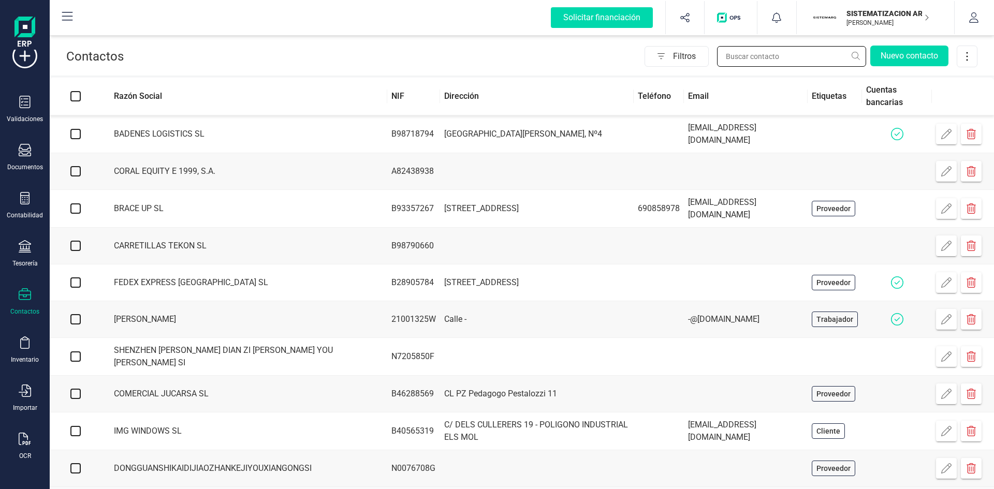
click at [662, 50] on input "text" at bounding box center [791, 56] width 149 height 21
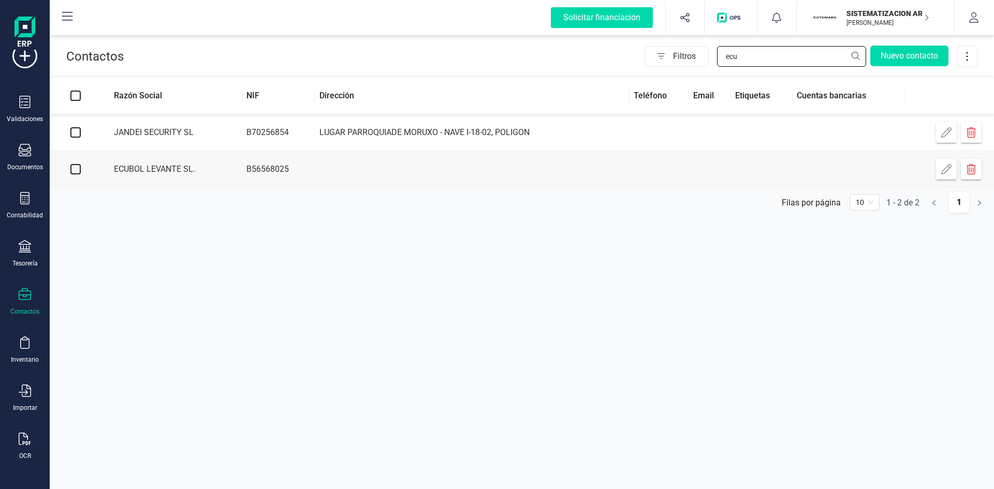
type input "ecu"
click at [327, 165] on td at bounding box center [472, 169] width 314 height 37
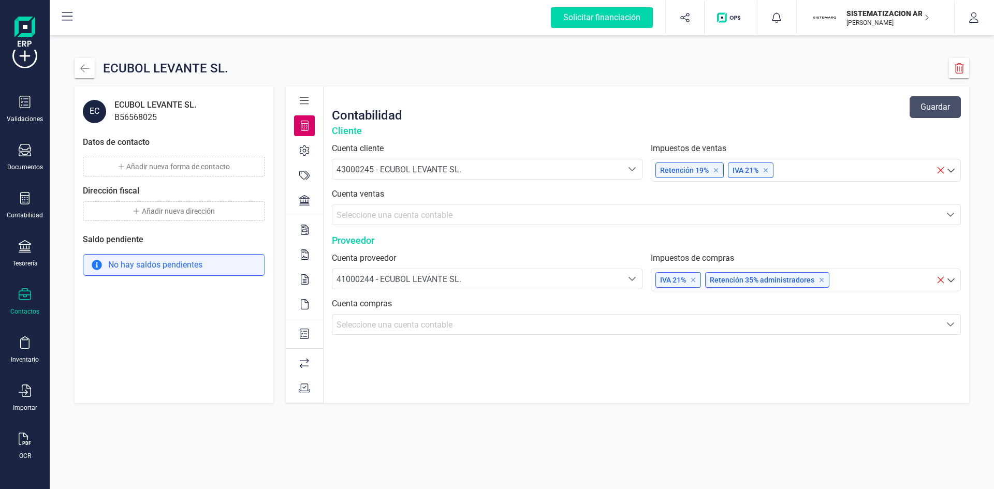
click at [295, 204] on div at bounding box center [304, 200] width 21 height 21
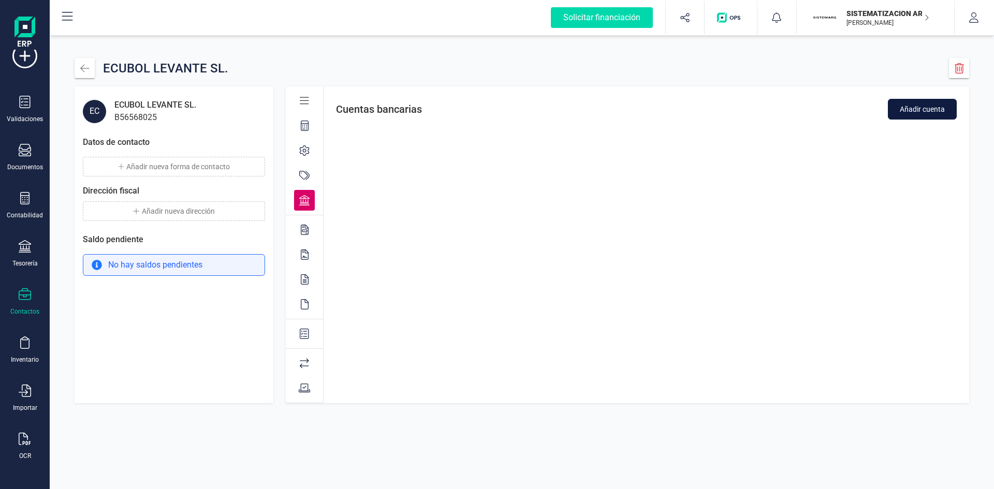
click at [662, 106] on span "Añadir cuenta" at bounding box center [921, 109] width 45 height 10
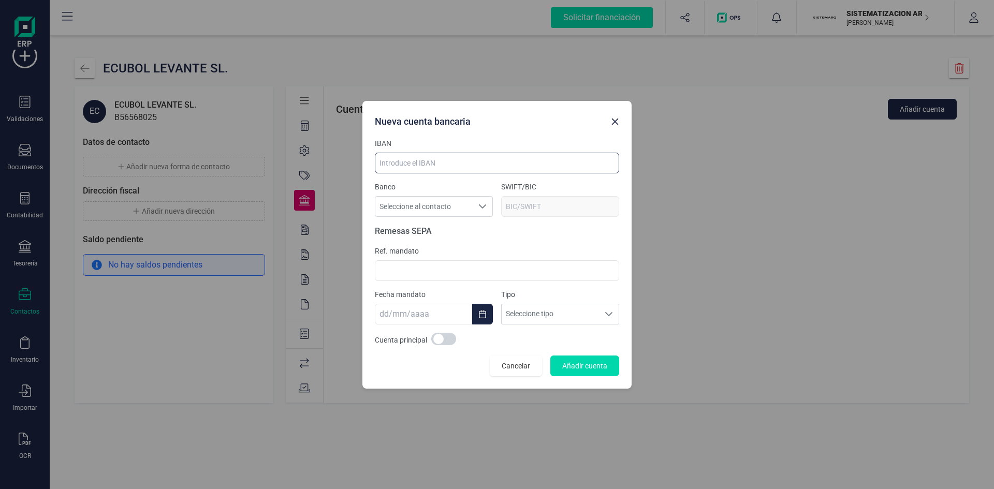
click at [425, 168] on input at bounding box center [497, 163] width 244 height 21
click at [431, 157] on input at bounding box center [497, 163] width 244 height 21
paste input "[FINANCIAL_ID]"
click at [399, 161] on input "[FINANCIAL_ID]" at bounding box center [497, 163] width 244 height 21
click at [417, 163] on input "[FINANCIAL_ID]" at bounding box center [497, 163] width 244 height 21
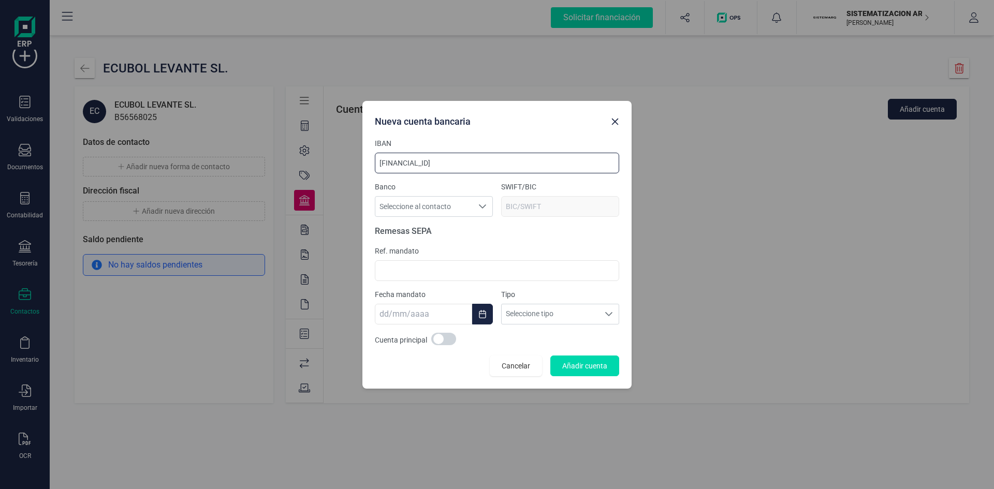
click at [415, 162] on input "[FINANCIAL_ID]" at bounding box center [497, 163] width 244 height 21
click at [432, 160] on input "[FINANCIAL_ID]" at bounding box center [497, 163] width 244 height 21
click at [449, 161] on input "[FINANCIAL_ID]" at bounding box center [497, 163] width 244 height 21
click at [464, 163] on input "[FINANCIAL_ID]" at bounding box center [497, 163] width 244 height 21
type input "[FINANCIAL_ID]"
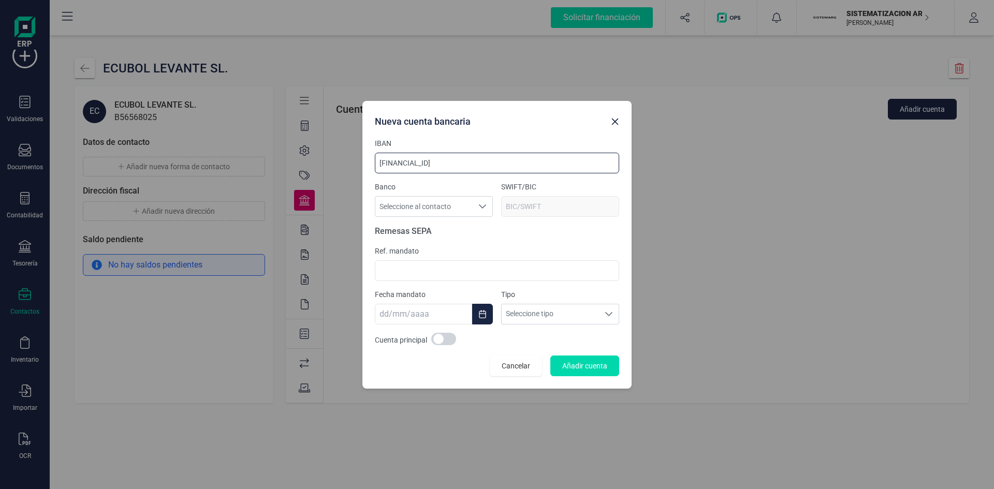
type input "[SWIFT_CODE]"
type input "[FINANCIAL_ID]"
click at [501, 230] on span "Remesas SEPA" at bounding box center [497, 231] width 244 height 12
click at [434, 302] on span at bounding box center [443, 339] width 25 height 12
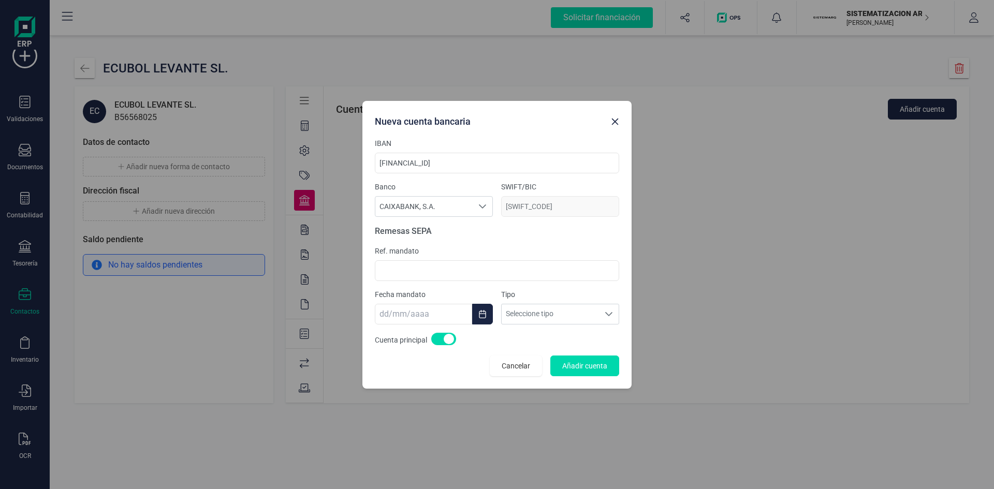
click at [434, 302] on span at bounding box center [443, 339] width 25 height 12
click at [436, 302] on span at bounding box center [443, 339] width 25 height 12
click at [584, 302] on button "Añadir cuenta" at bounding box center [584, 366] width 69 height 21
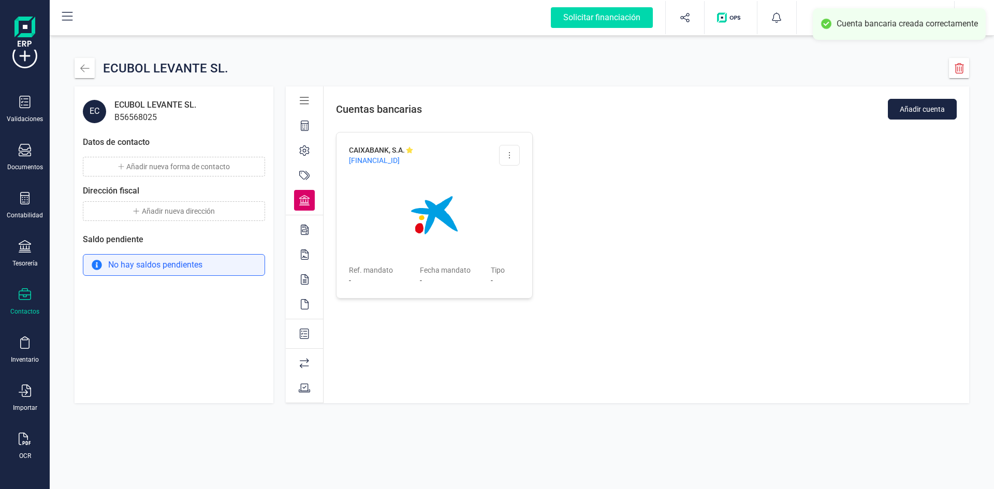
click at [579, 174] on div "CAIXABANK, S.A. [FINANCIAL_ID] Editar cuenta Eliminar cuenta Ref. mandato - Fec…" at bounding box center [645, 215] width 645 height 191
click at [635, 302] on div "Cuentas bancarias Añadir cuenta CAIXABANK, S.A. [FINANCIAL_ID] Editar cuenta El…" at bounding box center [645, 244] width 645 height 317
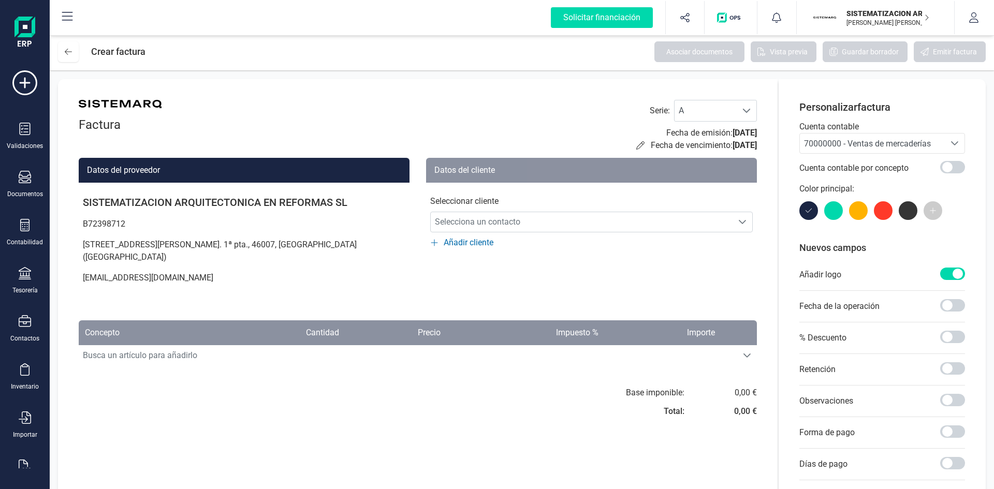
click at [20, 170] on div "Validaciones Documentos Documentos Presupuestos Pedidos Albaranes Facturas Fact…" at bounding box center [24, 282] width 41 height 425
click at [23, 175] on icon at bounding box center [25, 177] width 12 height 12
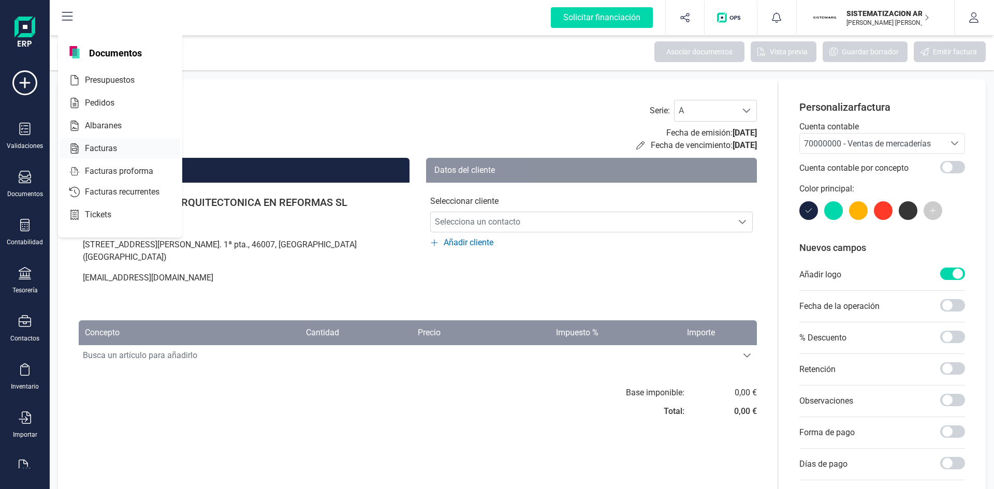
click at [105, 156] on div "Facturas" at bounding box center [120, 148] width 120 height 21
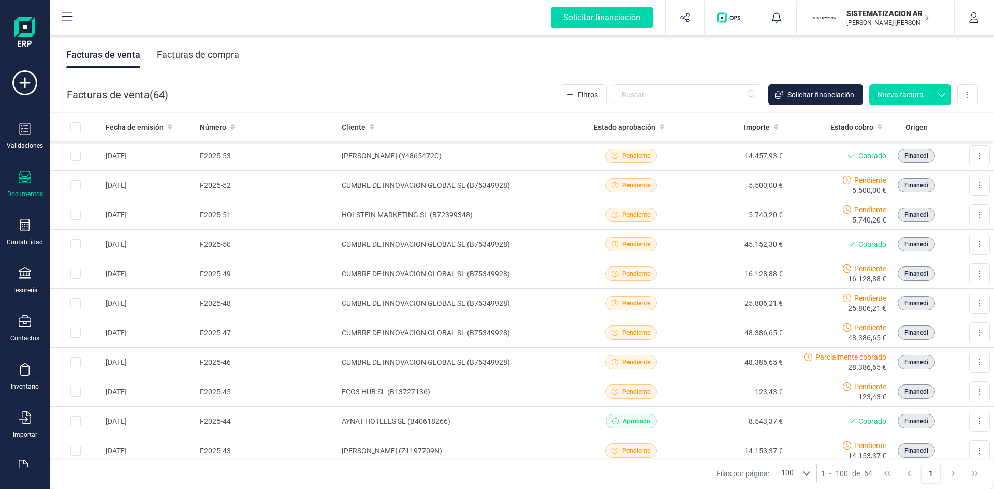
click at [213, 56] on div "Facturas de compra" at bounding box center [198, 54] width 82 height 27
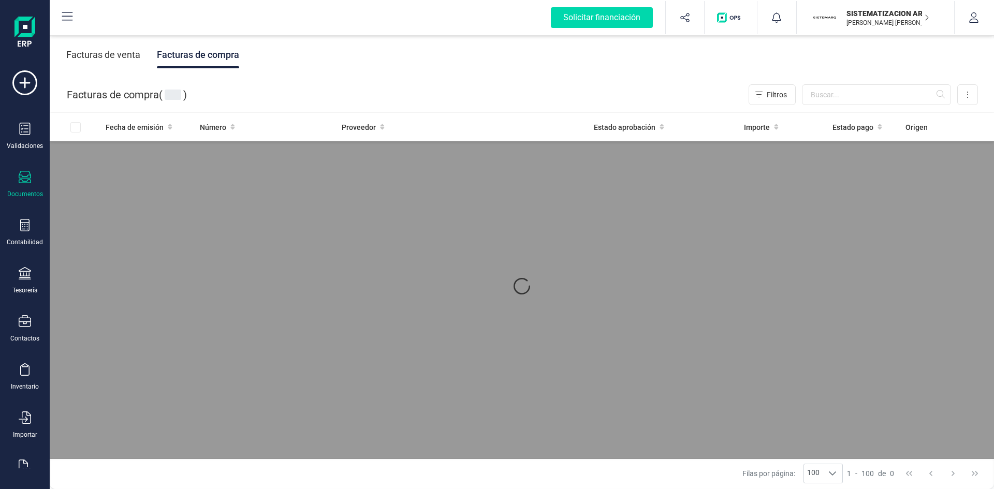
click at [120, 55] on div "Facturas de venta" at bounding box center [103, 54] width 74 height 27
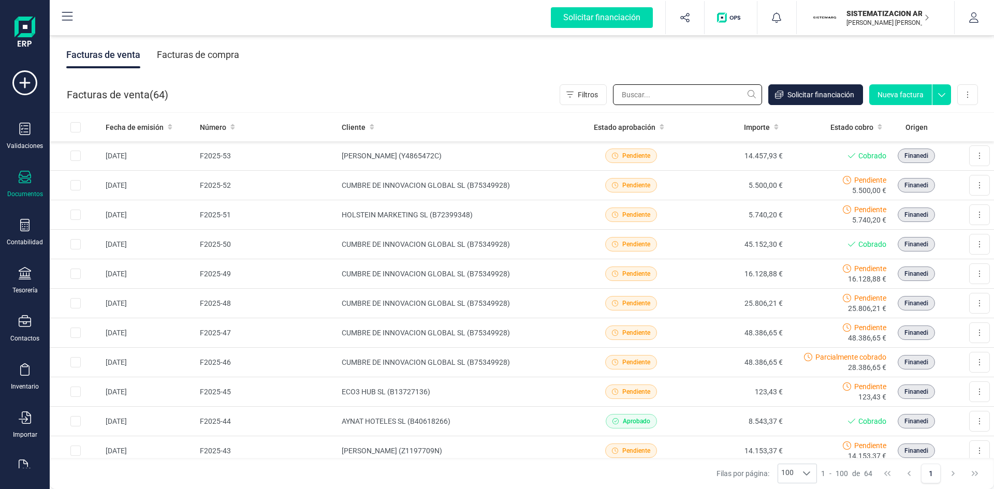
click at [704, 103] on input "text" at bounding box center [687, 94] width 149 height 21
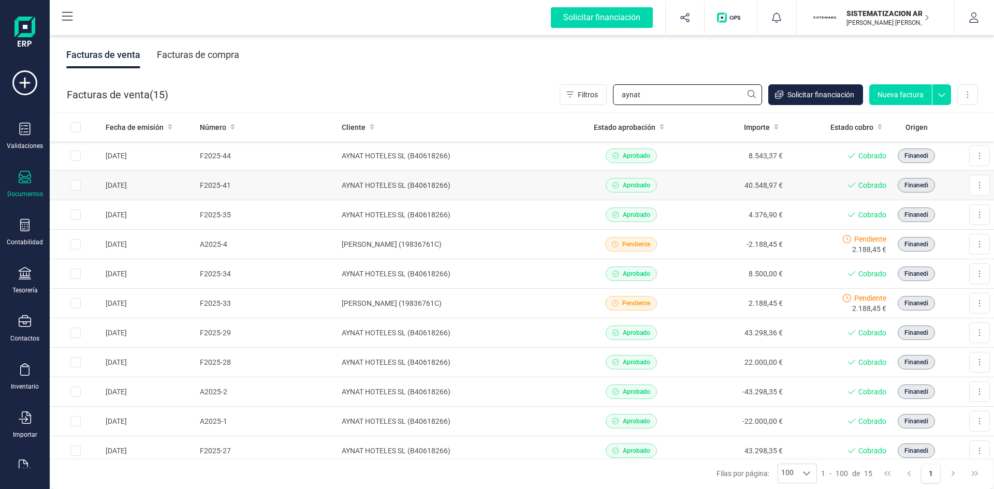
type input "aynat"
click at [551, 192] on td "AYNAT HOTELES SL (B40618266)" at bounding box center [458, 185] width 242 height 29
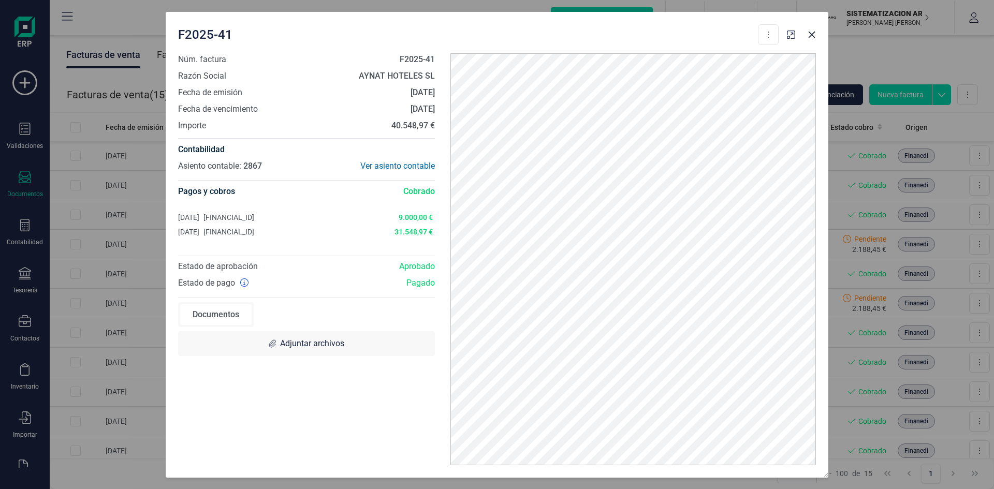
click at [822, 27] on div "F2025-41 Descargar documento Crear factura rectificativa" at bounding box center [497, 32] width 662 height 41
click at [812, 34] on icon "button" at bounding box center [811, 34] width 7 height 7
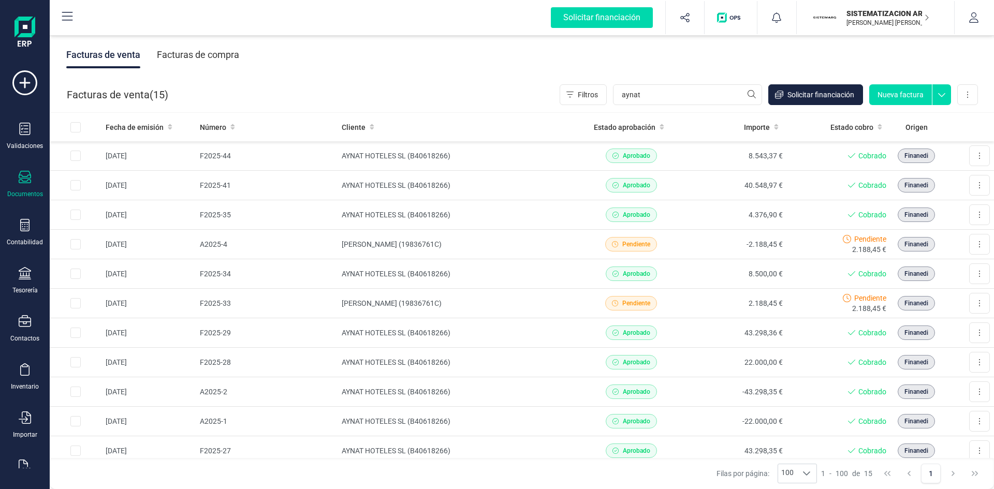
click at [186, 53] on div "Facturas de compra" at bounding box center [198, 54] width 82 height 27
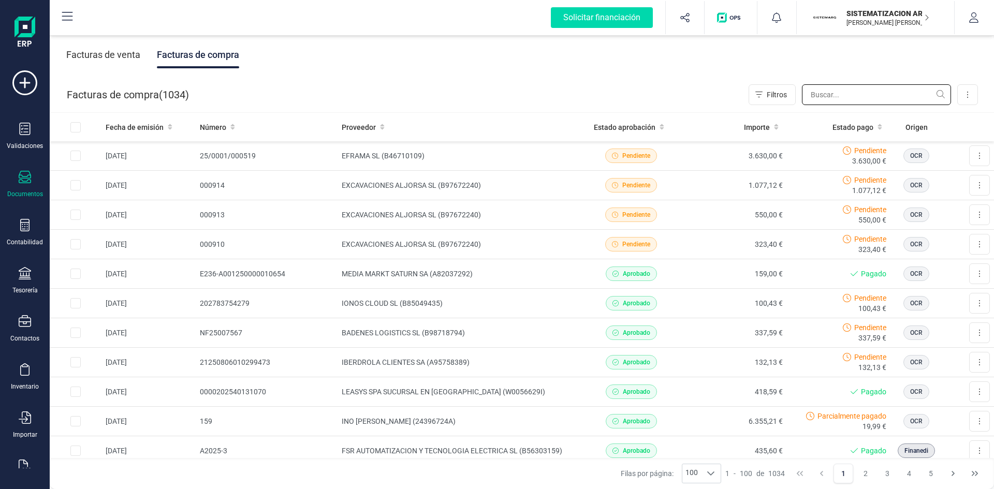
click at [839, 93] on input "text" at bounding box center [876, 94] width 149 height 21
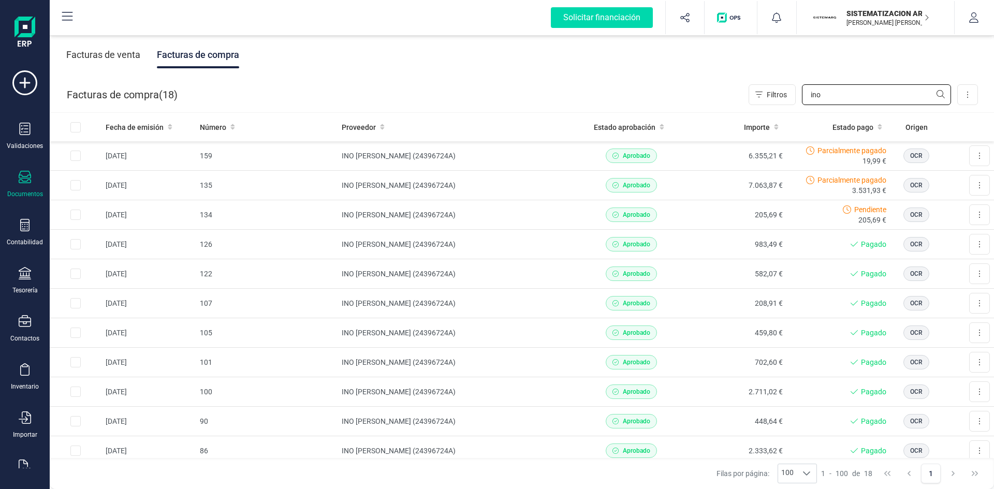
click at [847, 91] on input "ino" at bounding box center [876, 94] width 149 height 21
type input "i"
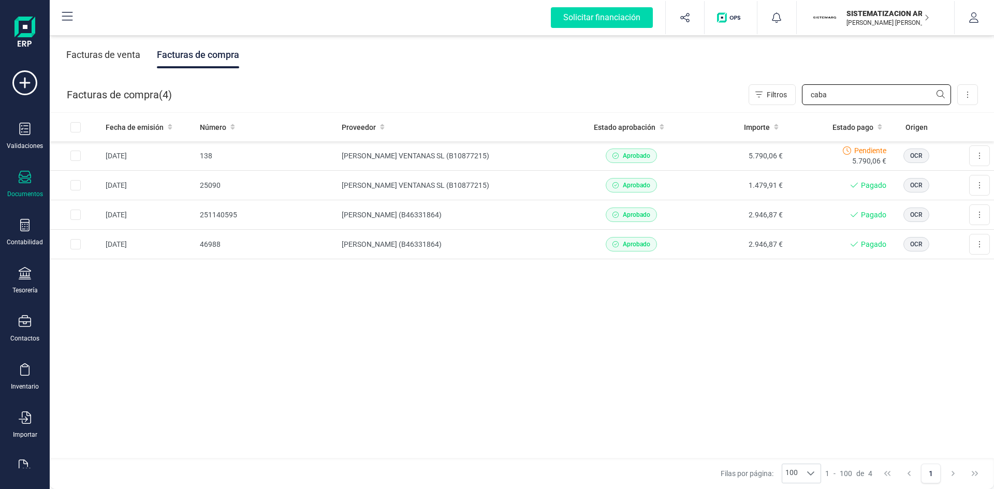
type input "caba"
click at [535, 145] on td "CABALLERO VENTANAS SL (B10877215)" at bounding box center [458, 155] width 242 height 29
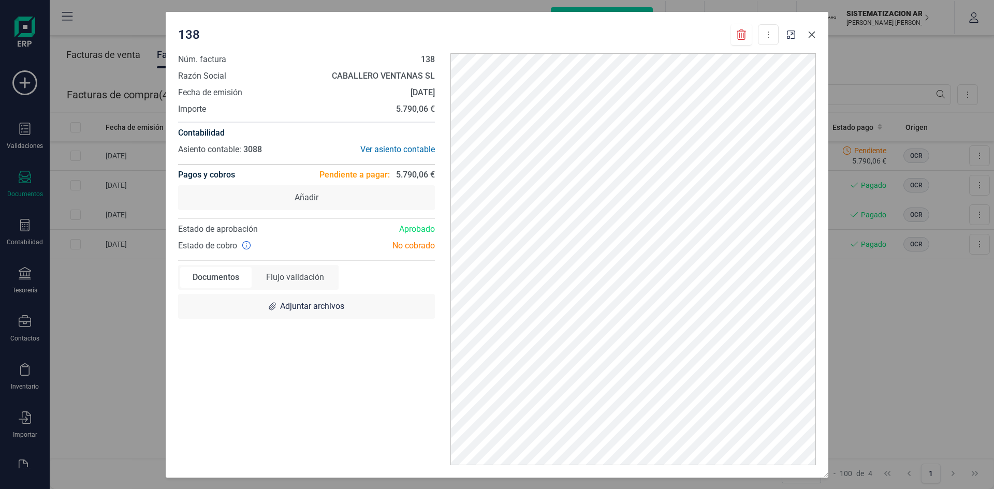
click at [814, 37] on icon "button" at bounding box center [811, 34] width 7 height 7
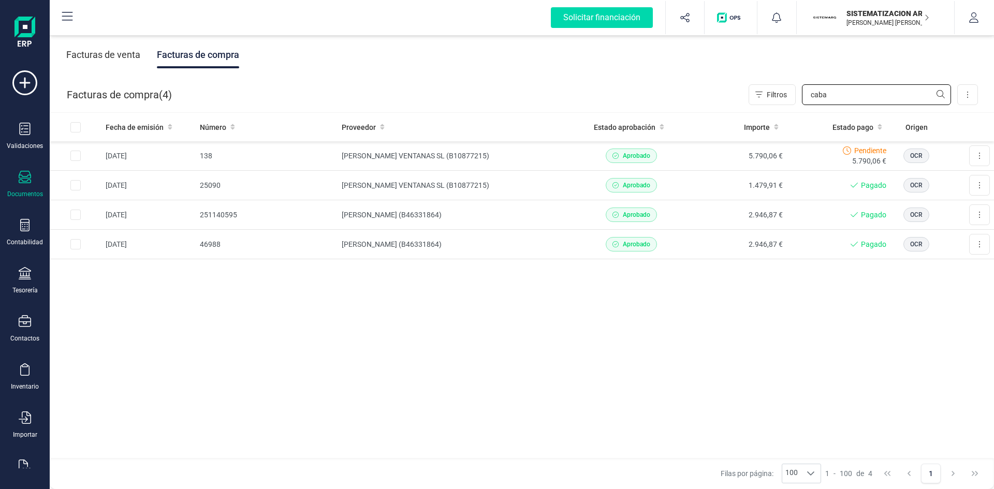
drag, startPoint x: 853, startPoint y: 96, endPoint x: 762, endPoint y: 108, distance: 92.4
click at [762, 108] on div "Facturas de compra ( 4 ) Filtros caba Importar Carga masiva (Excel) Factura ele…" at bounding box center [522, 94] width 944 height 35
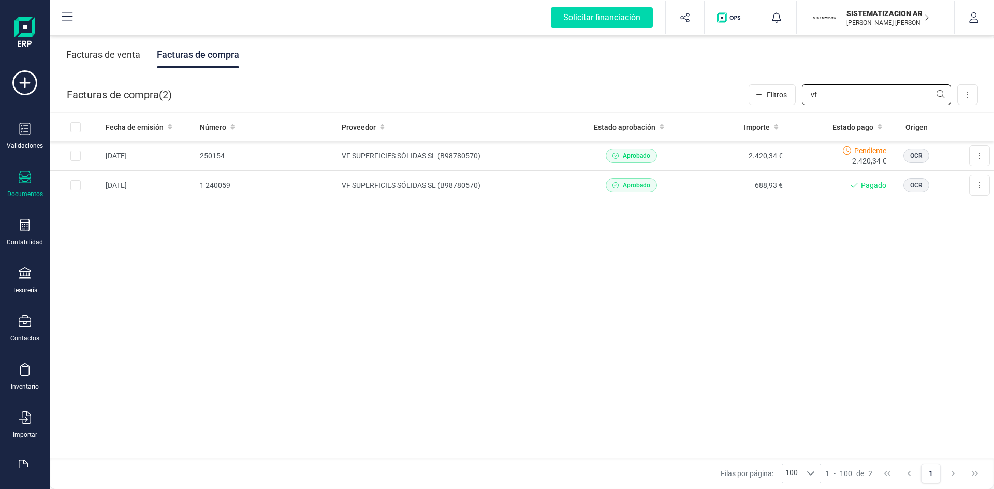
type input "vf"
drag, startPoint x: 824, startPoint y: 100, endPoint x: 769, endPoint y: 97, distance: 54.9
click at [769, 97] on div "Filtros vf" at bounding box center [849, 94] width 202 height 21
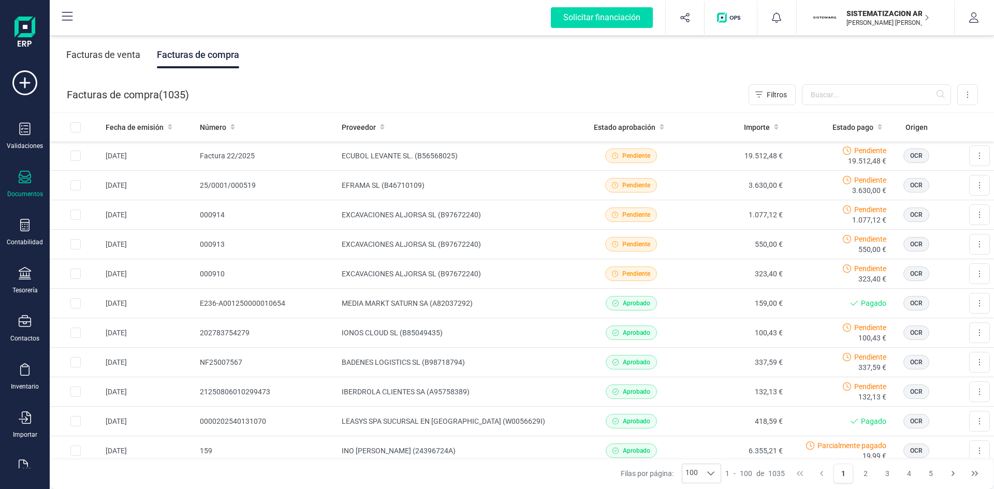
click at [118, 53] on div "Facturas de venta" at bounding box center [103, 54] width 74 height 27
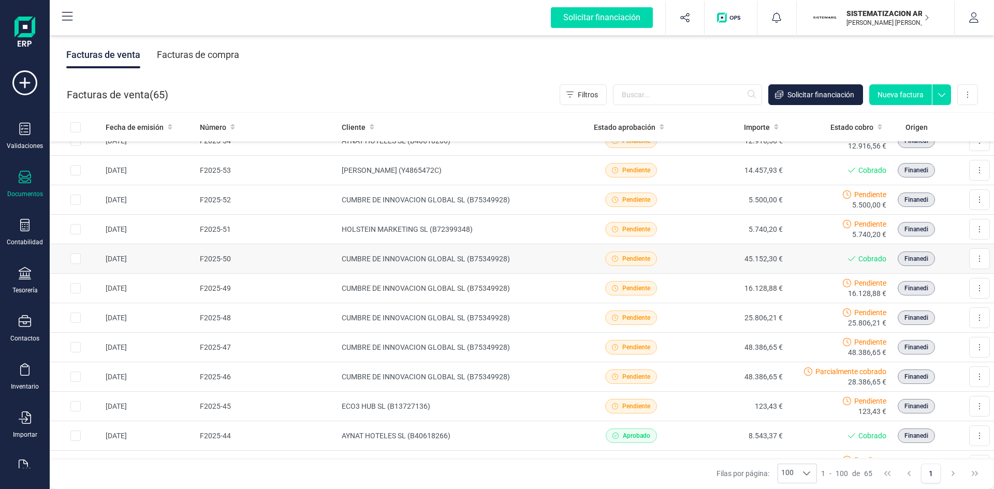
scroll to position [14, 0]
click at [551, 217] on td "HOLSTEIN MARKETING SL (B72399348)" at bounding box center [458, 229] width 242 height 29
